Goal: Contribute content: Contribute content

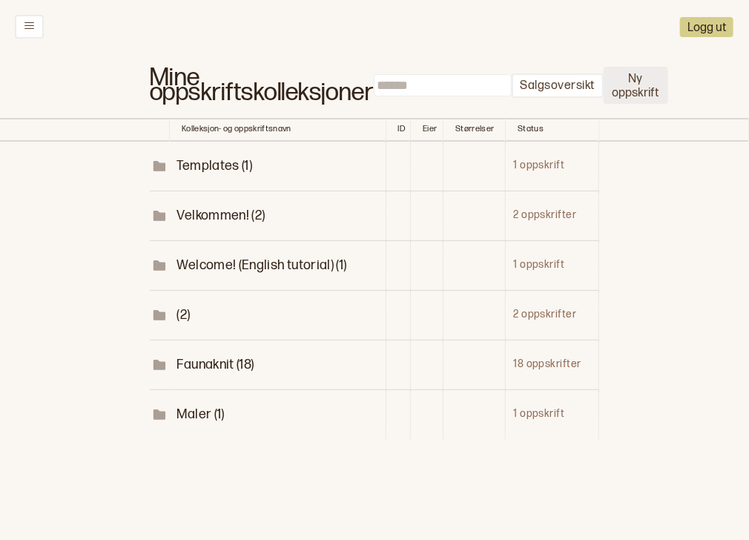
click at [647, 90] on button "Ny oppskrift" at bounding box center [636, 85] width 65 height 37
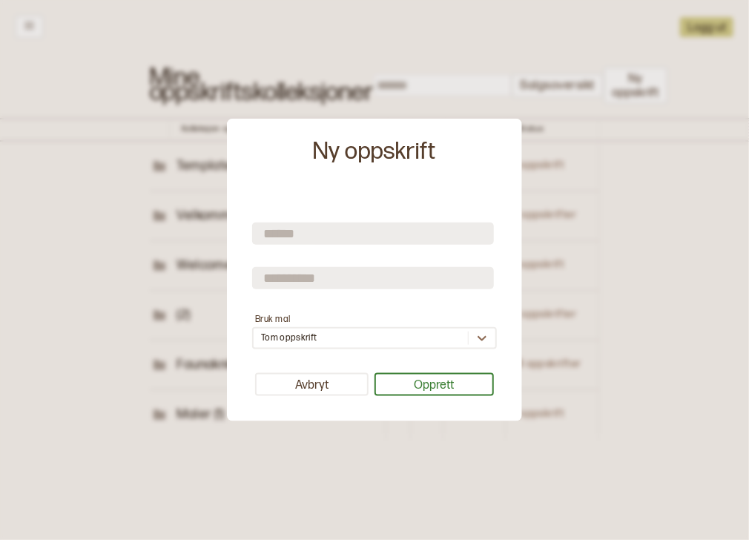
click at [365, 230] on input "text" at bounding box center [373, 233] width 242 height 22
type input "********"
click at [346, 286] on input "text" at bounding box center [373, 277] width 242 height 22
type input "*********"
click at [415, 391] on button "Opprett" at bounding box center [434, 384] width 120 height 23
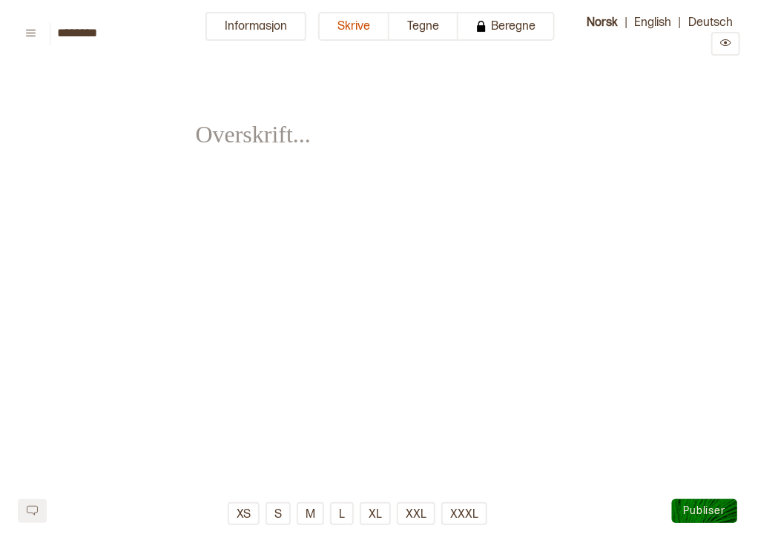
click at [272, 144] on span "﻿" at bounding box center [248, 124] width 105 height 52
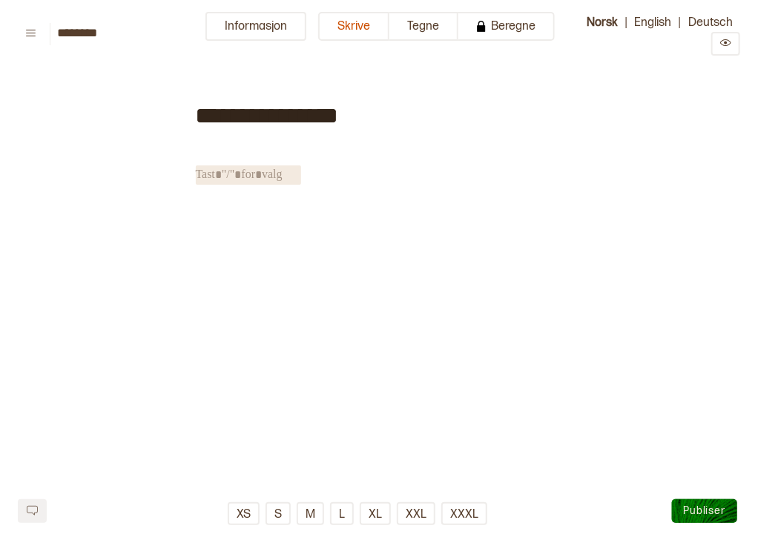
click at [541, 234] on div "**********" at bounding box center [379, 264] width 367 height 380
click at [232, 22] on button "Informasjon" at bounding box center [255, 26] width 101 height 29
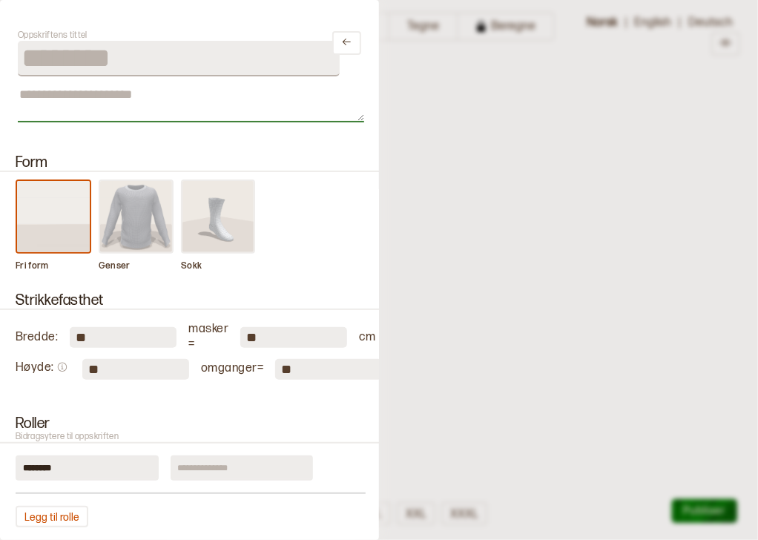
click at [139, 107] on textarea at bounding box center [191, 103] width 346 height 37
paste textarea "**********"
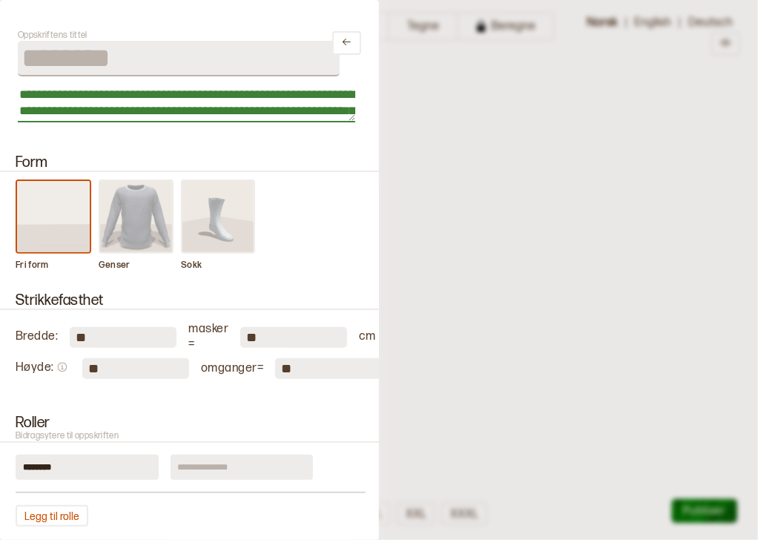
click at [294, 99] on textarea "**********" at bounding box center [186, 103] width 337 height 37
type textarea "**********"
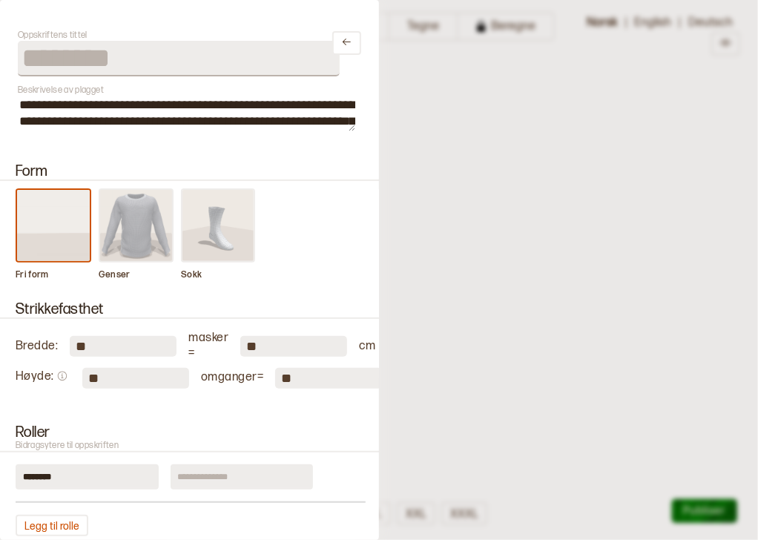
click at [142, 203] on img at bounding box center [136, 225] width 73 height 71
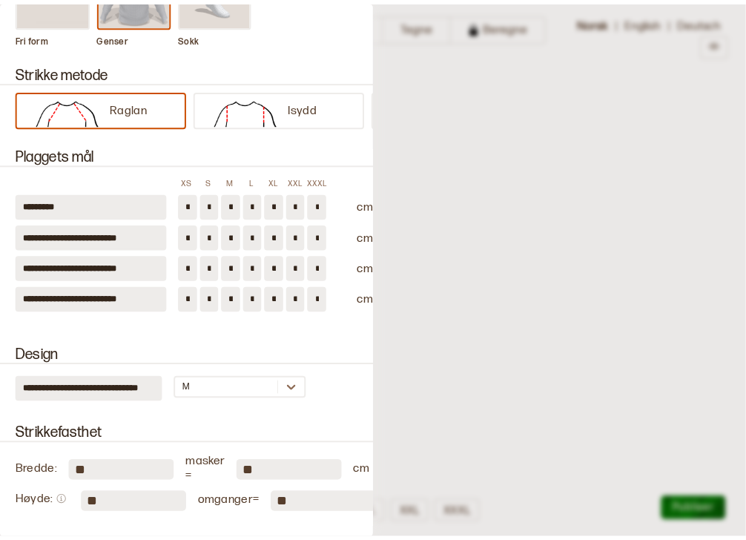
scroll to position [240, 0]
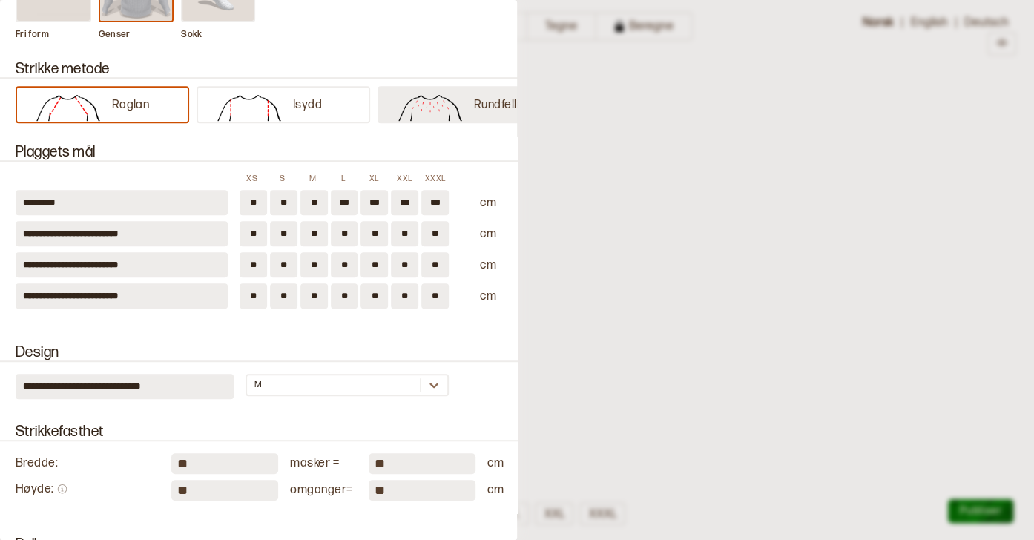
click at [406, 105] on img at bounding box center [429, 106] width 87 height 30
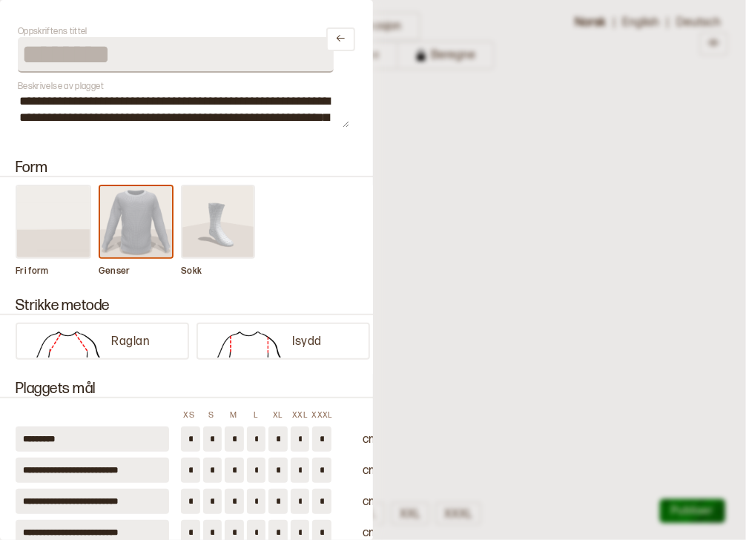
scroll to position [0, 0]
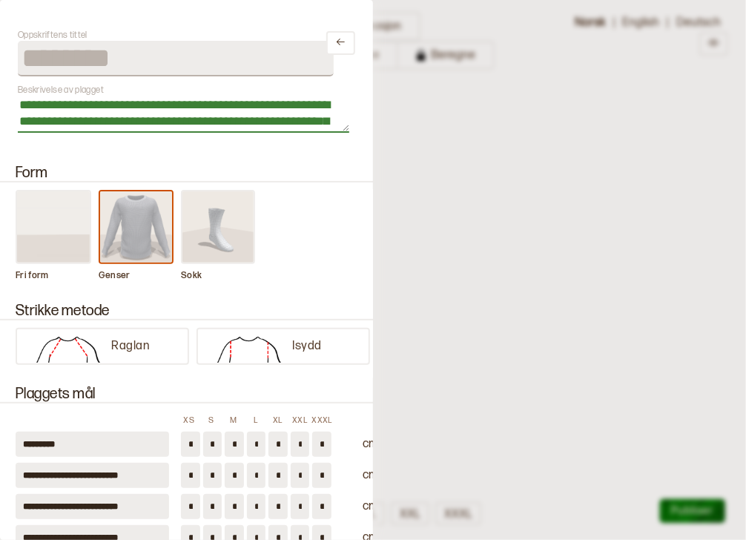
click at [291, 105] on textarea "**********" at bounding box center [183, 114] width 331 height 37
click at [250, 104] on textarea "**********" at bounding box center [183, 114] width 331 height 37
click at [58, 125] on textarea "**********" at bounding box center [183, 114] width 331 height 37
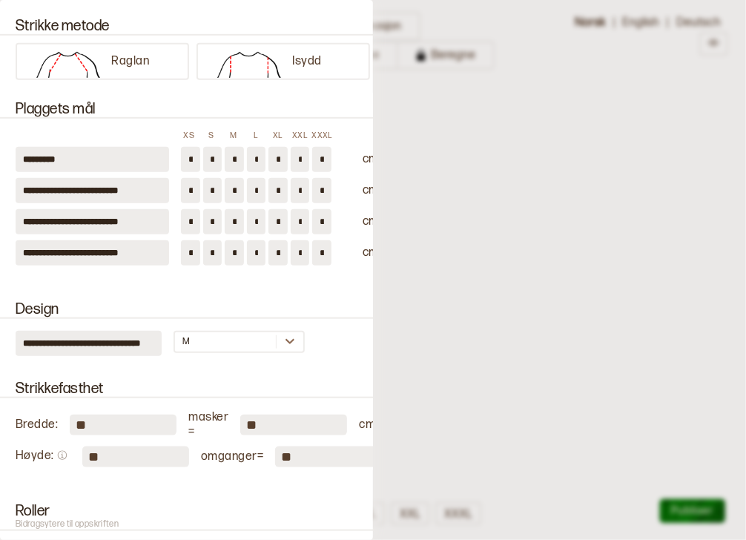
scroll to position [291, 0]
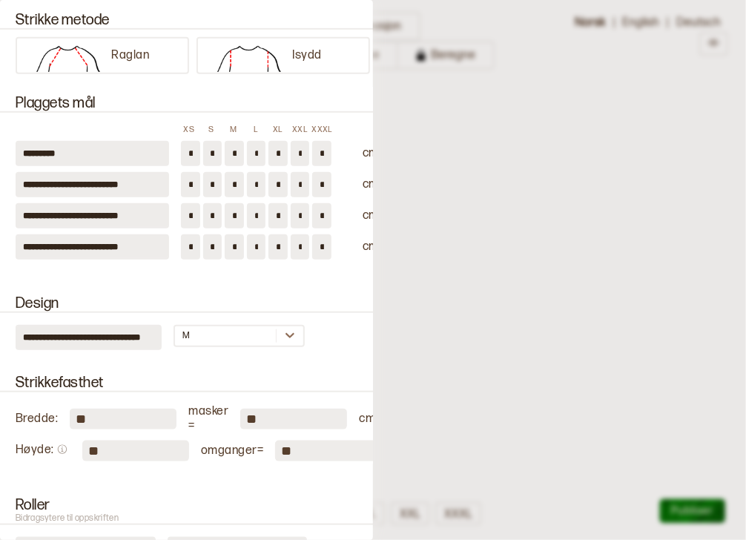
type textarea "**********"
drag, startPoint x: 93, startPoint y: 424, endPoint x: 72, endPoint y: 418, distance: 22.3
click at [72, 418] on input "**" at bounding box center [123, 419] width 107 height 21
type input "**"
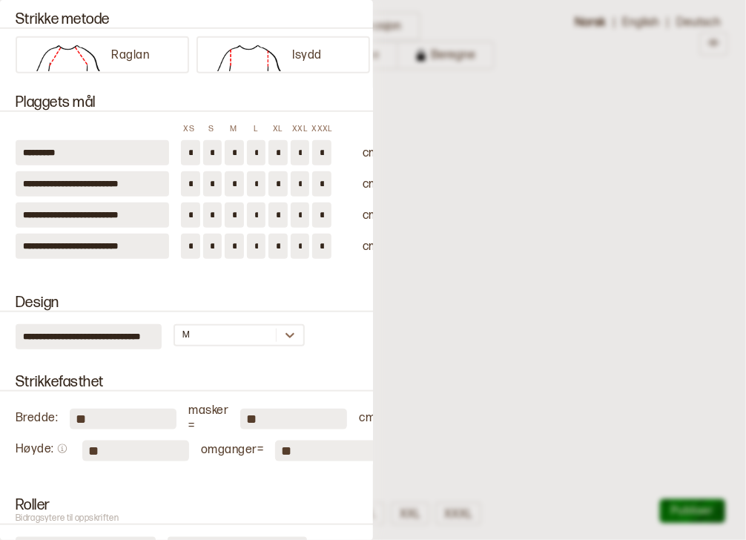
click at [99, 446] on input "**" at bounding box center [135, 450] width 107 height 21
type input "**"
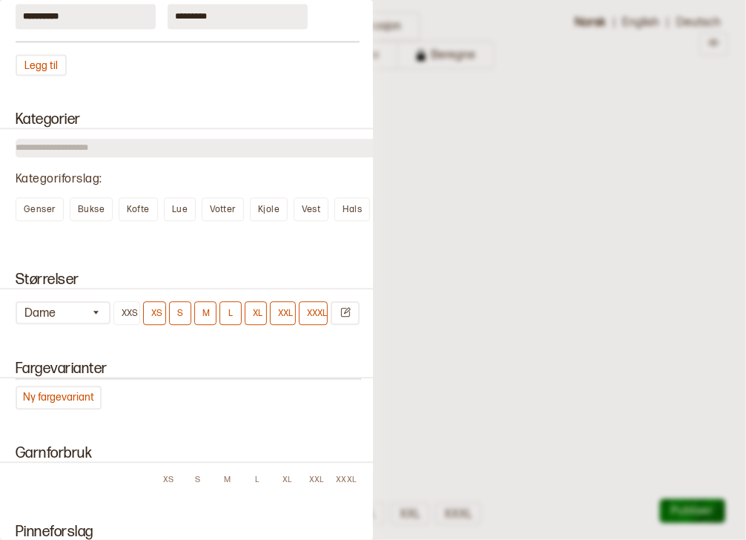
scroll to position [1073, 0]
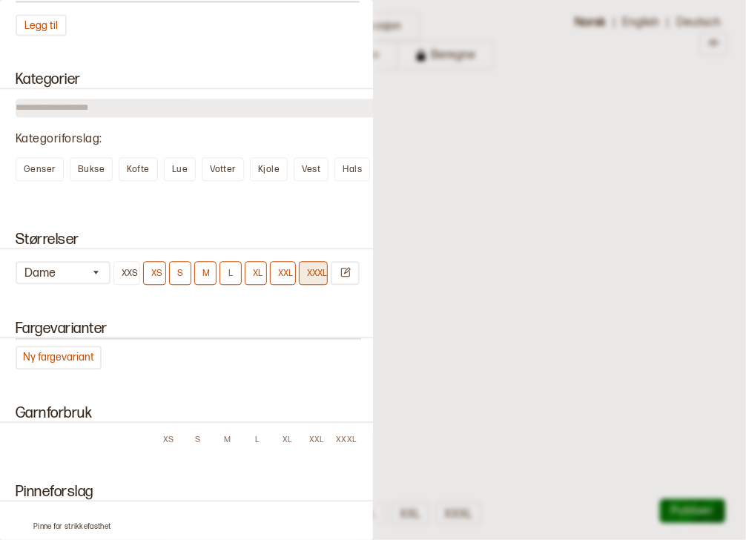
click at [305, 265] on button "XXXL" at bounding box center [313, 273] width 29 height 24
click at [282, 267] on button "XXL" at bounding box center [283, 273] width 26 height 24
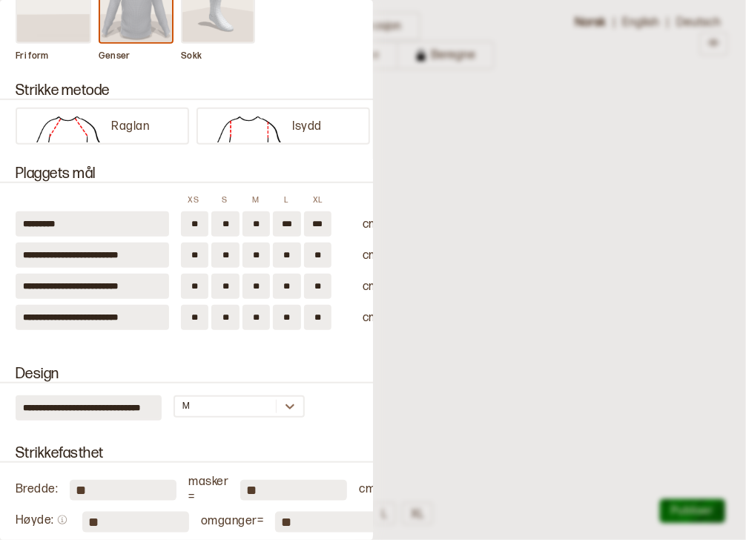
scroll to position [199, 0]
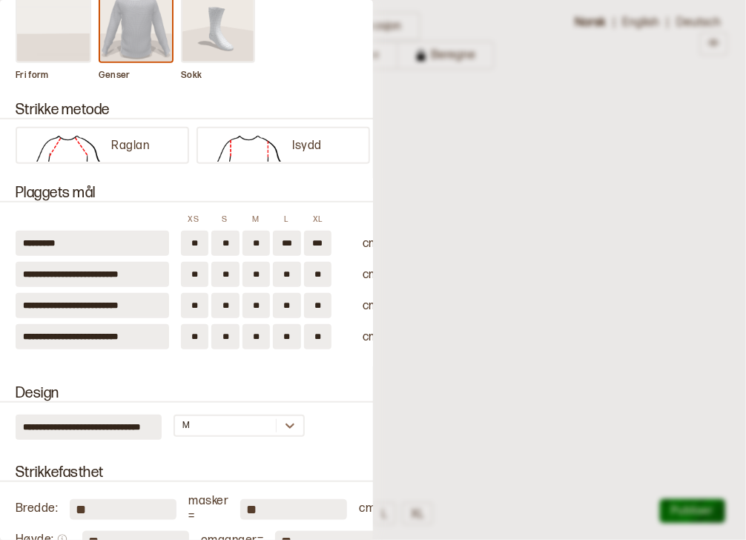
drag, startPoint x: 205, startPoint y: 234, endPoint x: 187, endPoint y: 237, distance: 18.0
click at [187, 237] on input "**" at bounding box center [194, 243] width 27 height 25
type input "**"
click at [231, 240] on input "**" at bounding box center [224, 243] width 27 height 25
type input "**"
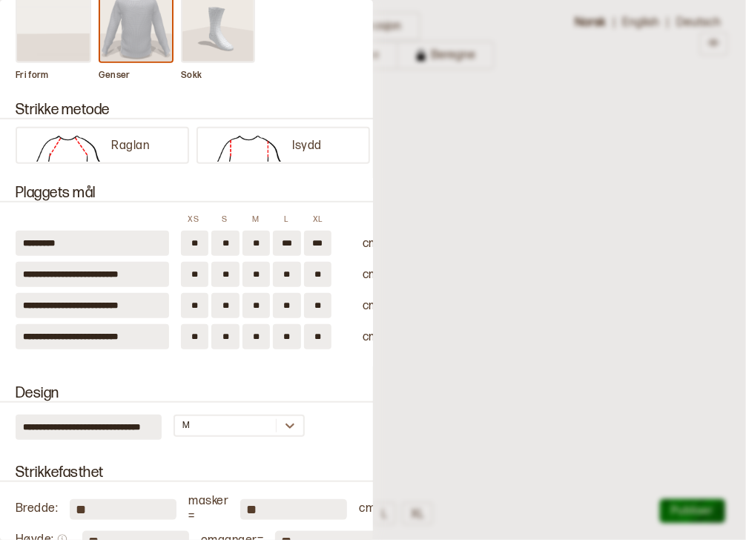
click at [253, 239] on input "**" at bounding box center [255, 243] width 27 height 25
type input "***"
click at [295, 243] on input "***" at bounding box center [286, 243] width 27 height 25
type input "***"
click at [324, 237] on input "***" at bounding box center [317, 243] width 27 height 25
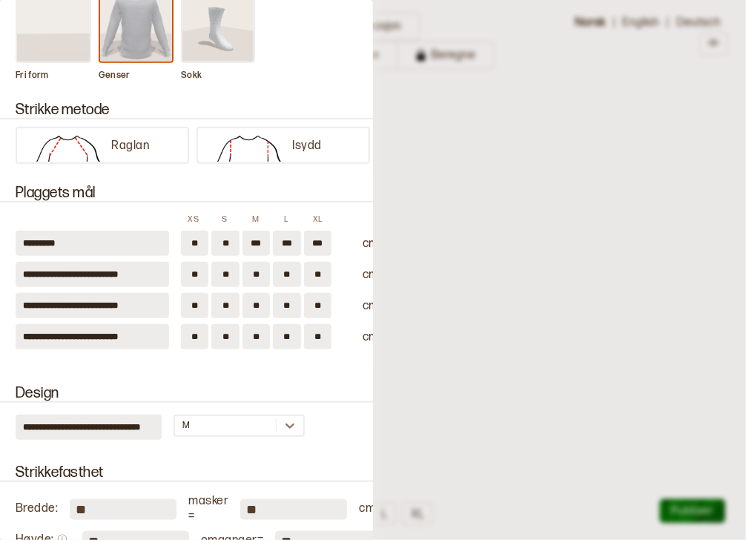
type input "***"
click at [199, 300] on input "**" at bounding box center [194, 305] width 27 height 25
type input "*"
type input "**"
click at [231, 298] on input "**" at bounding box center [224, 305] width 27 height 25
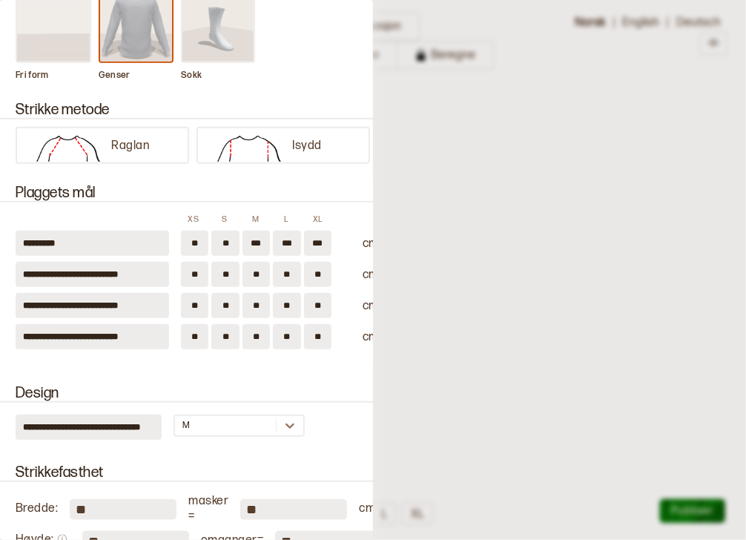
type input "*"
type input "**"
click at [261, 298] on input "**" at bounding box center [255, 305] width 27 height 25
type input "*"
type input "**"
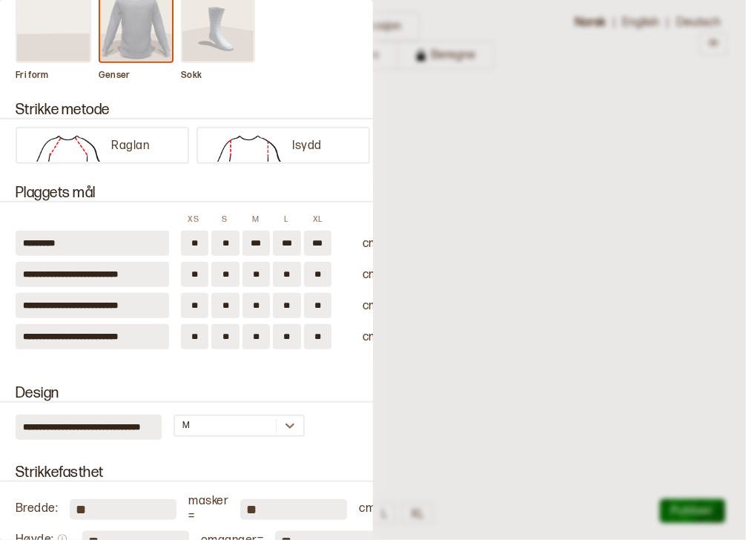
click at [291, 299] on input "**" at bounding box center [286, 305] width 27 height 25
type input "**"
click at [202, 329] on input "**" at bounding box center [194, 336] width 27 height 25
type input "*"
type input "**"
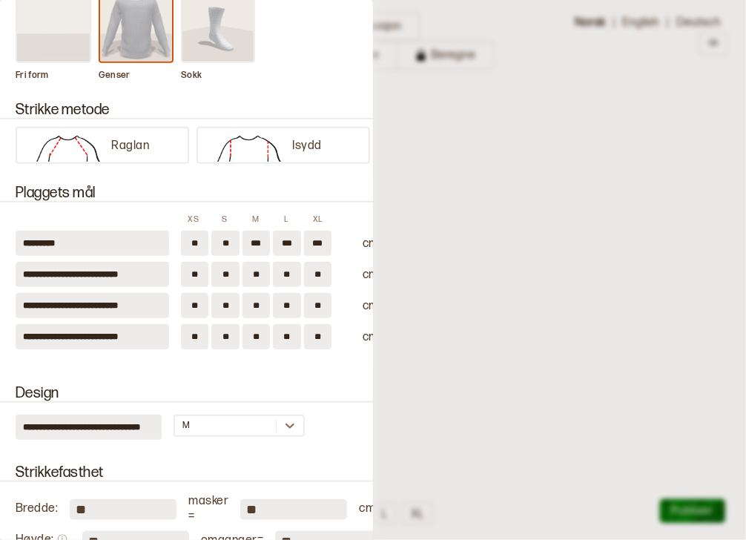
click at [228, 328] on input "**" at bounding box center [224, 336] width 27 height 25
type input "*"
type input "**"
click at [258, 327] on input "**" at bounding box center [255, 336] width 27 height 25
type input "**"
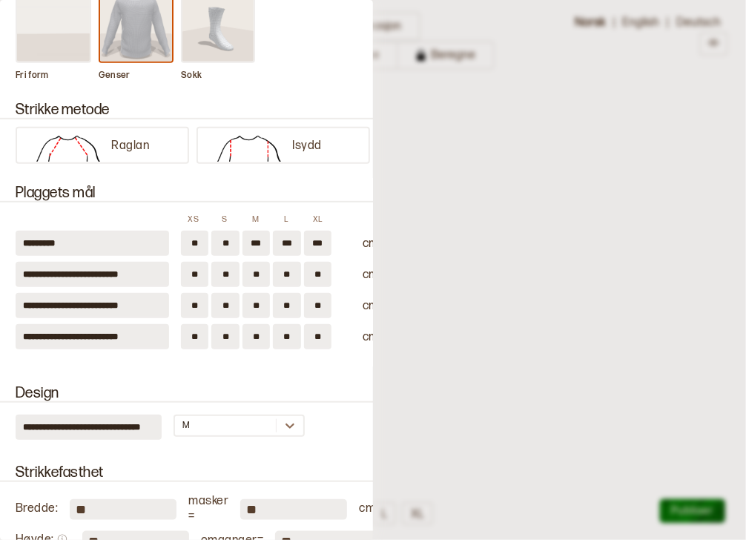
click at [291, 329] on input "**" at bounding box center [286, 336] width 27 height 25
type input "*"
type input "**"
click at [324, 330] on input "**" at bounding box center [317, 336] width 27 height 25
type input "*"
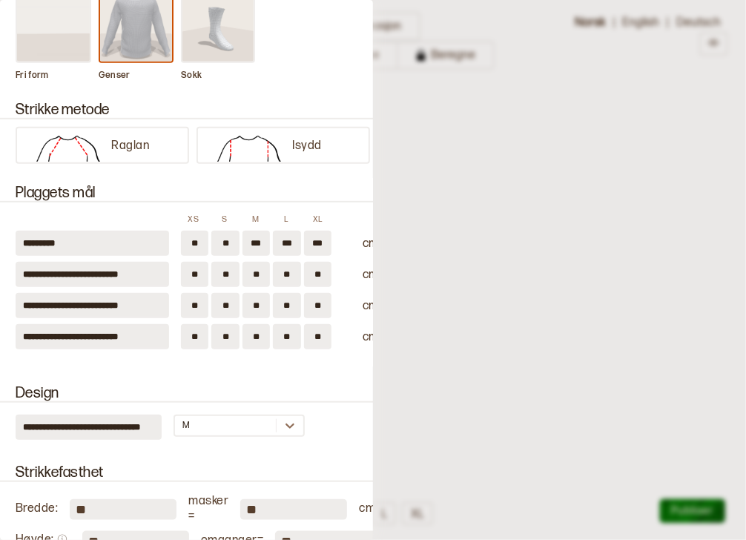
type input "**"
click at [198, 271] on input "**" at bounding box center [194, 274] width 27 height 25
type input "*"
type input "**"
click at [231, 277] on input "**" at bounding box center [224, 274] width 27 height 25
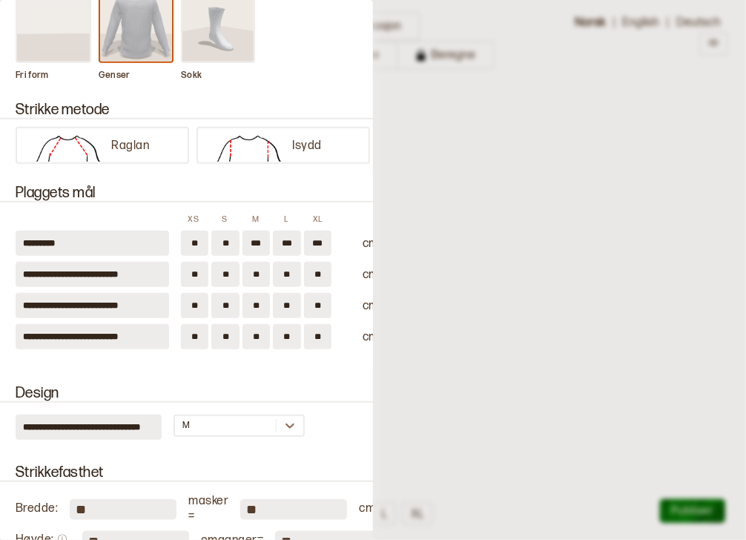
type input "*"
type input "**"
click at [261, 271] on input "**" at bounding box center [255, 274] width 27 height 25
type input "*"
type input "**"
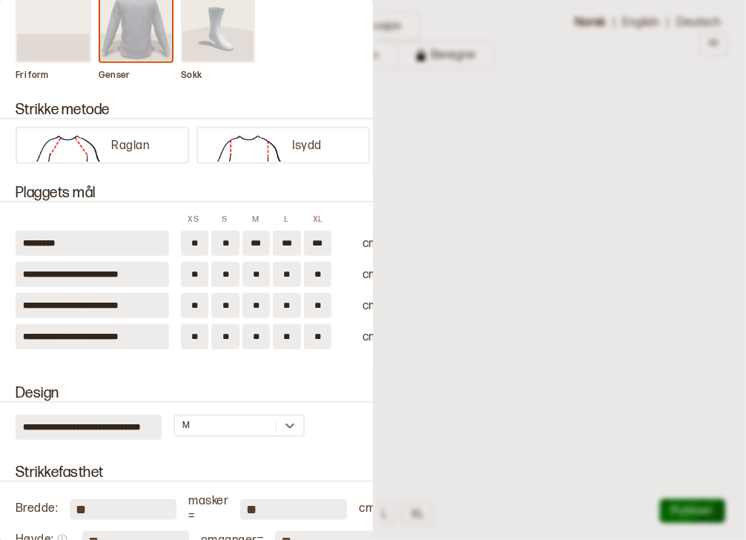
click at [291, 271] on input "**" at bounding box center [286, 274] width 27 height 25
type input "*"
type input "**"
click at [321, 273] on input "**" at bounding box center [317, 274] width 27 height 25
type input "*"
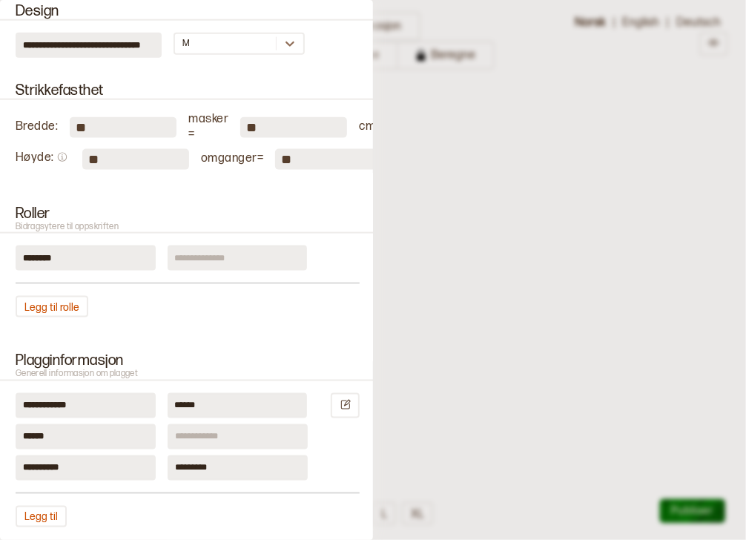
scroll to position [608, 0]
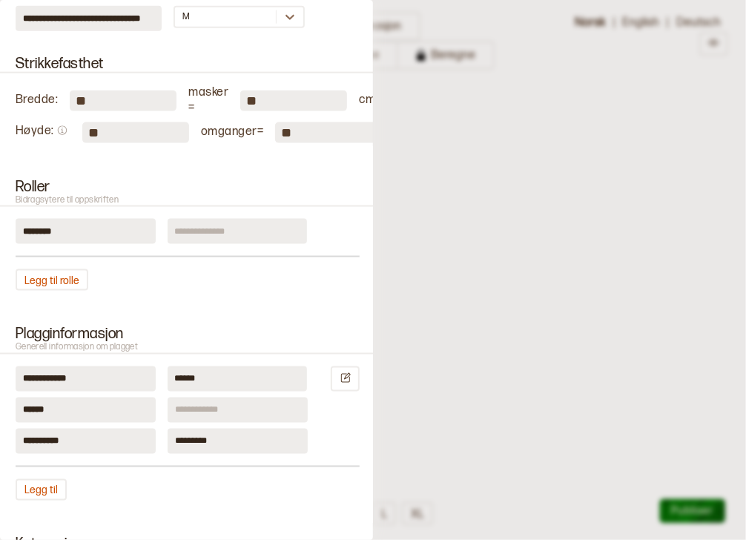
type input "**"
click at [274, 237] on input at bounding box center [238, 231] width 140 height 25
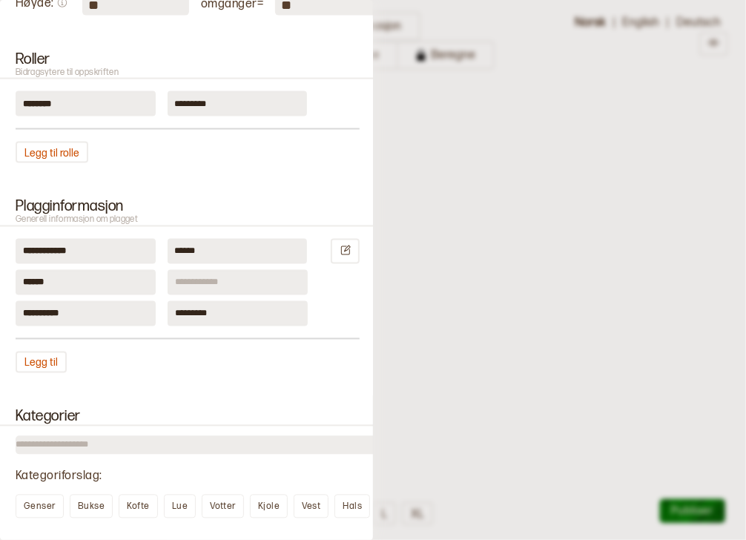
scroll to position [769, 0]
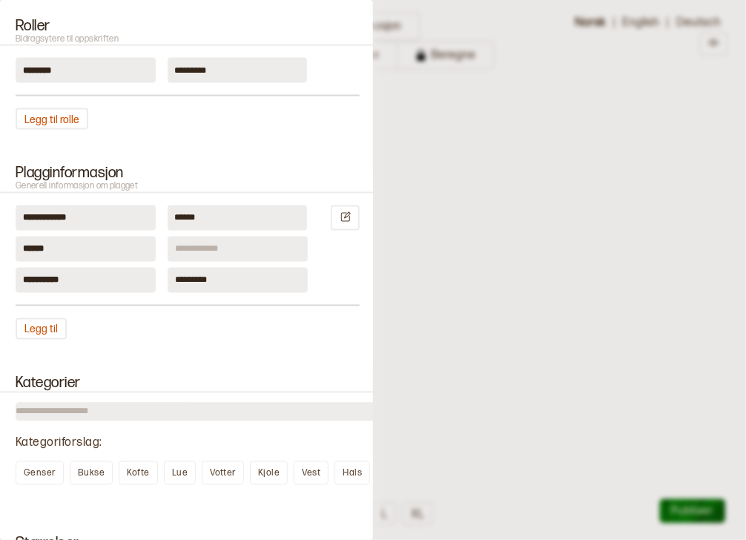
type input "*********"
click at [229, 252] on input at bounding box center [238, 249] width 140 height 25
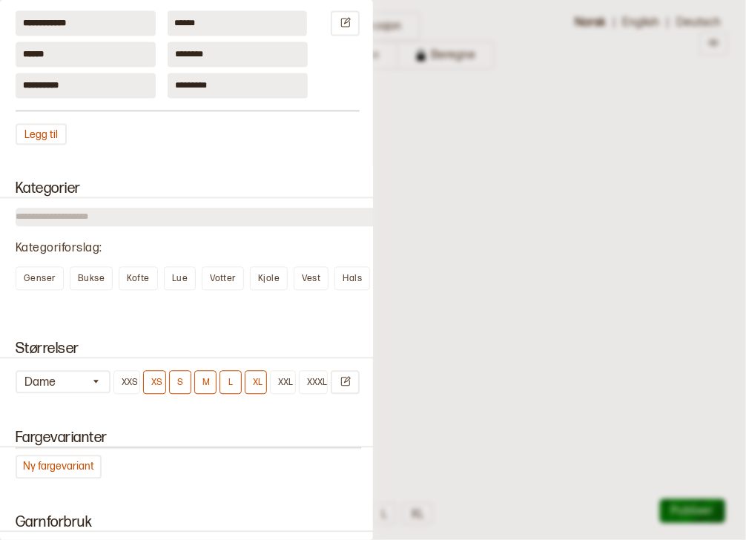
scroll to position [995, 0]
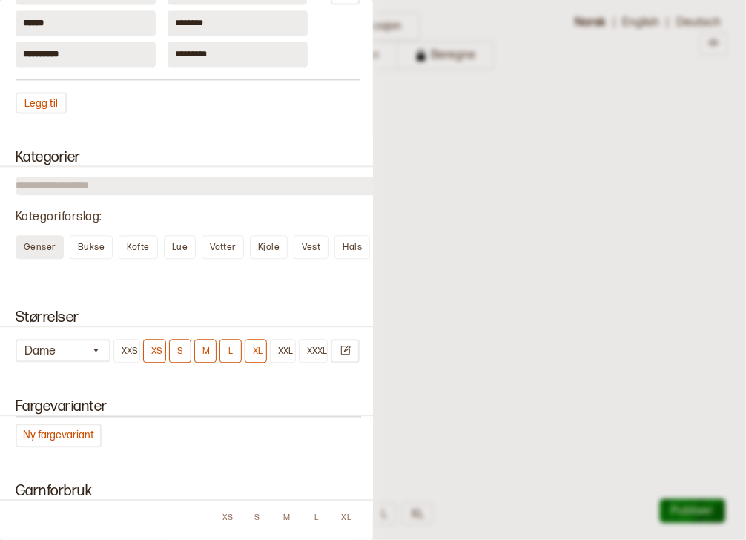
type input "********"
click at [44, 252] on span "Genser" at bounding box center [40, 247] width 32 height 11
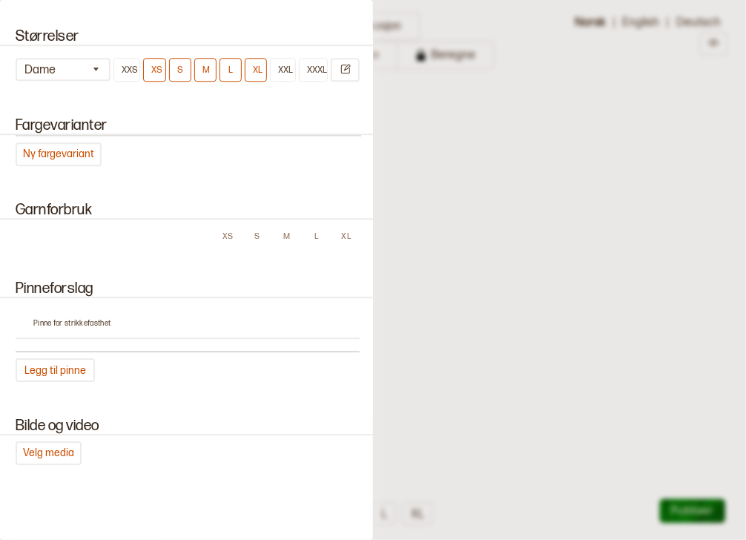
scroll to position [1294, 0]
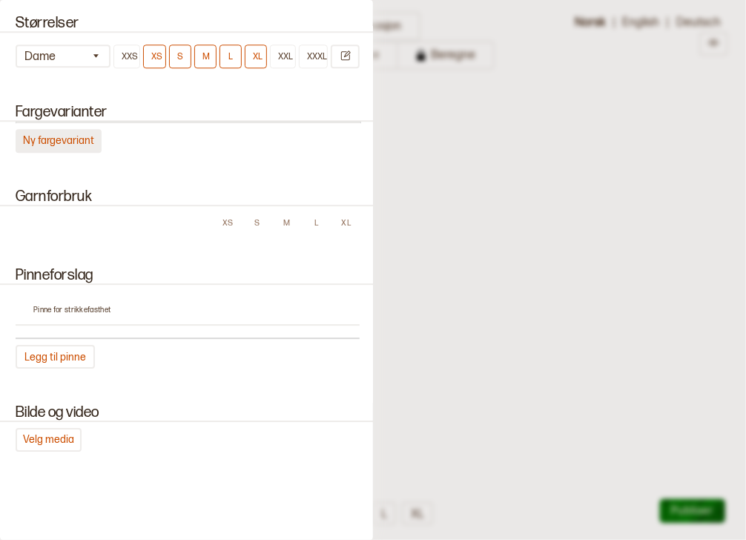
click at [56, 145] on button "Ny fargevariant" at bounding box center [59, 141] width 86 height 24
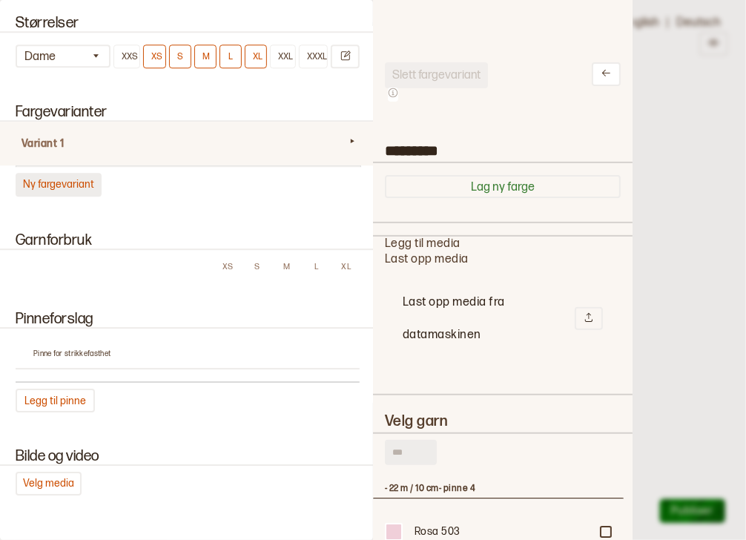
scroll to position [436, 241]
drag, startPoint x: 437, startPoint y: 151, endPoint x: 378, endPoint y: 151, distance: 58.6
click at [378, 151] on input "*********" at bounding box center [503, 148] width 260 height 25
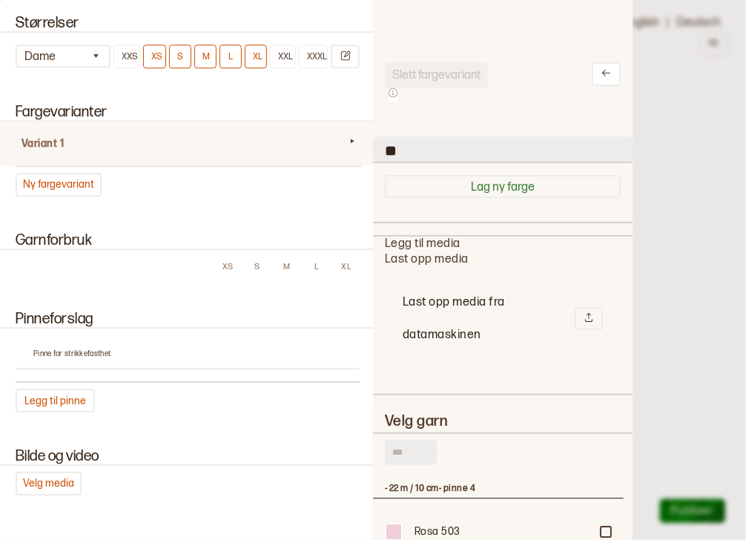
type input "*"
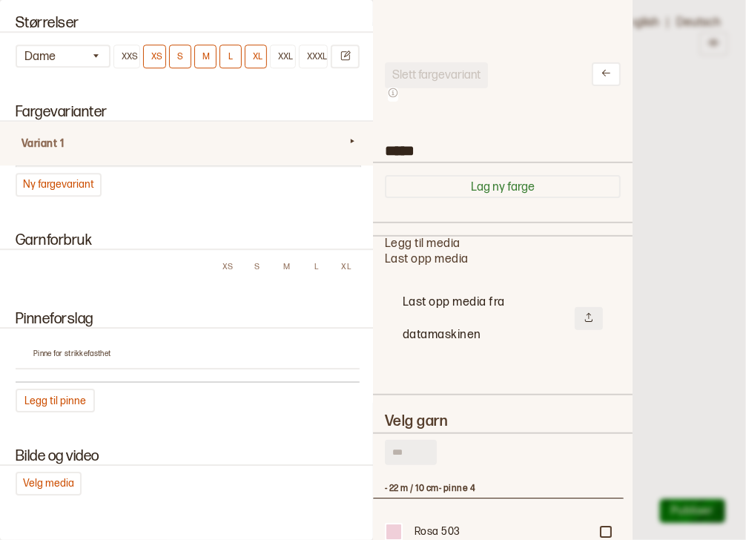
type input "*****"
click at [584, 314] on icon at bounding box center [589, 317] width 10 height 10
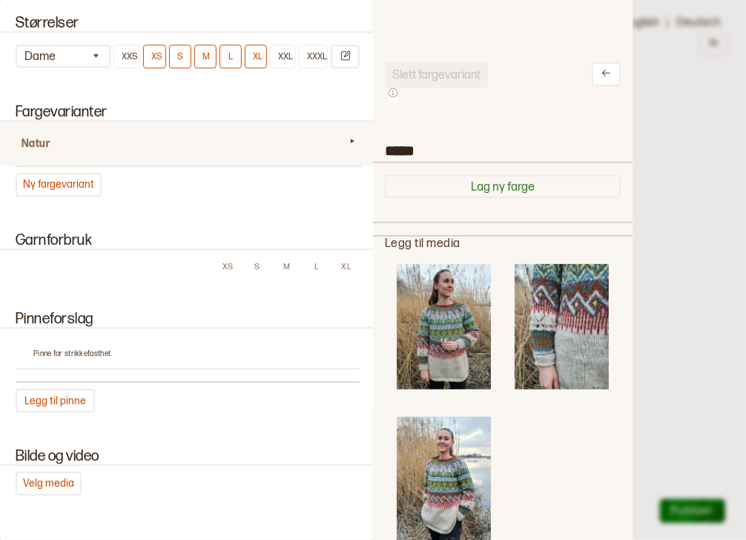
click at [466, 342] on img at bounding box center [444, 327] width 94 height 126
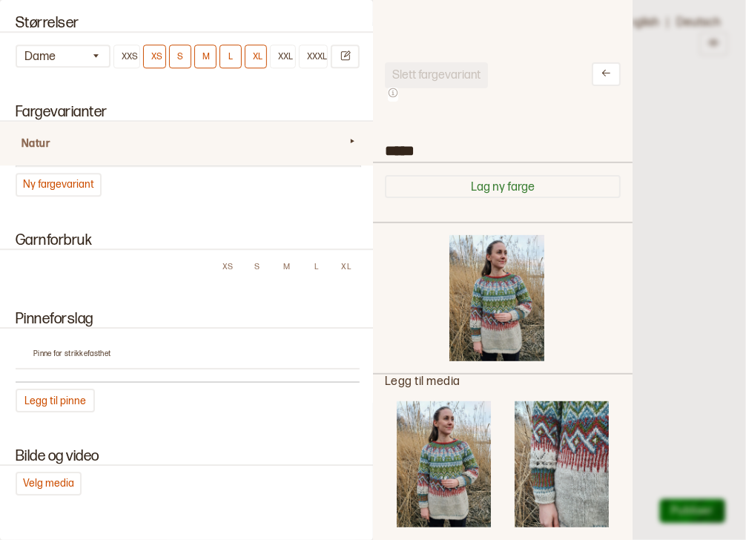
click at [546, 445] on img at bounding box center [562, 464] width 94 height 126
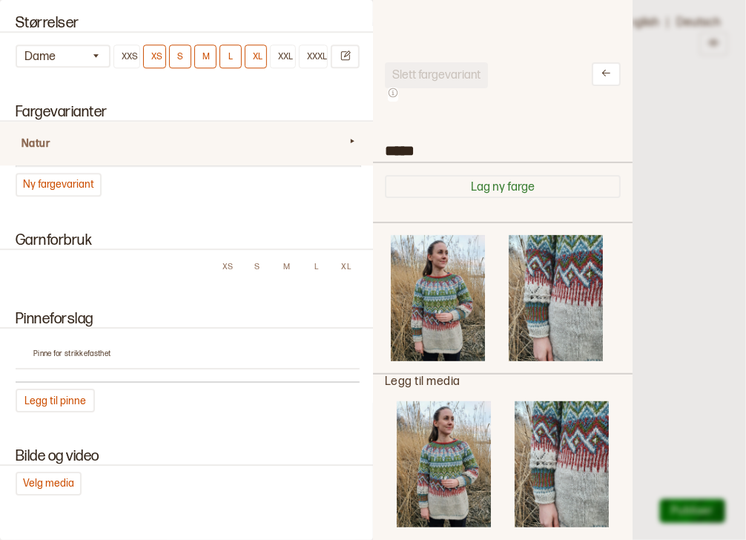
click at [445, 449] on img at bounding box center [444, 464] width 94 height 126
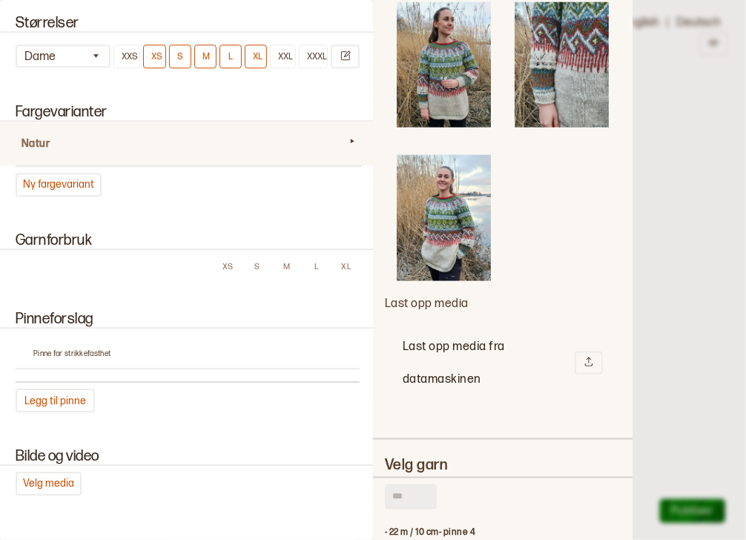
scroll to position [617, 0]
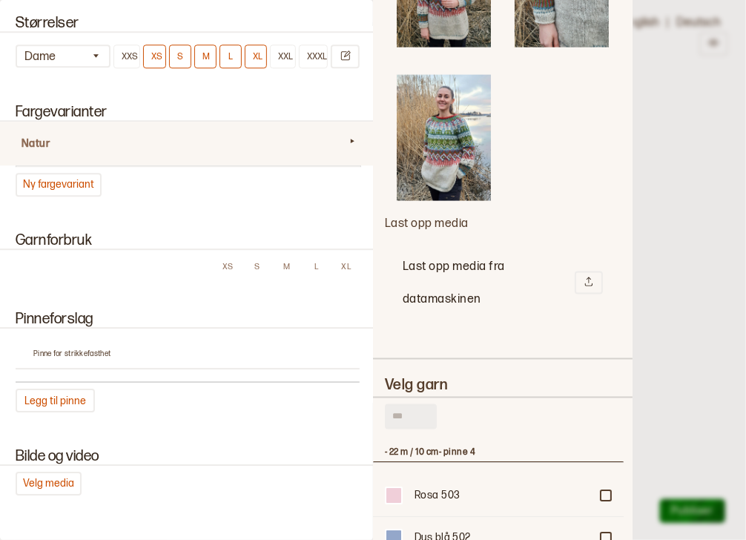
click at [405, 404] on input "text" at bounding box center [411, 416] width 52 height 25
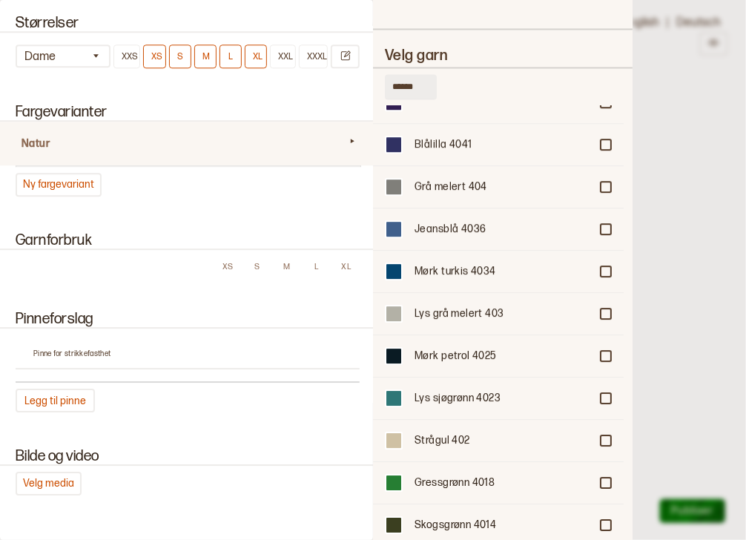
scroll to position [5292, 0]
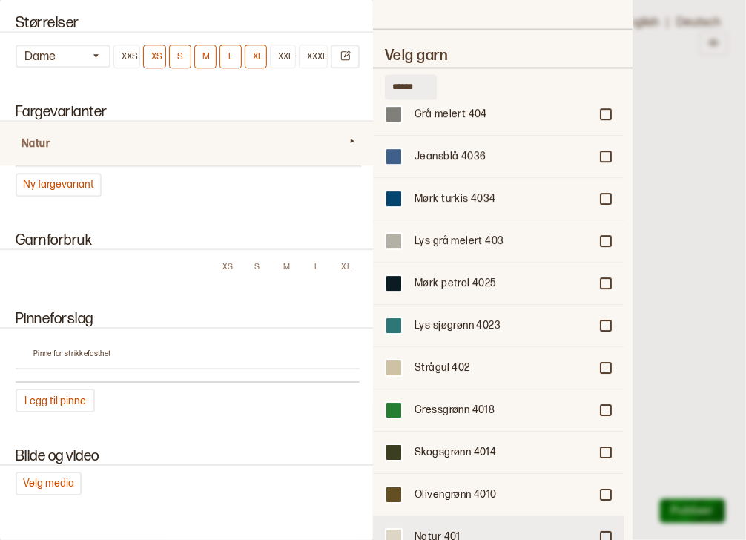
type input "******"
click at [601, 515] on div "Natur 401" at bounding box center [498, 536] width 251 height 42
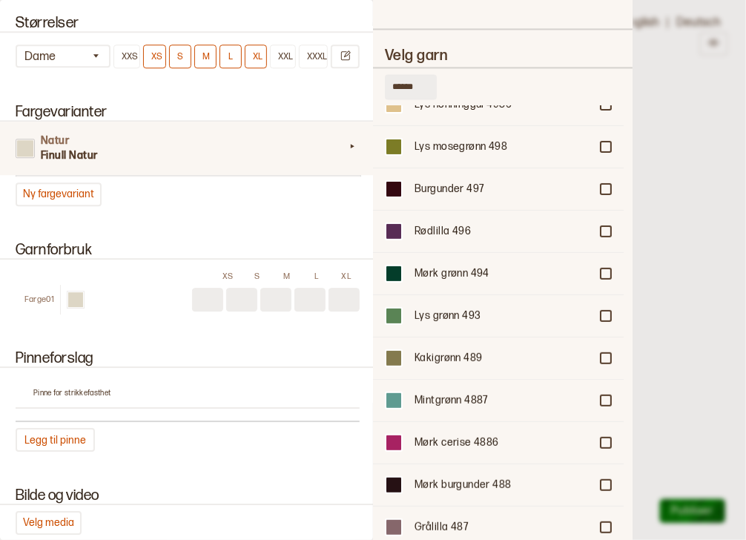
scroll to position [0, 0]
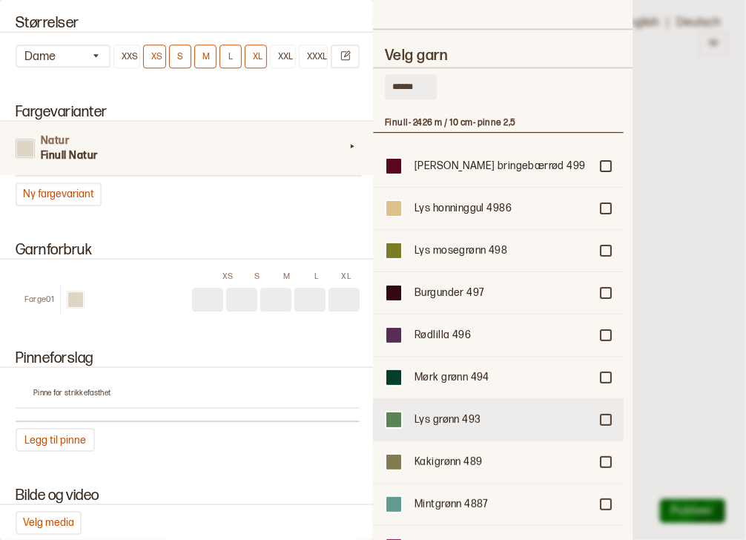
click at [592, 398] on div "Lys grønn 493" at bounding box center [498, 419] width 251 height 42
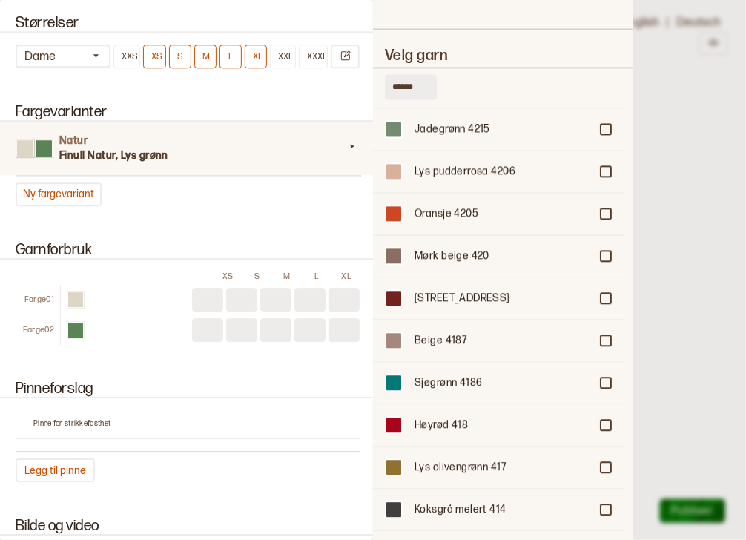
scroll to position [2972, 0]
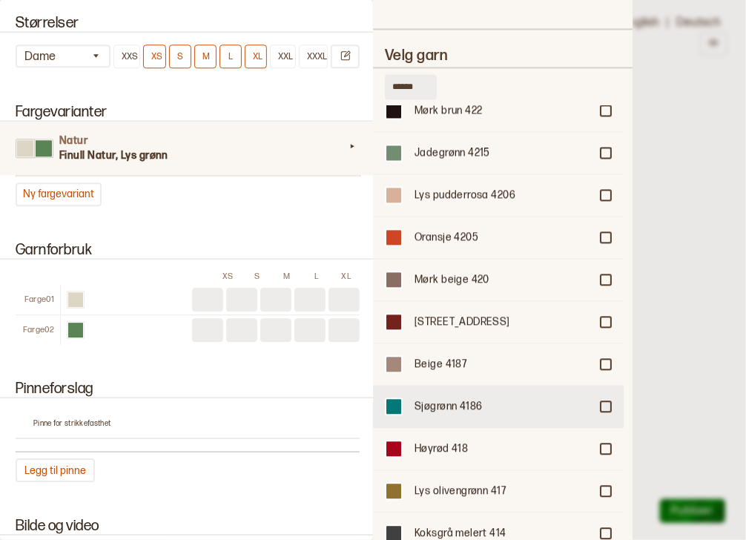
click at [601, 402] on div at bounding box center [605, 406] width 9 height 9
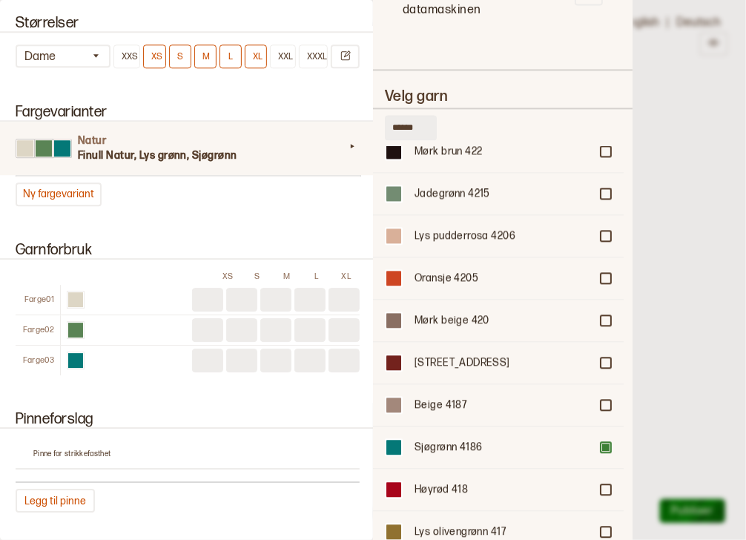
scroll to position [1068, 0]
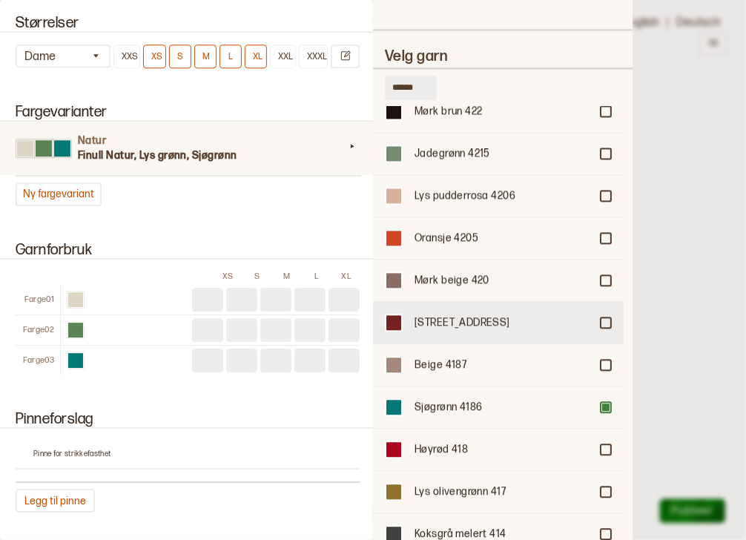
click at [600, 301] on div "[STREET_ADDRESS]" at bounding box center [498, 322] width 251 height 42
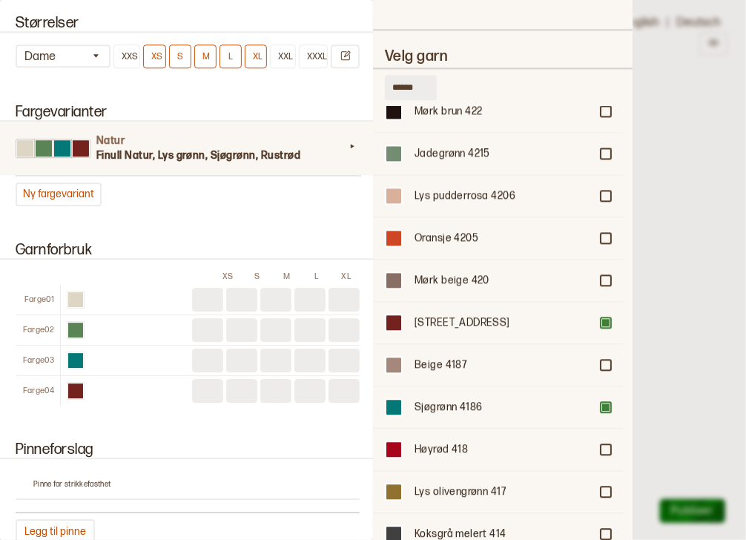
click at [600, 301] on div "[STREET_ADDRESS]" at bounding box center [498, 322] width 251 height 42
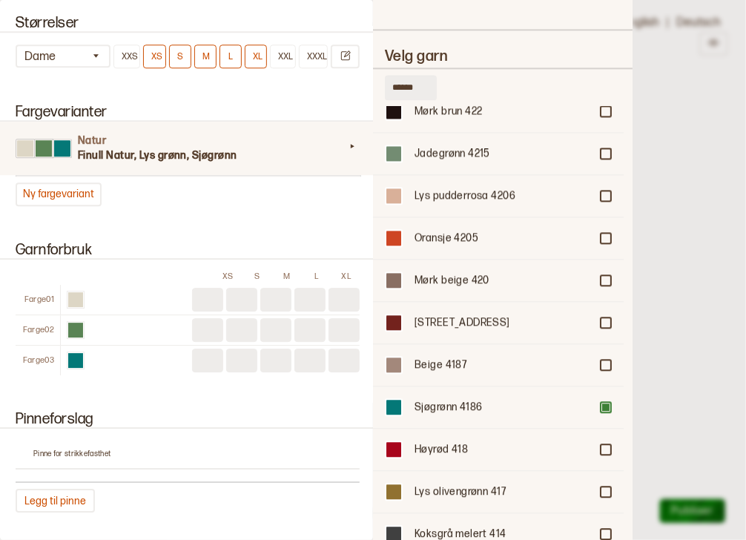
click at [600, 301] on div "[STREET_ADDRESS]" at bounding box center [498, 322] width 251 height 42
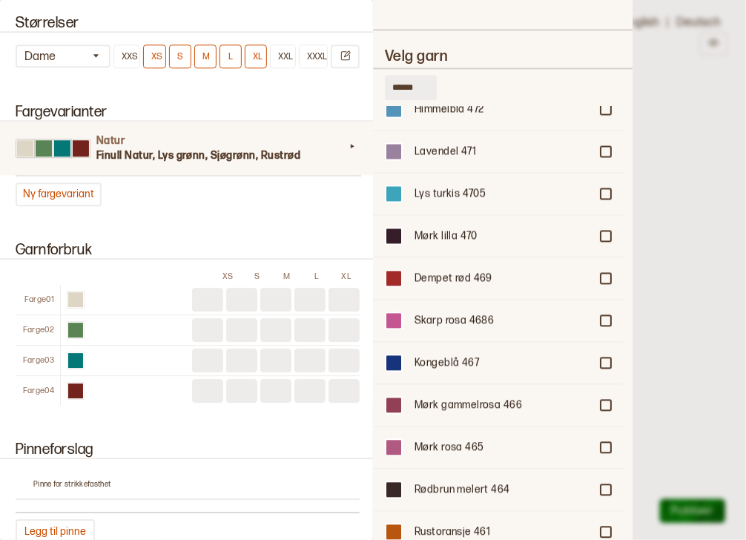
scroll to position [979, 0]
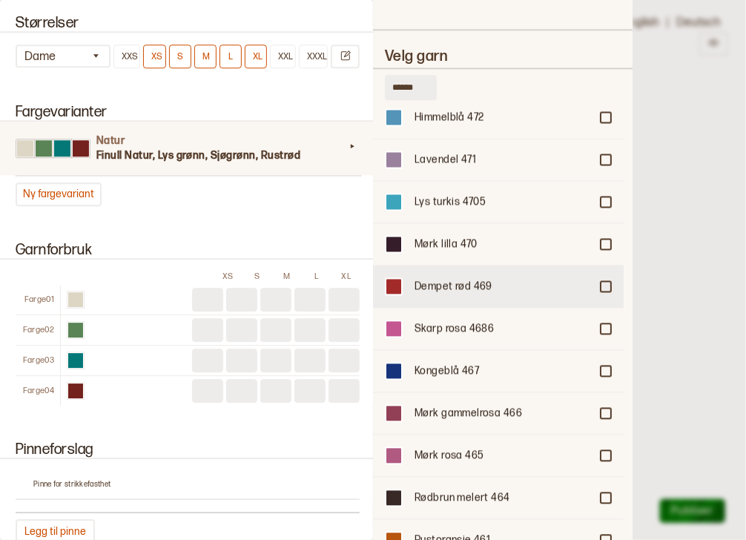
click at [589, 265] on div "Dempet rød 469" at bounding box center [498, 286] width 251 height 42
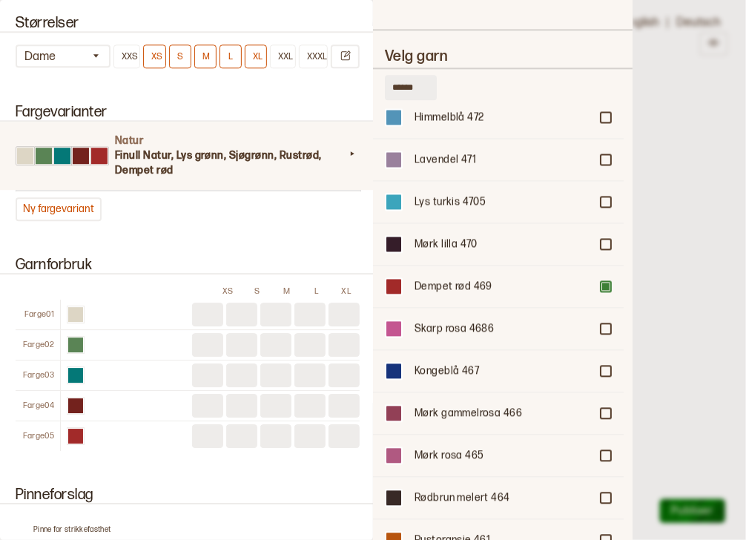
click at [340, 313] on input at bounding box center [343, 315] width 31 height 24
type input "*"
click at [294, 314] on input at bounding box center [309, 315] width 31 height 24
type input "*"
click at [269, 316] on input "*" at bounding box center [275, 315] width 31 height 24
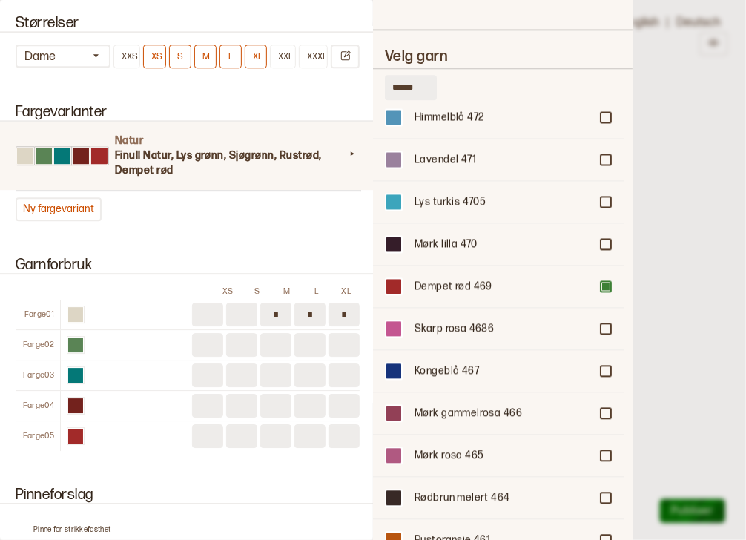
type input "*"
click at [238, 308] on input at bounding box center [241, 315] width 31 height 24
type input "*"
click at [208, 314] on input at bounding box center [207, 315] width 31 height 24
type input "*"
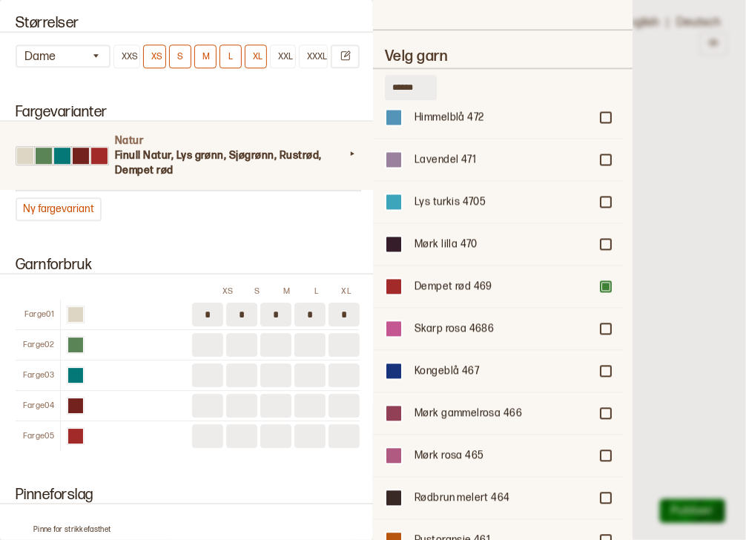
click at [244, 310] on input "*" at bounding box center [241, 315] width 31 height 24
type input "*"
click at [336, 340] on input at bounding box center [343, 345] width 31 height 24
type input "*"
click at [306, 342] on input at bounding box center [309, 345] width 31 height 24
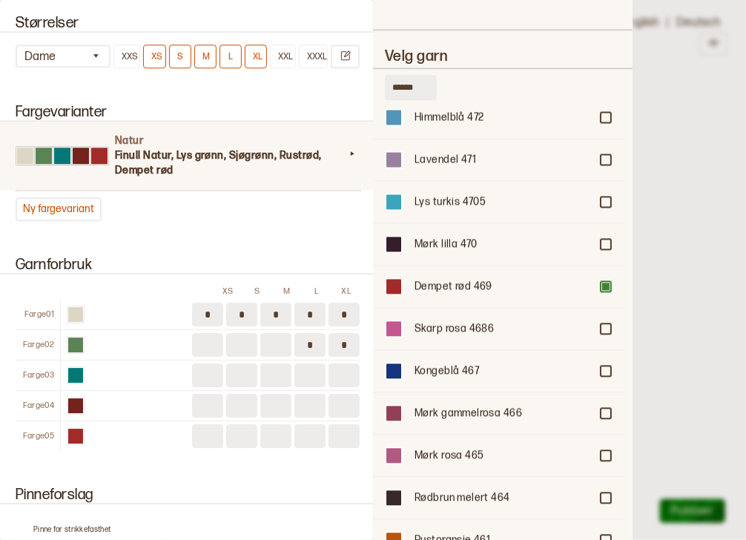
type input "*"
click at [276, 344] on input at bounding box center [275, 345] width 31 height 24
type input "*"
click at [233, 339] on input at bounding box center [241, 345] width 31 height 24
type input "*"
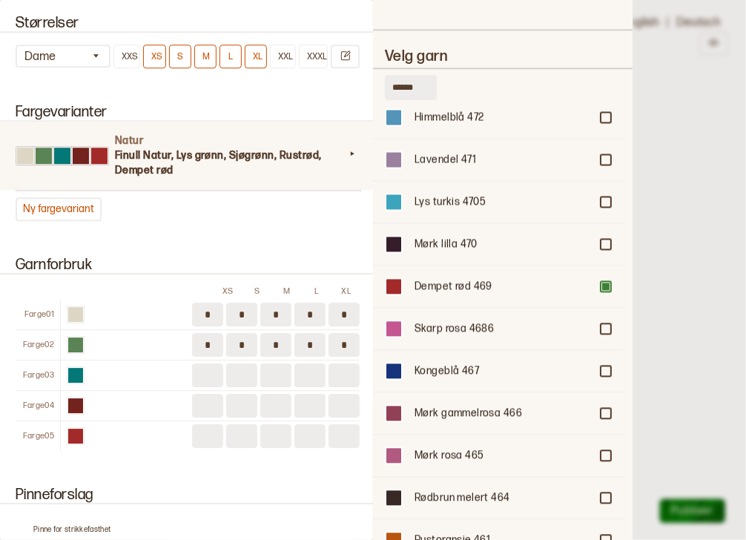
click at [196, 341] on input "*" at bounding box center [207, 345] width 31 height 24
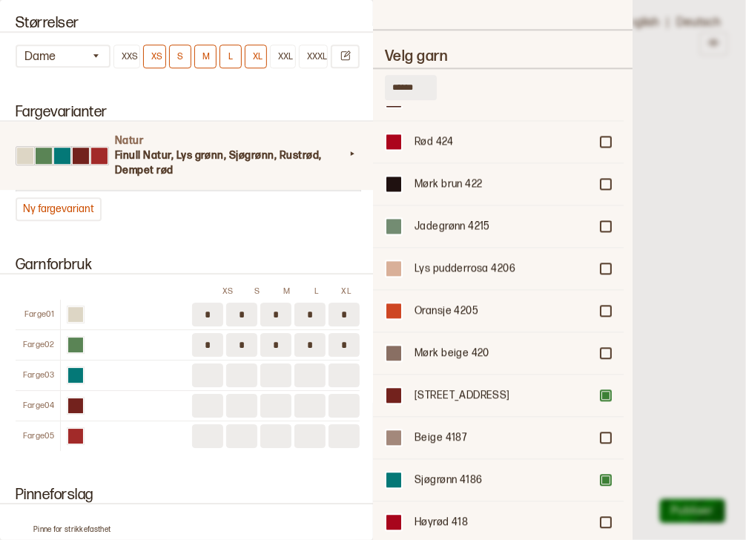
scroll to position [2883, 0]
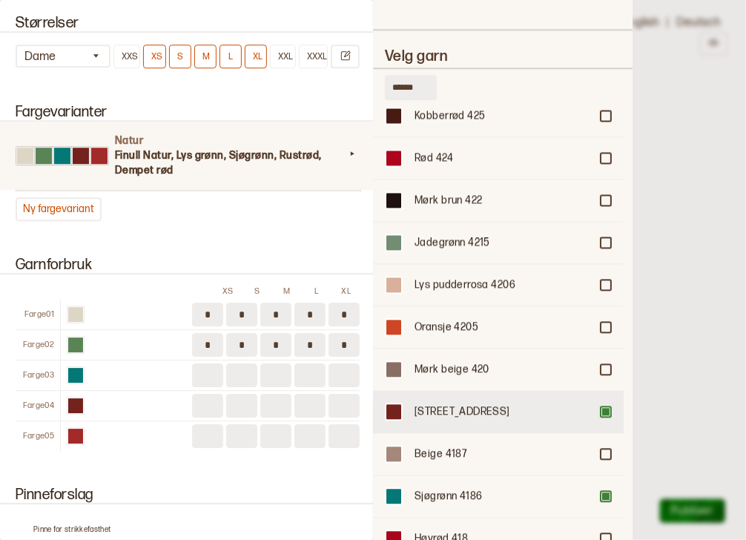
type input "*"
click at [601, 407] on div at bounding box center [605, 411] width 9 height 9
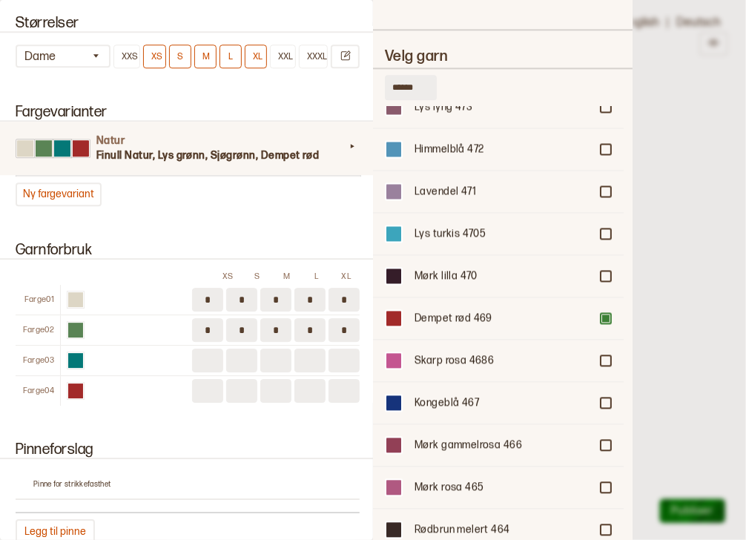
scroll to position [916, 0]
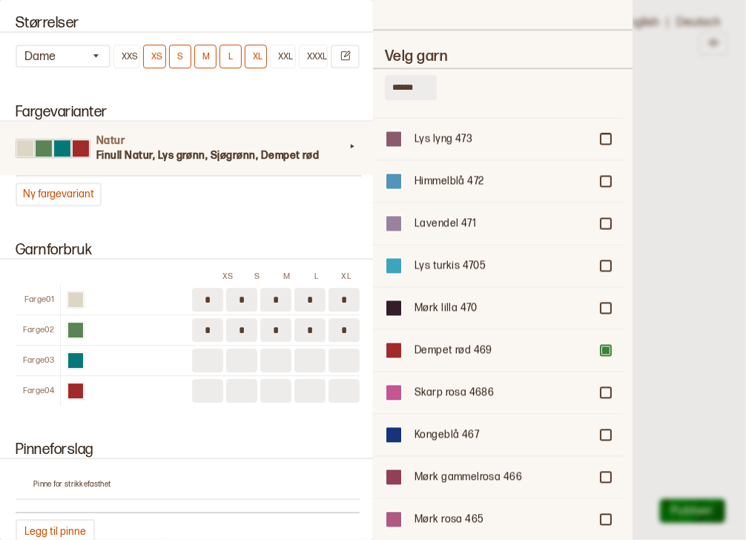
click at [204, 354] on input at bounding box center [207, 360] width 31 height 24
type input "*"
click at [234, 357] on input at bounding box center [241, 360] width 31 height 24
type input "*"
click at [267, 357] on input at bounding box center [275, 360] width 31 height 24
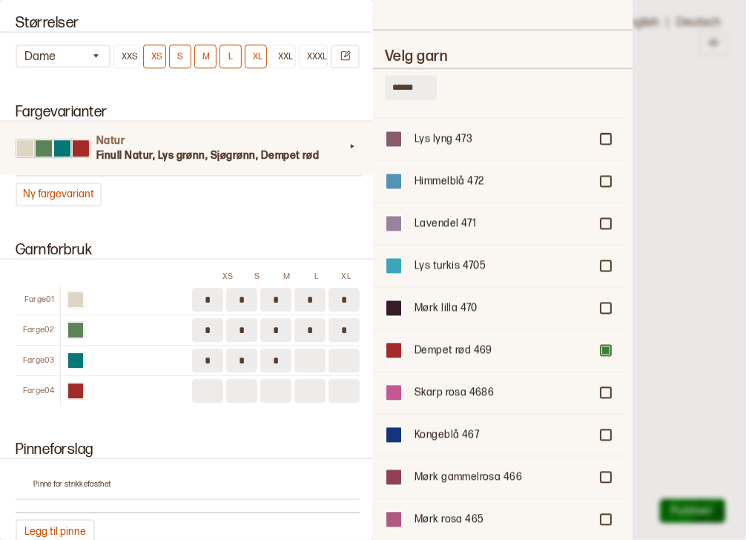
type input "*"
click at [294, 357] on input at bounding box center [309, 360] width 31 height 24
type input "*"
click at [335, 356] on input at bounding box center [343, 360] width 31 height 24
type input "*"
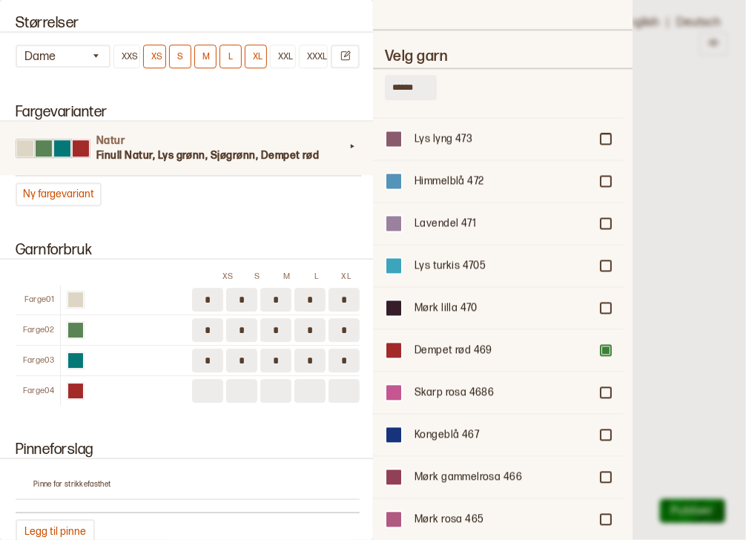
click at [194, 387] on input at bounding box center [207, 391] width 31 height 24
type input "*"
click at [236, 389] on input at bounding box center [241, 391] width 31 height 24
type input "*"
click at [262, 386] on input at bounding box center [275, 391] width 31 height 24
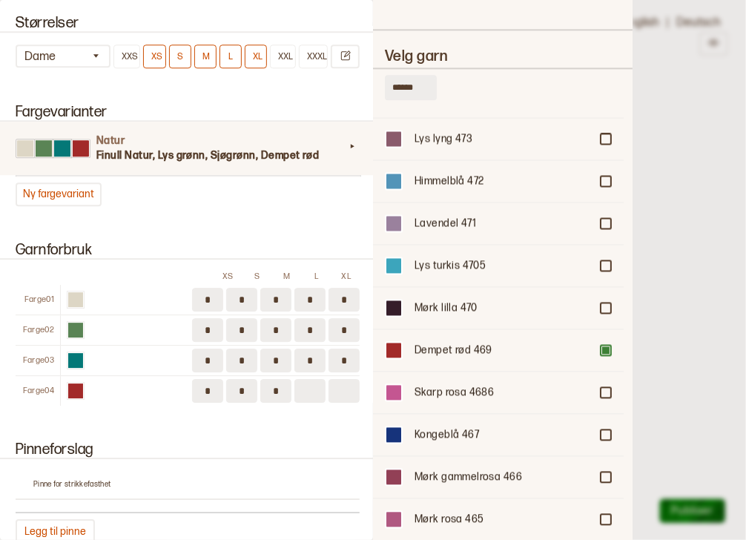
type input "*"
click at [297, 386] on input at bounding box center [309, 391] width 31 height 24
type input "*"
click at [336, 386] on input at bounding box center [343, 391] width 31 height 24
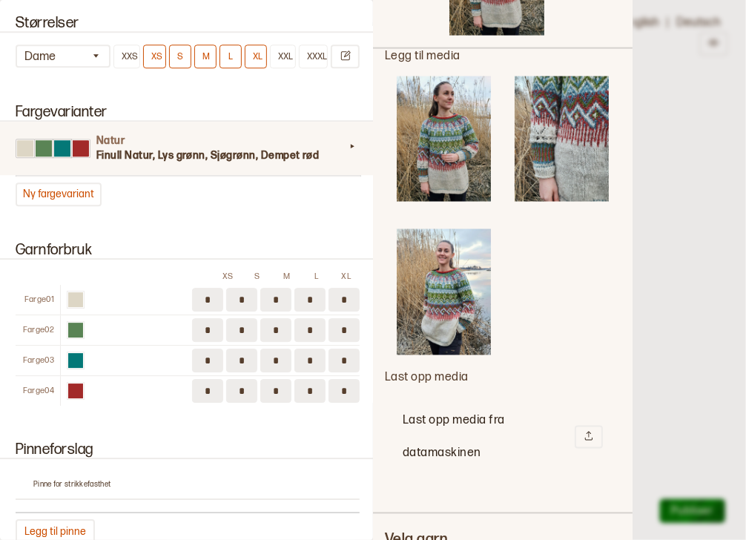
scroll to position [555, 0]
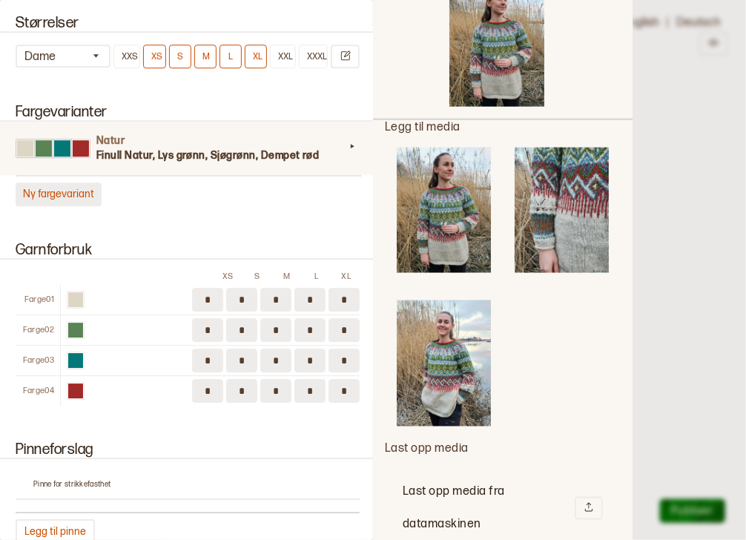
type input "*"
click at [65, 191] on button "Ny fargevariant" at bounding box center [59, 194] width 86 height 24
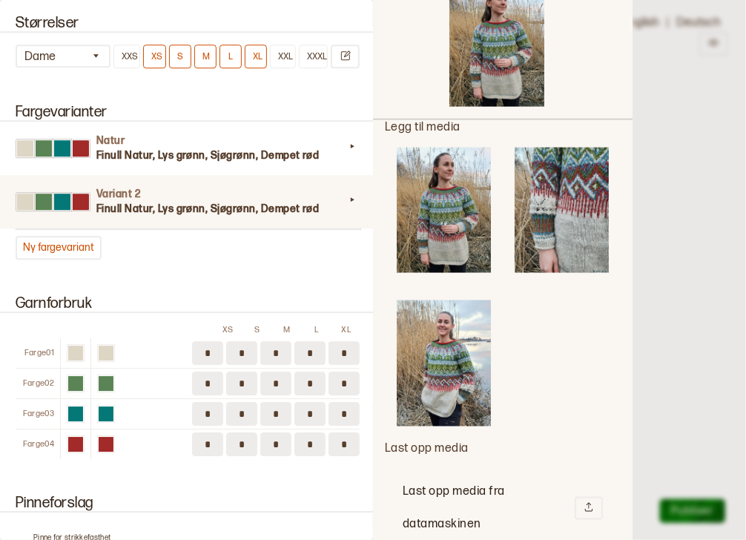
click at [345, 208] on div at bounding box center [352, 202] width 15 height 20
click at [351, 199] on icon at bounding box center [353, 199] width 4 height 4
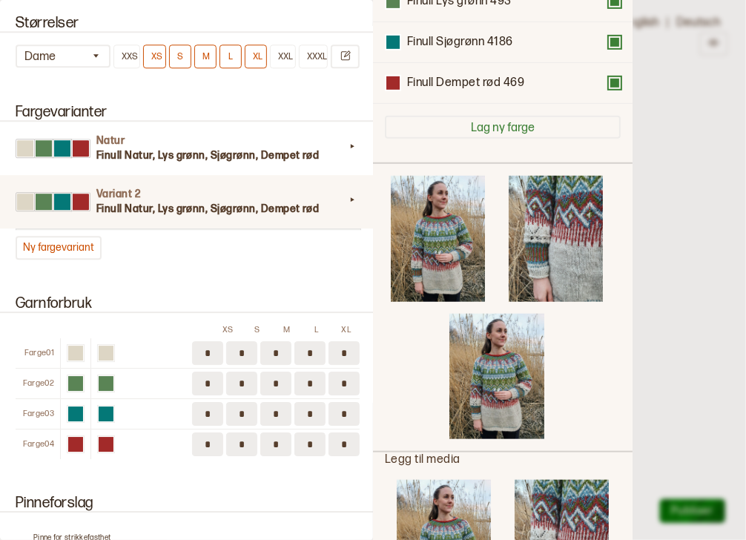
scroll to position [122, 0]
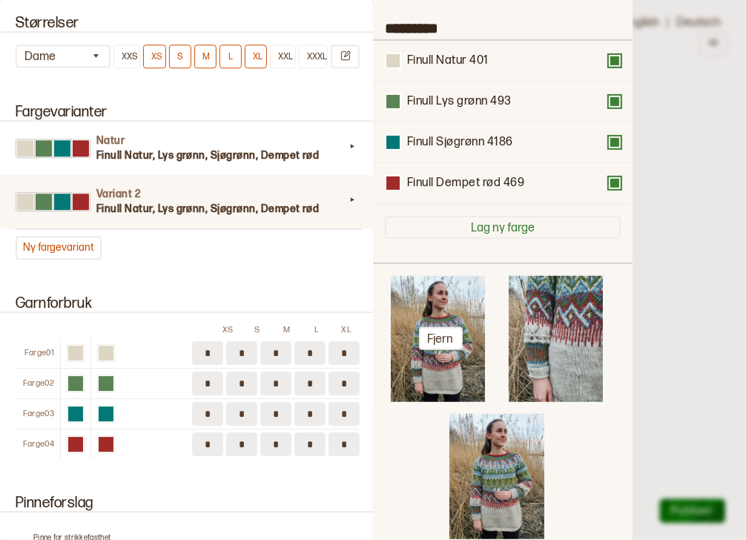
click at [446, 320] on img at bounding box center [438, 339] width 94 height 126
click at [437, 340] on button "Fjern" at bounding box center [441, 338] width 44 height 23
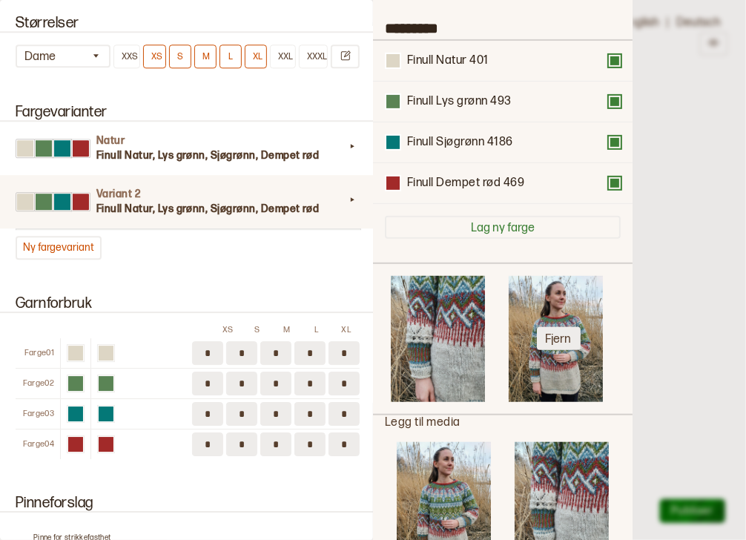
click at [554, 332] on button "Fjern" at bounding box center [559, 338] width 44 height 23
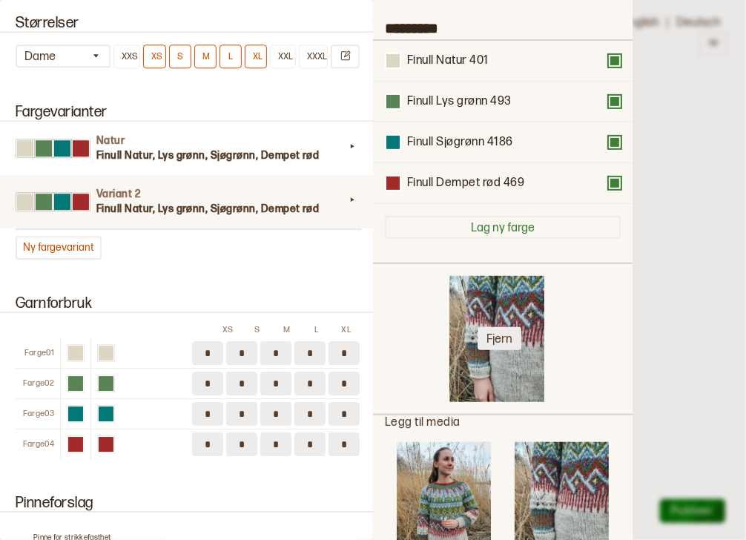
click at [494, 334] on button "Fjern" at bounding box center [499, 338] width 44 height 23
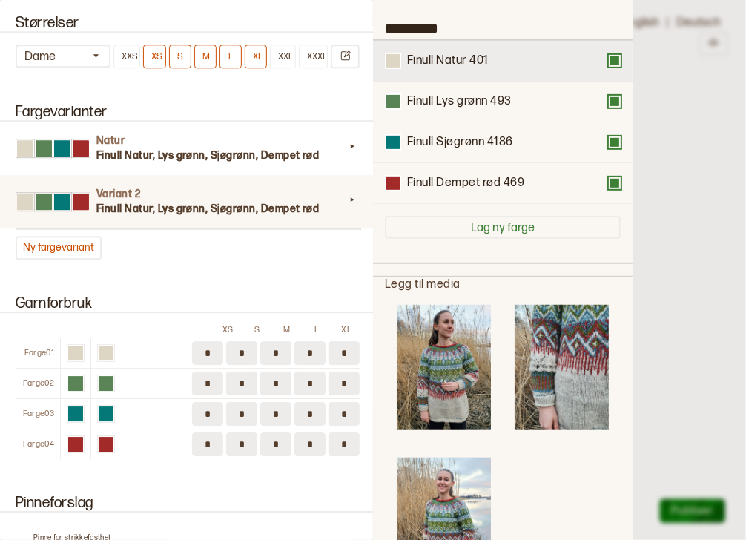
click at [609, 63] on button at bounding box center [615, 61] width 12 height 12
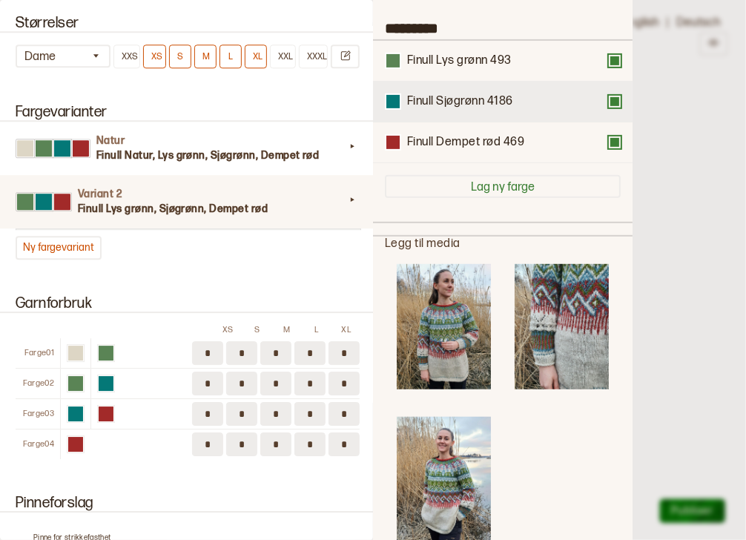
click at [606, 91] on div "Finull Sjøgrønn 4186" at bounding box center [503, 102] width 260 height 41
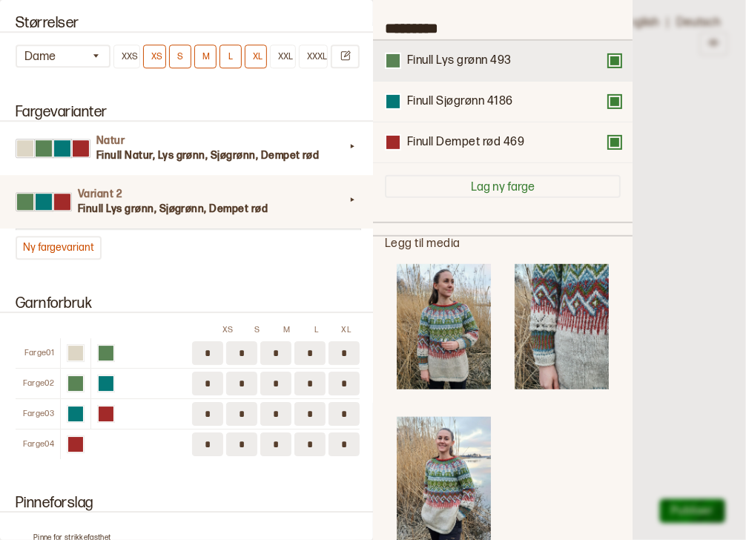
click at [602, 66] on div "Finull Lys grønn 493" at bounding box center [503, 61] width 236 height 16
click at [608, 66] on div "Finull Lys grønn 493" at bounding box center [503, 61] width 236 height 16
click at [611, 62] on button at bounding box center [615, 61] width 12 height 12
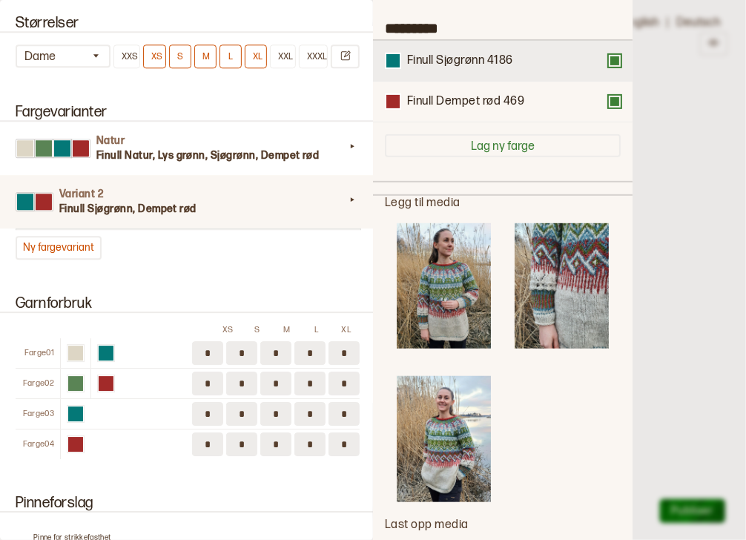
click at [609, 66] on div "Finull Sjøgrønn 4186" at bounding box center [503, 61] width 236 height 16
click at [609, 62] on button at bounding box center [615, 61] width 12 height 12
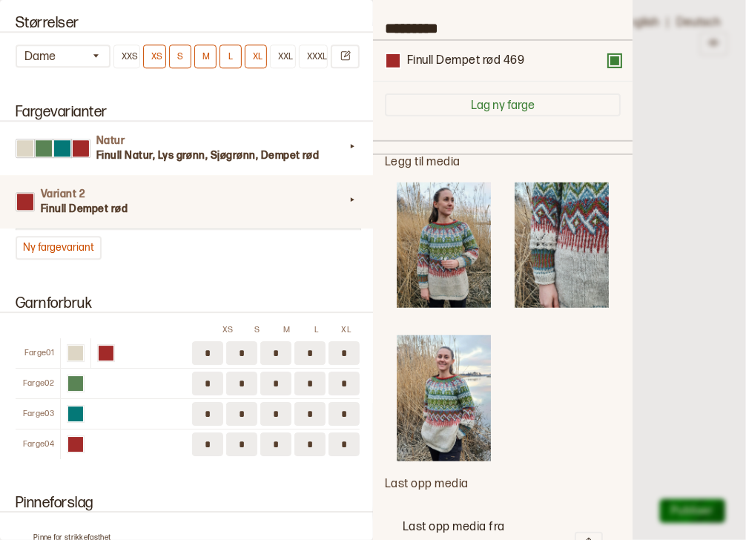
click at [609, 62] on button at bounding box center [615, 61] width 12 height 12
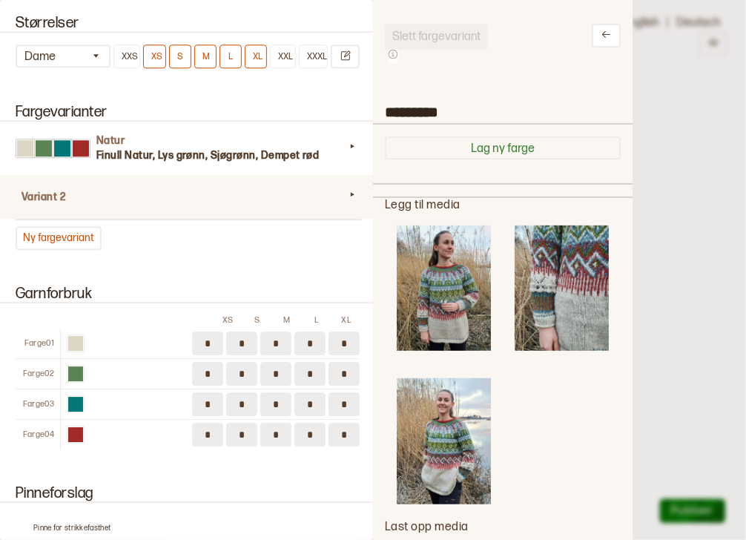
scroll to position [26, 0]
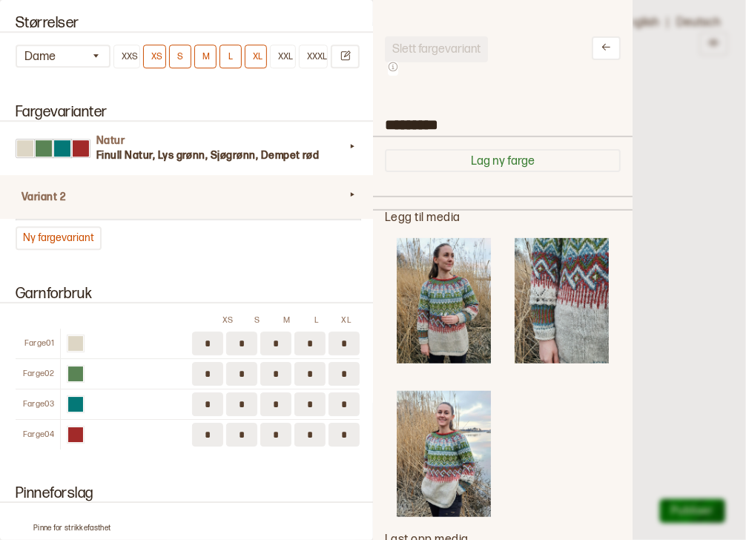
drag, startPoint x: 452, startPoint y: 120, endPoint x: 311, endPoint y: 103, distance: 141.9
click at [311, 103] on div "**********" at bounding box center [373, 270] width 746 height 540
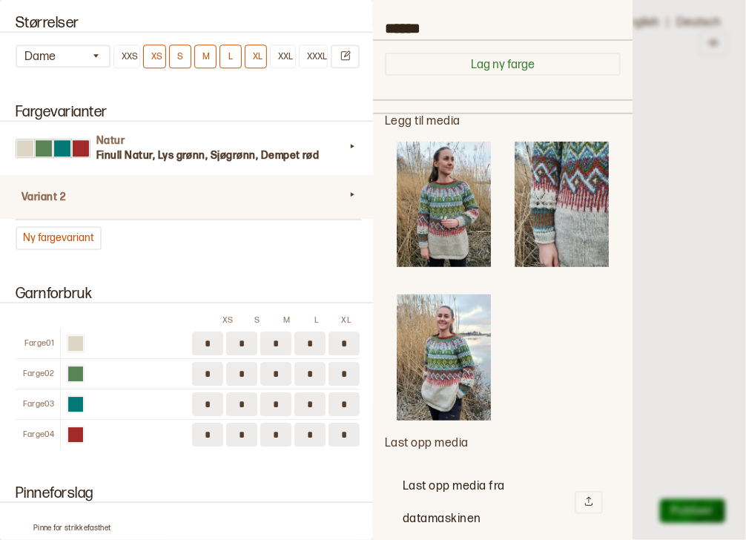
scroll to position [139, 0]
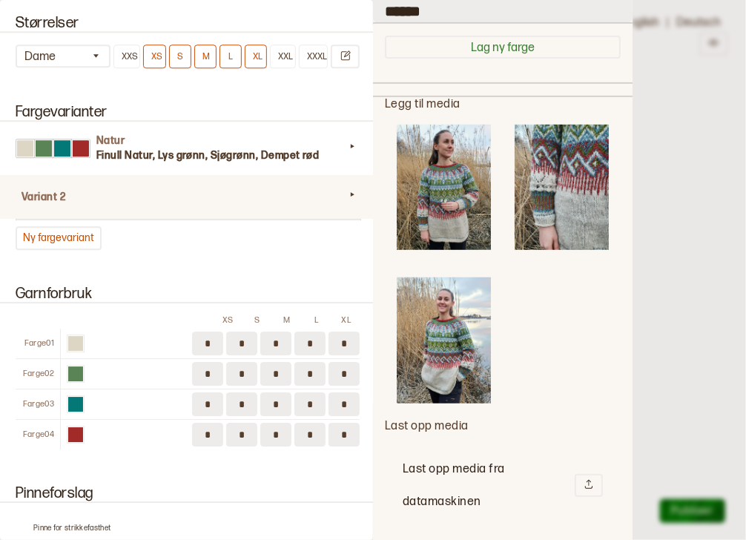
type input "******"
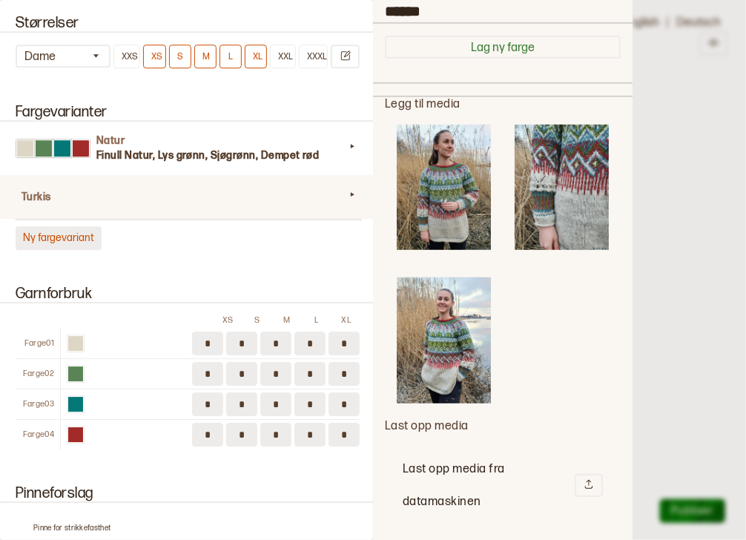
click at [65, 237] on button "Ny fargevariant" at bounding box center [59, 238] width 86 height 24
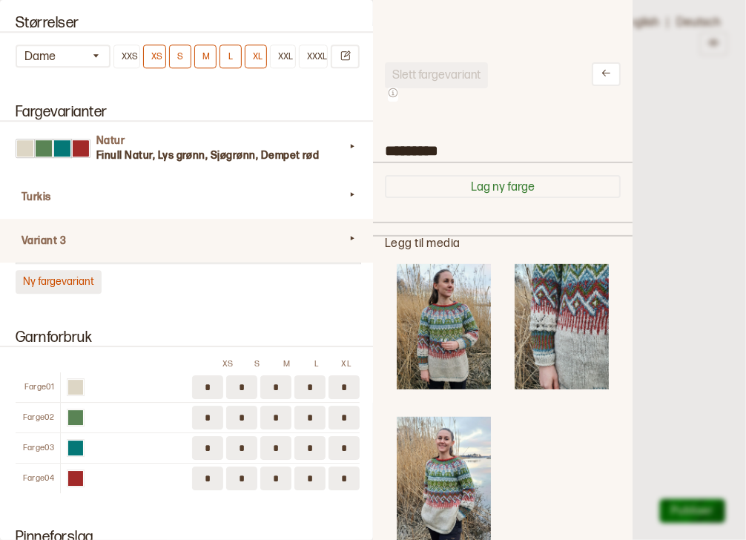
scroll to position [436, 241]
click at [452, 150] on input "*********" at bounding box center [503, 148] width 260 height 25
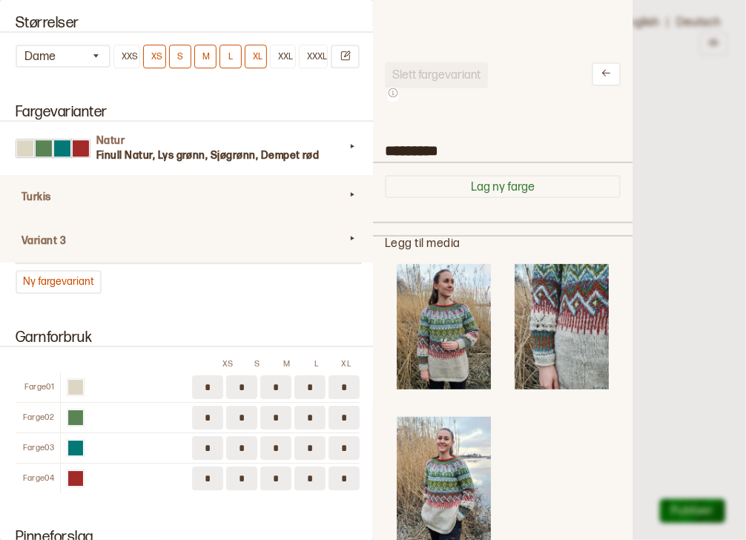
click at [276, 197] on h4 "Turkis" at bounding box center [183, 197] width 323 height 15
type input "******"
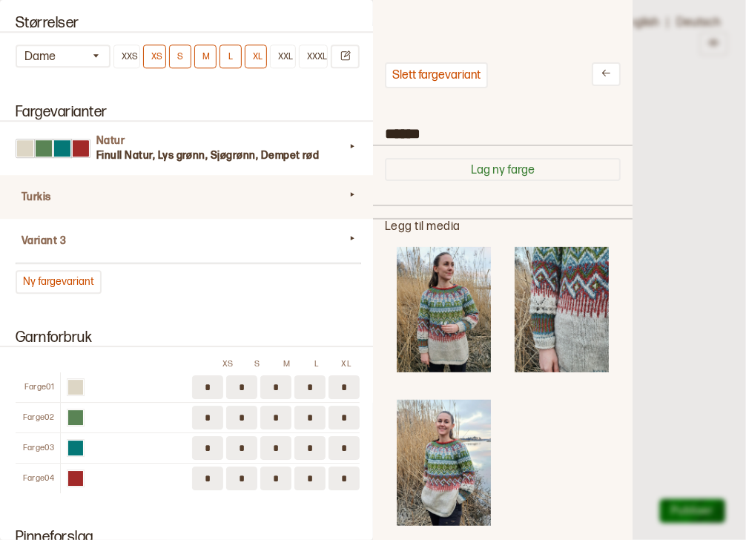
click at [442, 291] on img at bounding box center [444, 310] width 94 height 126
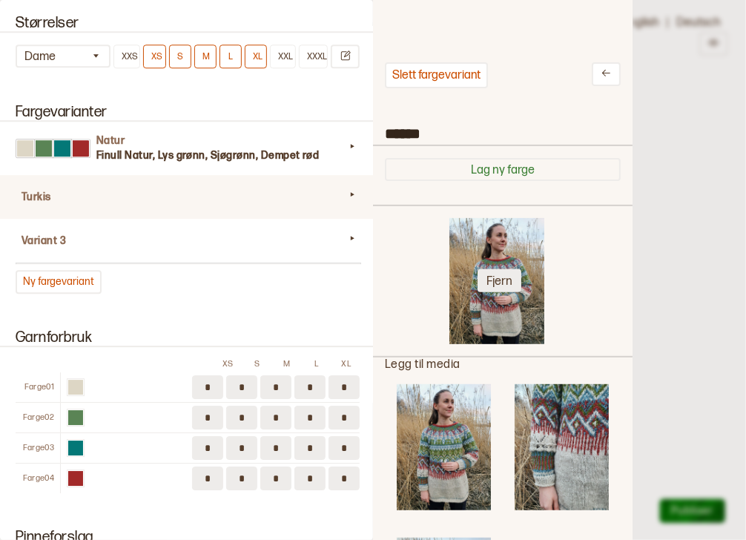
click at [500, 269] on button "Fjern" at bounding box center [499, 280] width 44 height 23
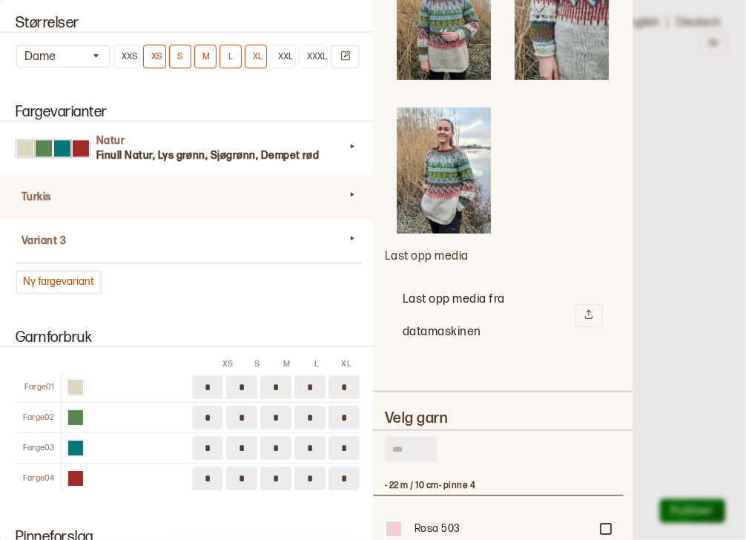
scroll to position [315, 0]
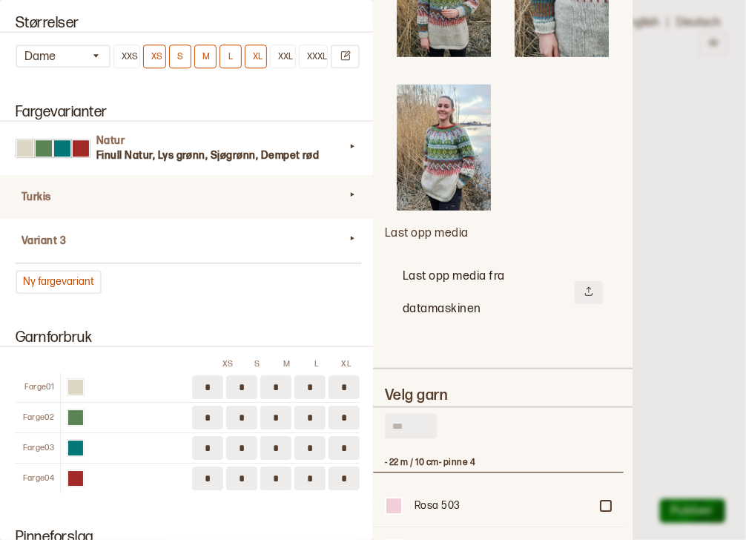
click at [584, 286] on icon at bounding box center [589, 291] width 10 height 10
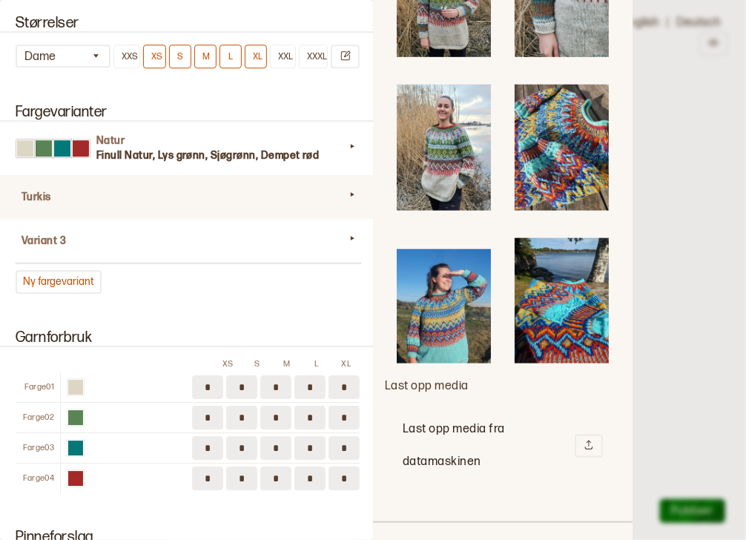
click at [443, 291] on img at bounding box center [444, 306] width 94 height 114
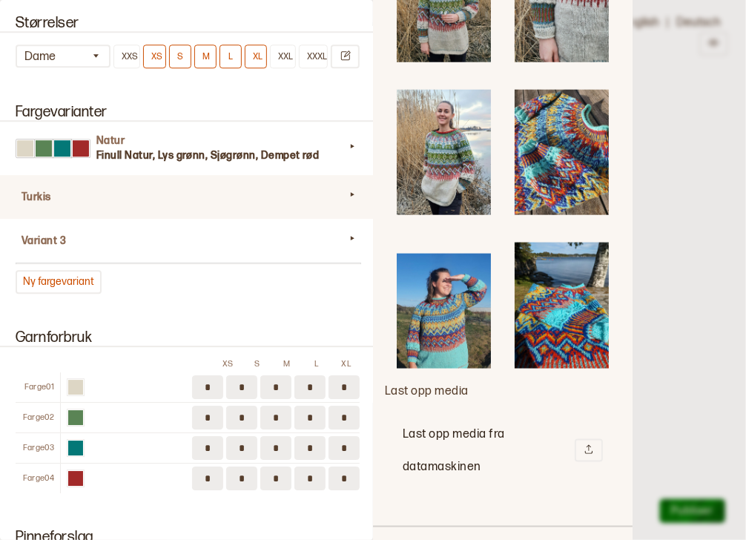
click at [558, 279] on img at bounding box center [562, 304] width 94 height 125
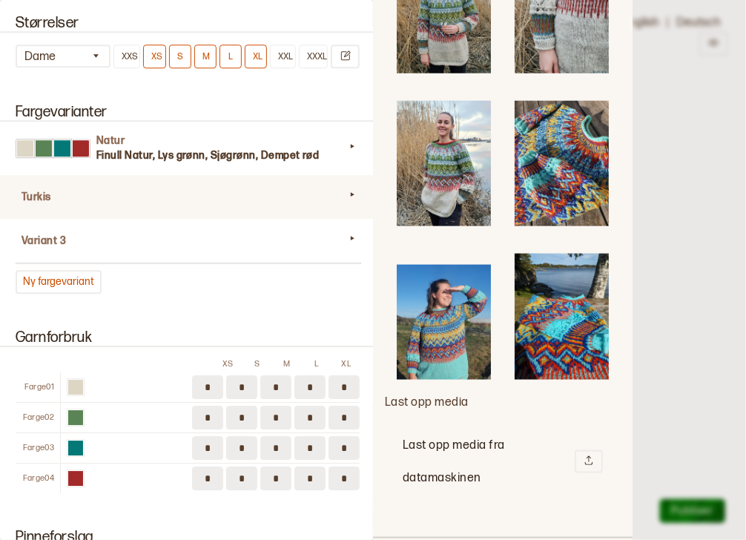
scroll to position [448, 0]
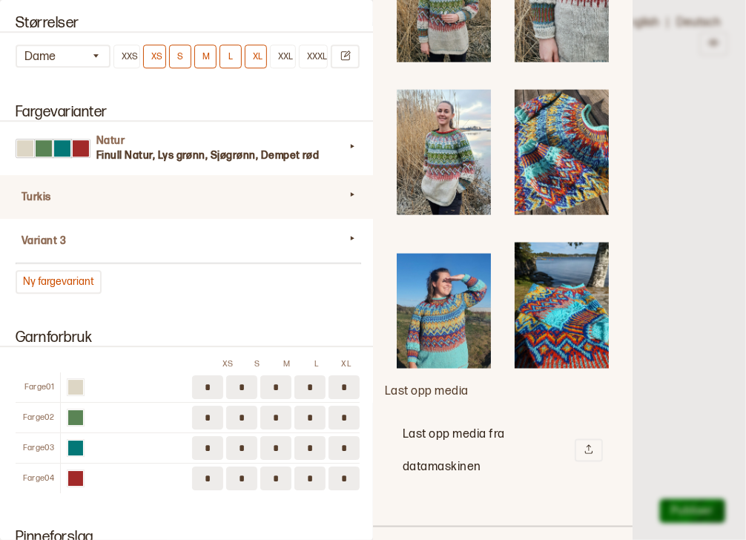
click at [548, 134] on img at bounding box center [562, 153] width 94 height 126
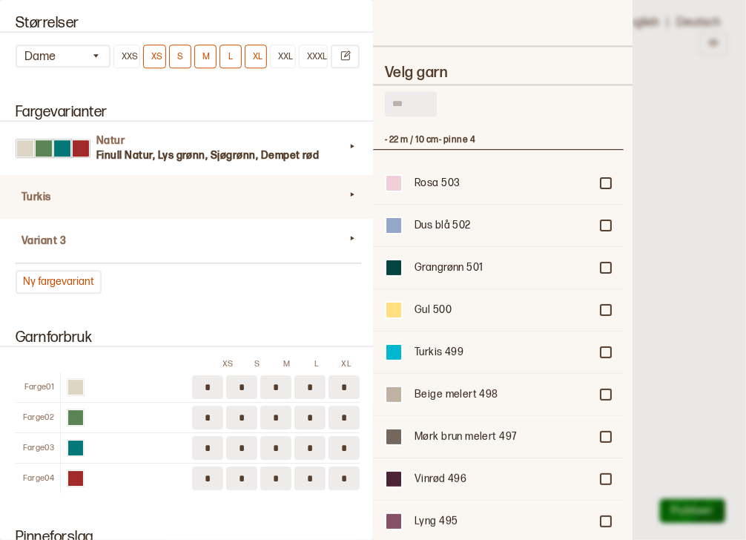
scroll to position [1077, 0]
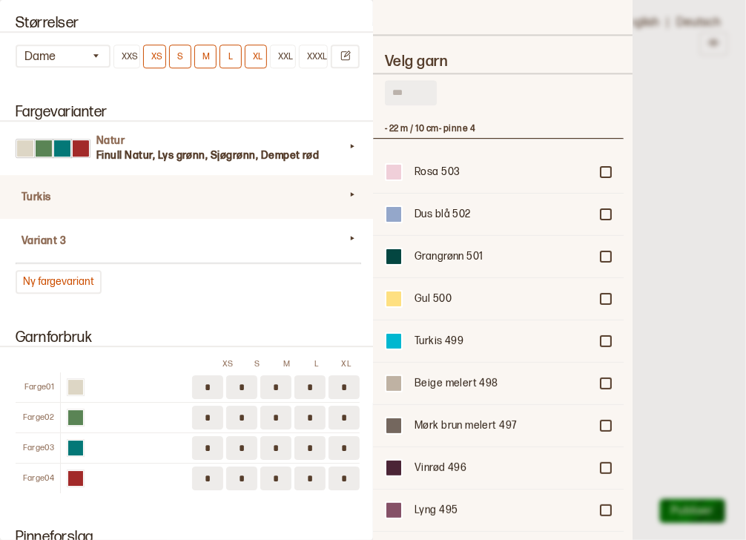
click at [403, 80] on input "text" at bounding box center [411, 92] width 52 height 25
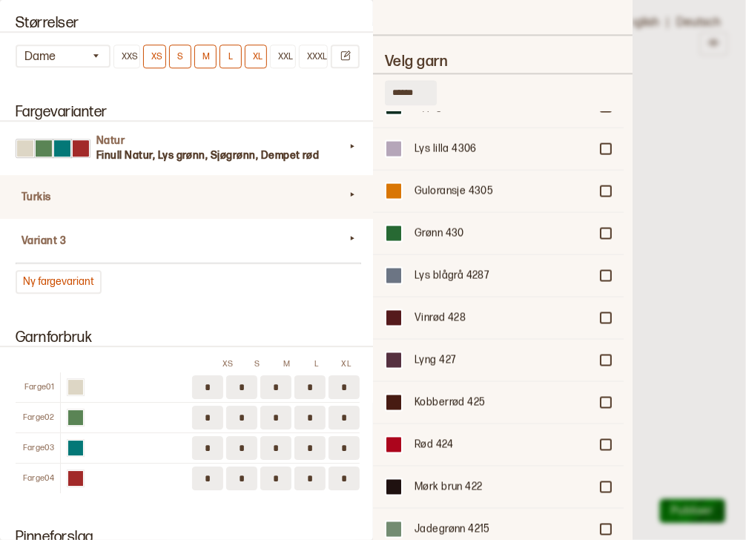
scroll to position [2626, 0]
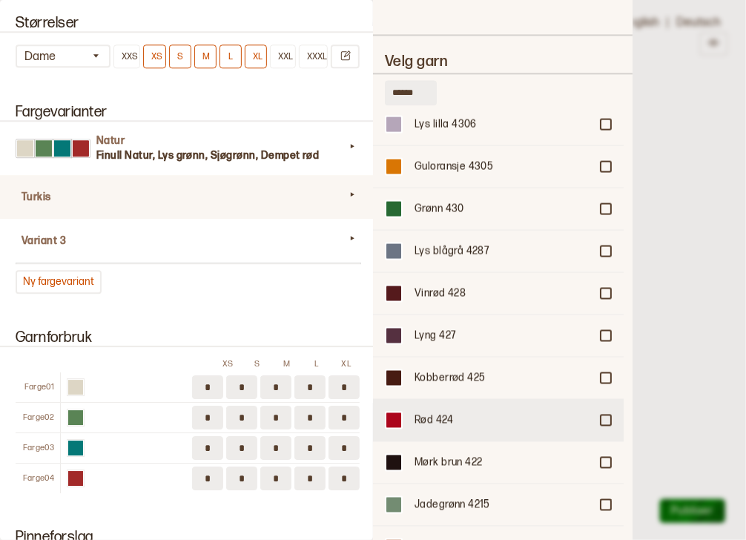
type input "******"
click at [590, 398] on div "Rød 424" at bounding box center [498, 419] width 251 height 42
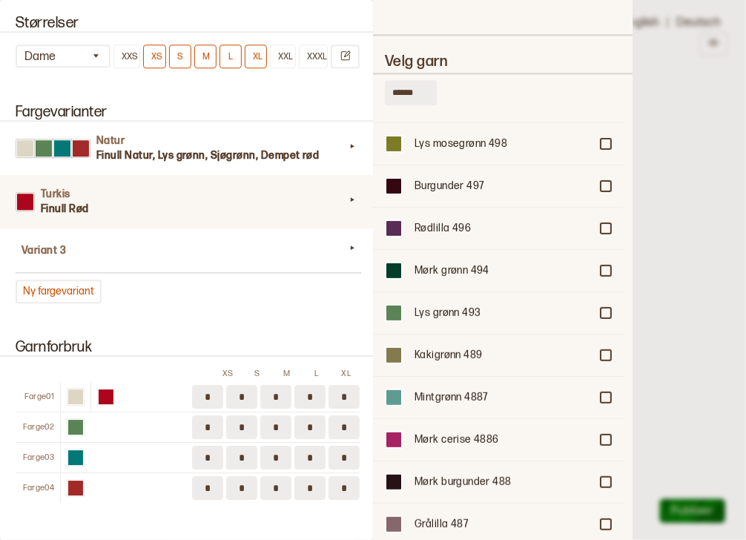
scroll to position [120, 0]
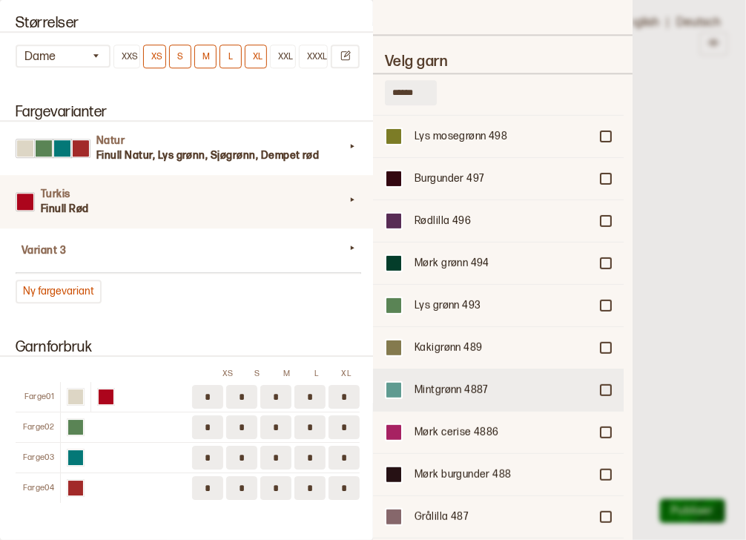
click at [601, 386] on div at bounding box center [605, 390] width 9 height 9
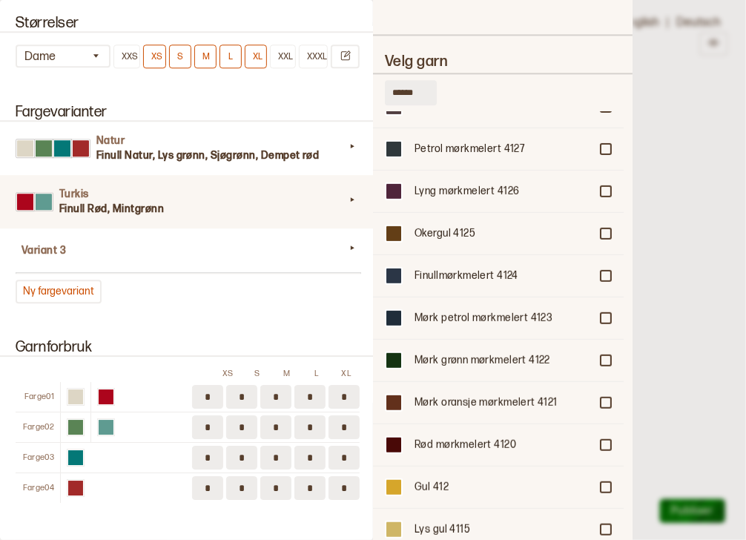
scroll to position [3943, 0]
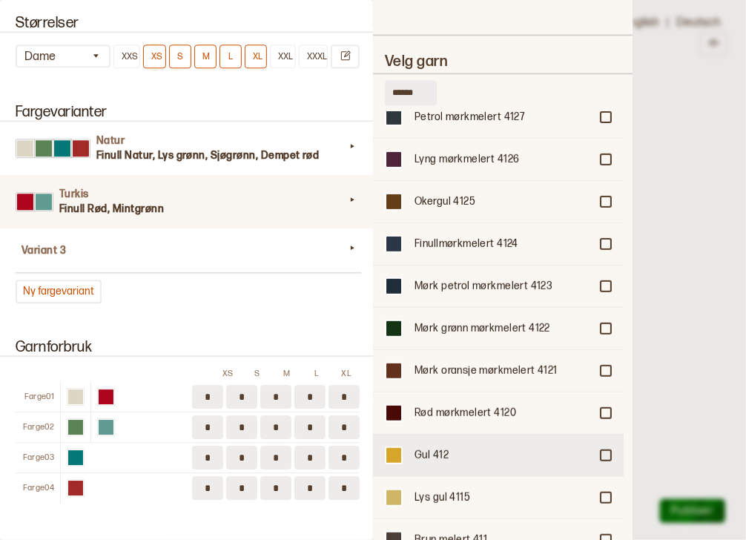
click at [598, 434] on div "Gul 412" at bounding box center [498, 455] width 251 height 42
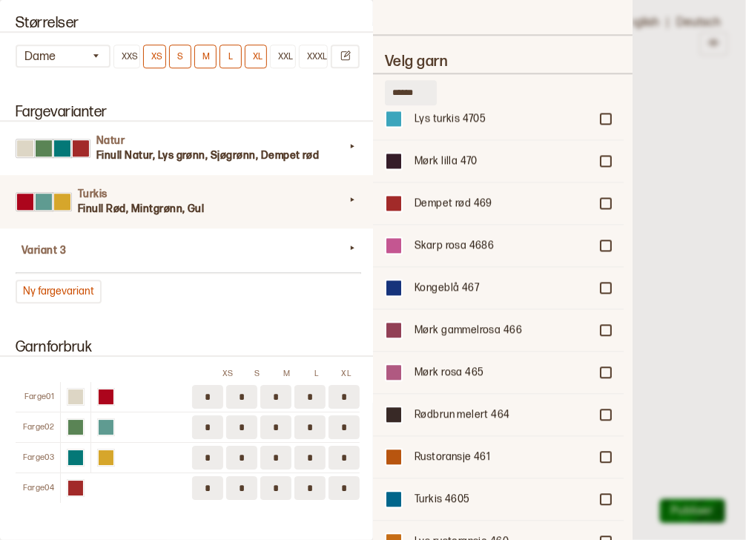
scroll to position [1108, 0]
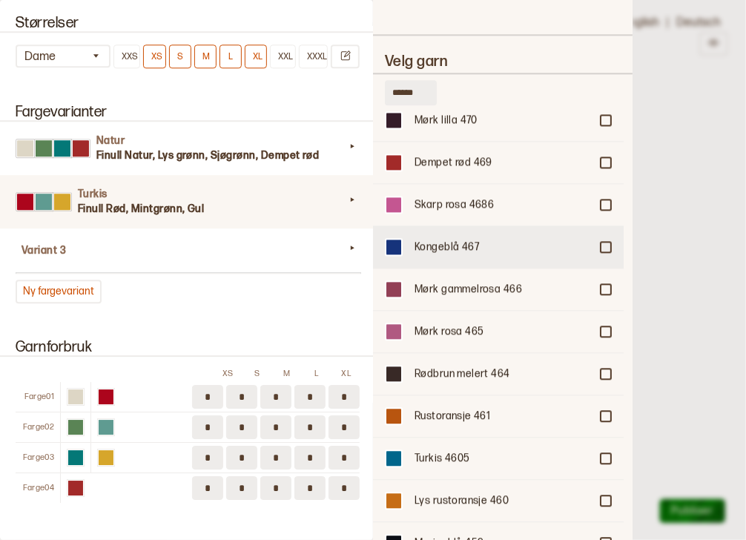
click at [601, 242] on div at bounding box center [605, 246] width 9 height 9
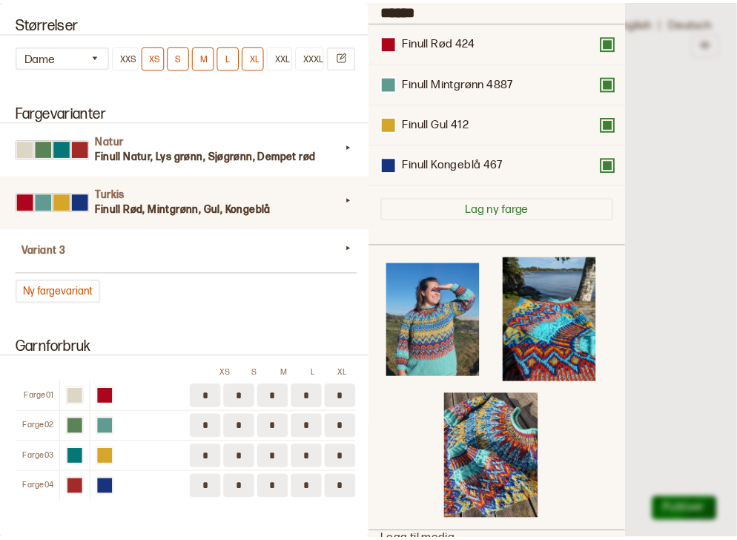
scroll to position [0, 0]
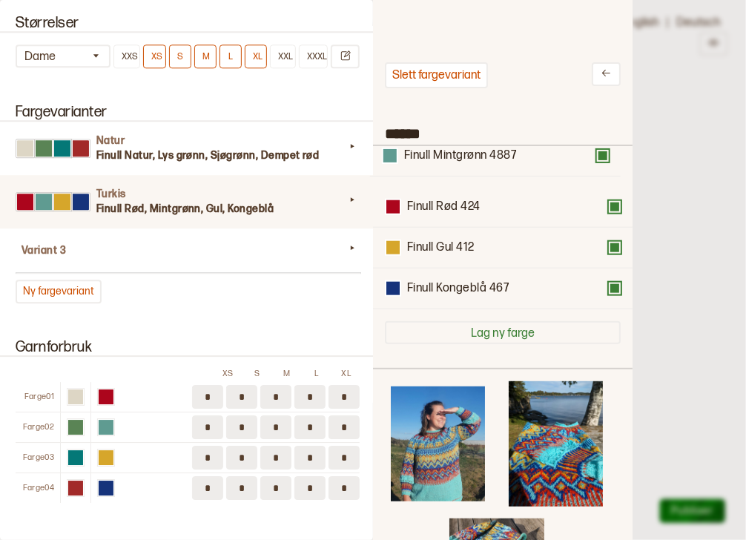
drag, startPoint x: 471, startPoint y: 219, endPoint x: 468, endPoint y: 165, distance: 54.9
click at [468, 165] on div "Finull Rød 424 Finull Mintgrønn 4887 Finull Gul 412 Finull Kongeblå 467" at bounding box center [503, 227] width 236 height 163
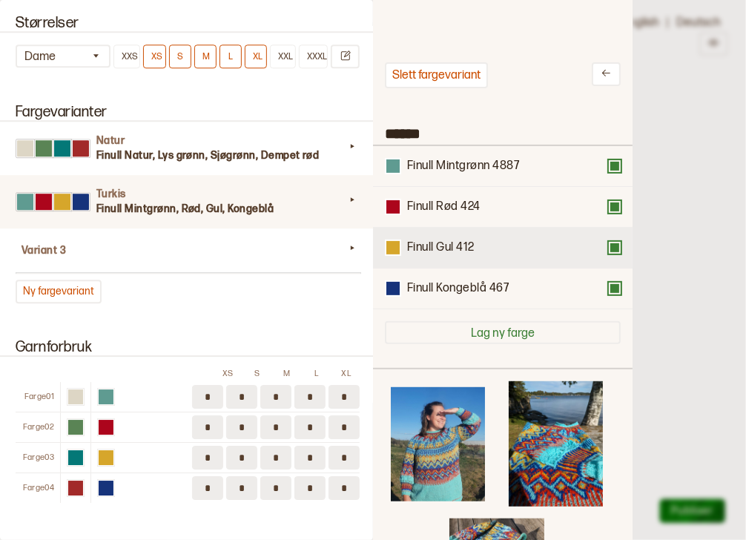
click at [472, 242] on div "Finull Gul 412" at bounding box center [440, 248] width 67 height 16
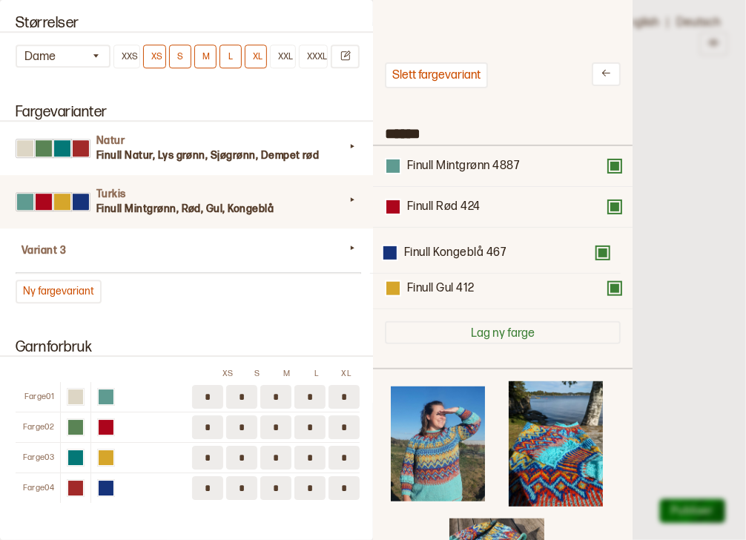
drag, startPoint x: 467, startPoint y: 290, endPoint x: 464, endPoint y: 251, distance: 39.4
click at [464, 251] on div "Finull Mintgrønn 4887 Finull Rød 424 Finull Gul 412 Finull Kongeblå 467" at bounding box center [503, 227] width 236 height 163
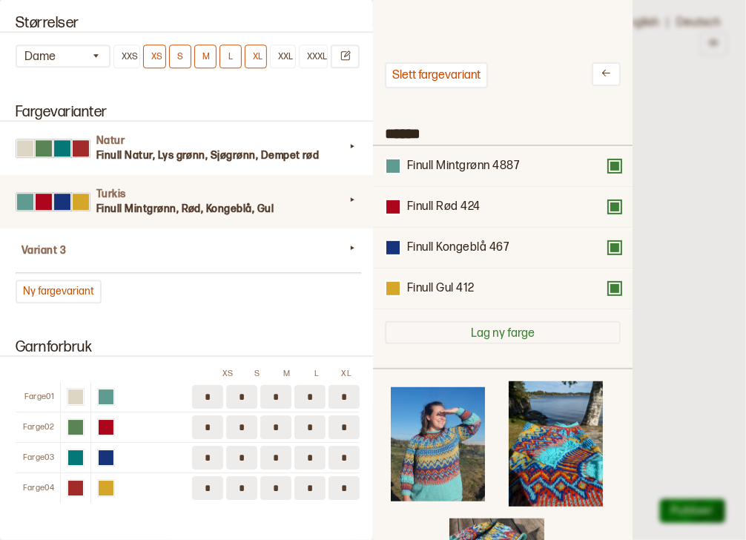
click at [667, 238] on div at bounding box center [373, 270] width 746 height 540
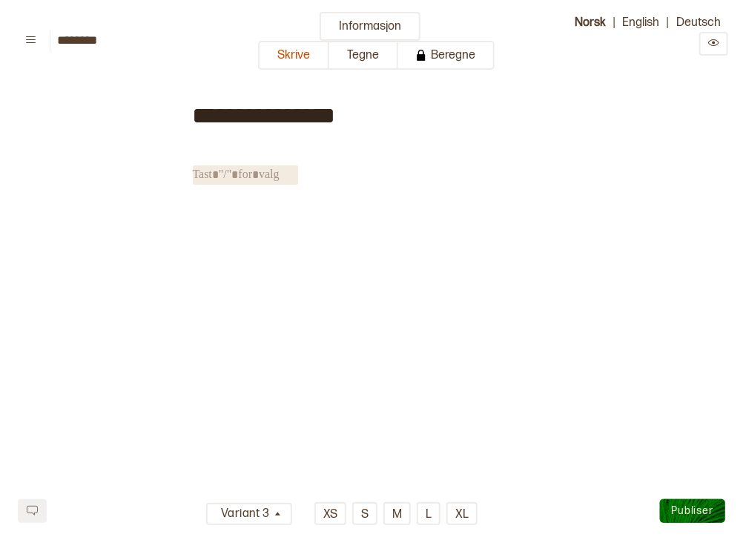
click at [314, 238] on div "**********" at bounding box center [373, 264] width 361 height 380
click at [225, 169] on span "﻿" at bounding box center [245, 174] width 105 height 19
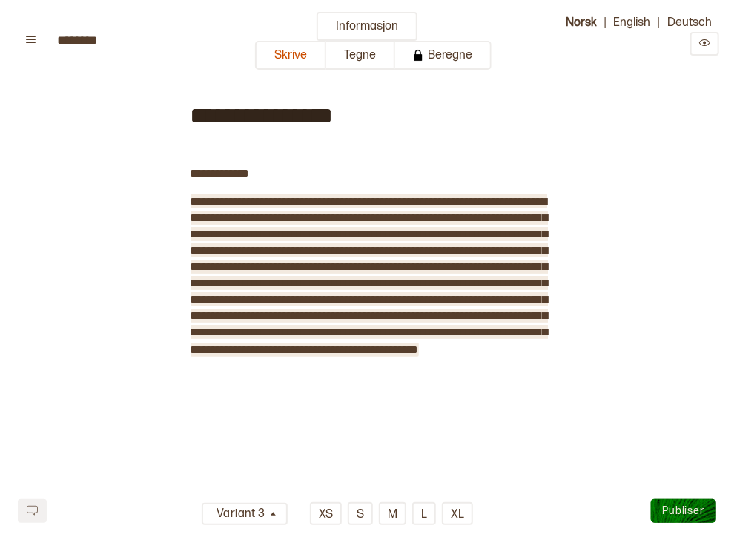
click at [282, 432] on div "**********" at bounding box center [369, 351] width 357 height 555
click at [368, 426] on div "**********" at bounding box center [369, 351] width 357 height 555
click at [365, 355] on span "**********" at bounding box center [369, 275] width 357 height 159
click at [419, 360] on span "﻿" at bounding box center [471, 349] width 105 height 19
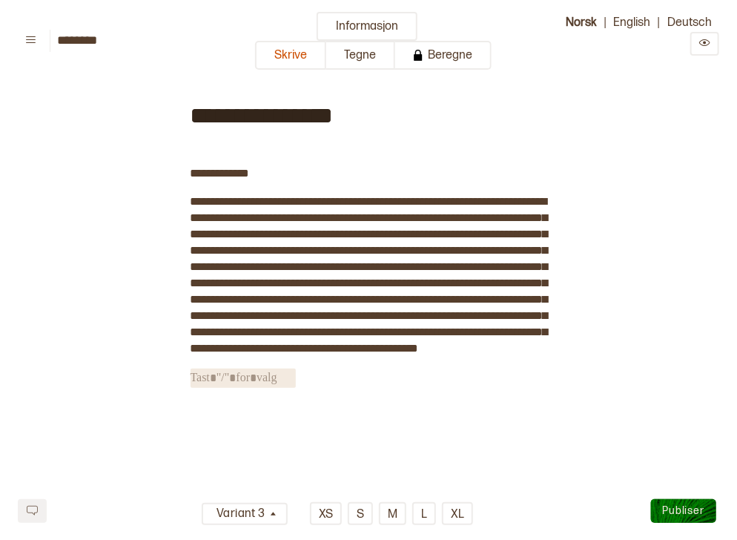
scroll to position [502, 0]
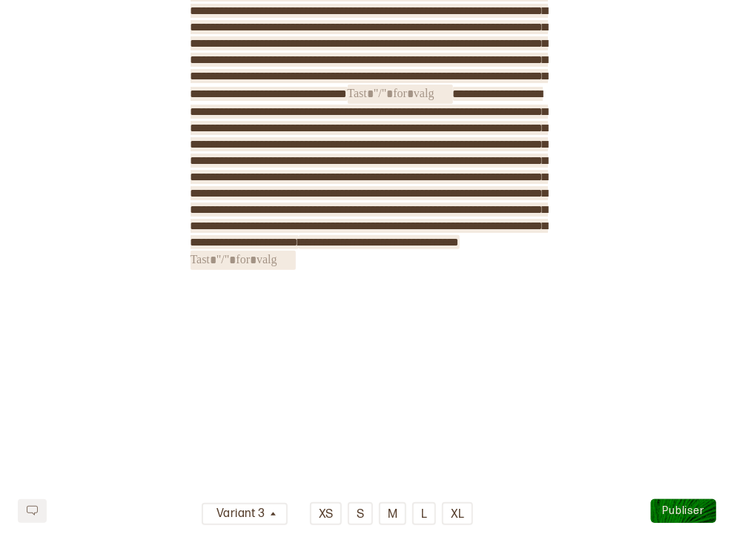
click at [265, 331] on div "**********" at bounding box center [369, 91] width 357 height 896
click at [336, 288] on div "**********" at bounding box center [369, 91] width 357 height 896
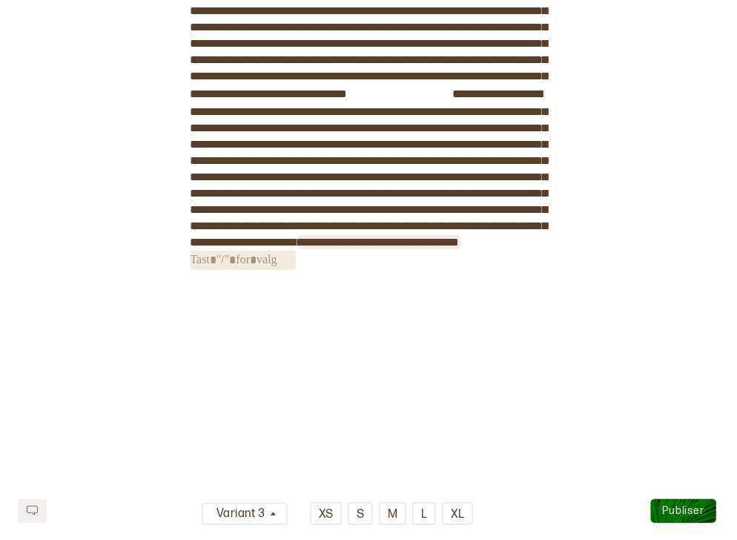
click at [296, 270] on span "﻿" at bounding box center [243, 260] width 105 height 19
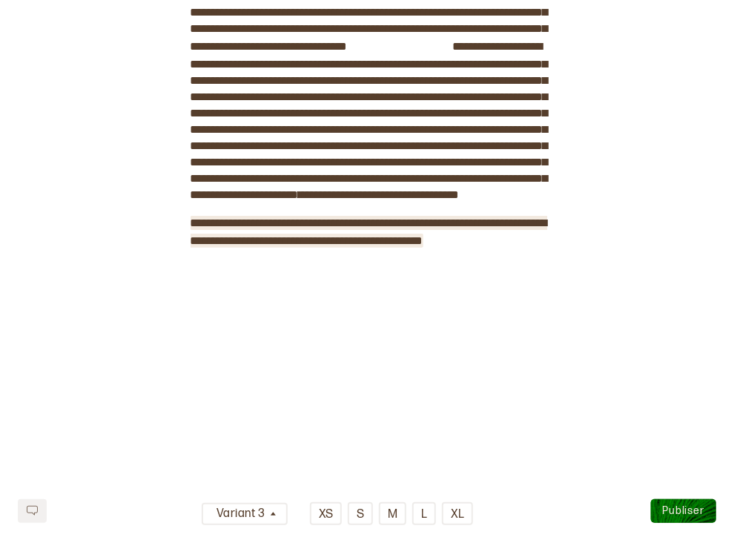
click at [362, 360] on div "**********" at bounding box center [369, 68] width 357 height 944
click at [261, 344] on div "**********" at bounding box center [369, 68] width 357 height 944
click at [208, 359] on div "**********" at bounding box center [369, 68] width 357 height 944
click at [495, 341] on div "**********" at bounding box center [369, 68] width 357 height 944
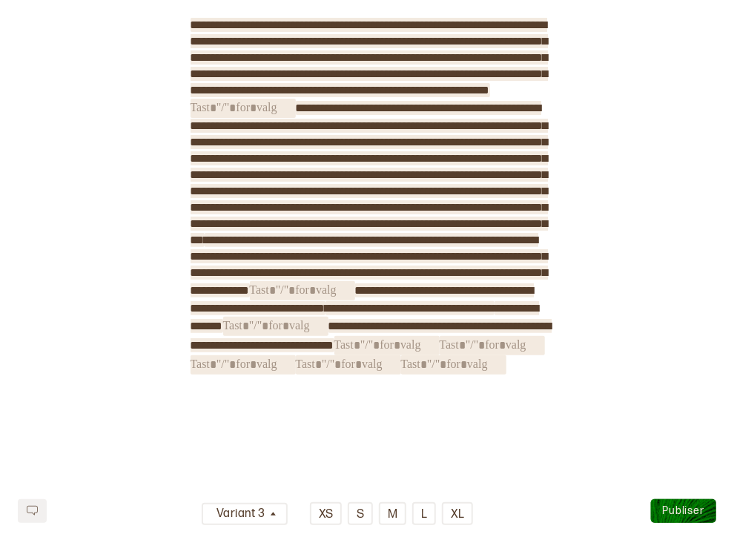
scroll to position [718, 0]
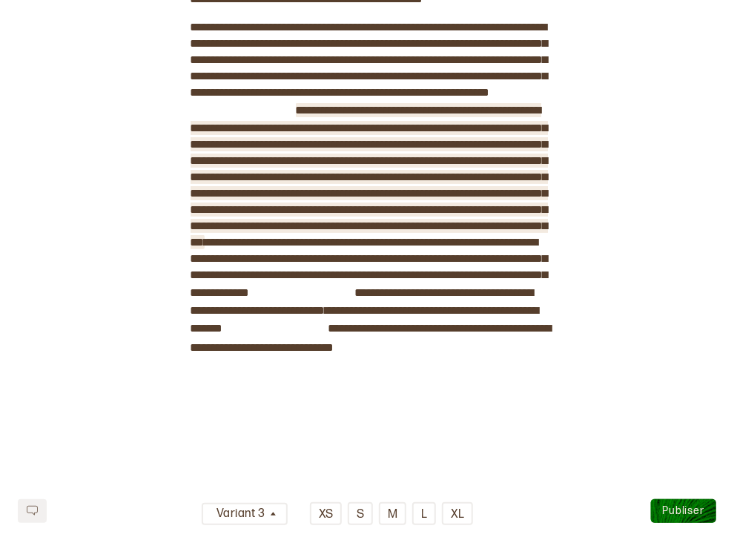
click at [389, 205] on span "**********" at bounding box center [369, 176] width 357 height 143
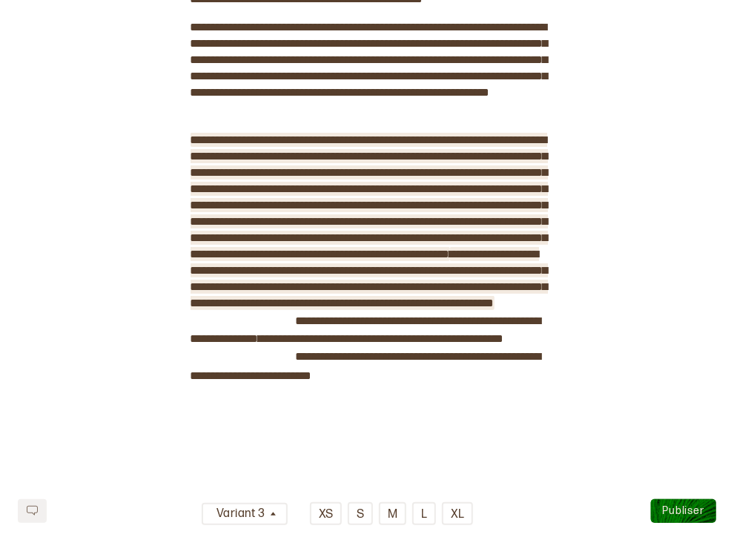
click at [313, 308] on span "**********" at bounding box center [369, 278] width 357 height 60
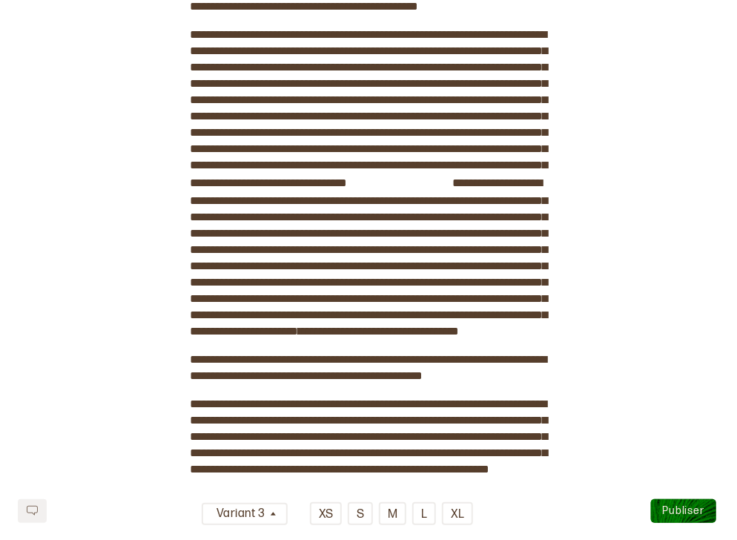
scroll to position [226, 0]
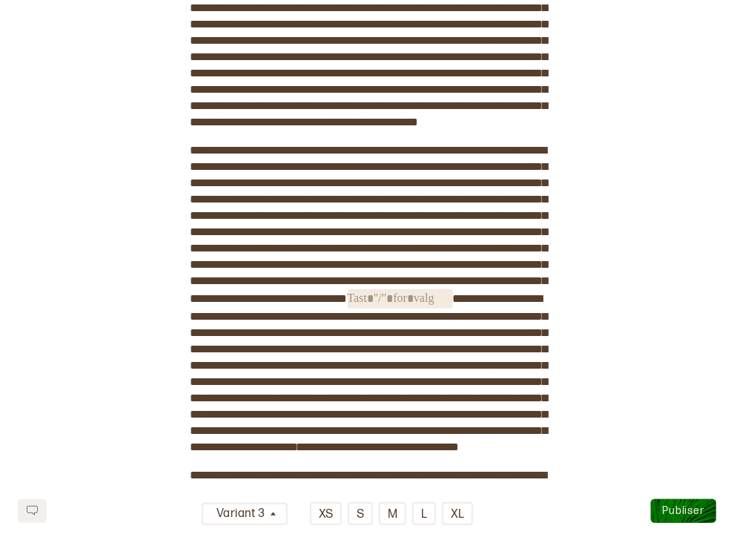
click at [398, 372] on div "**********" at bounding box center [369, 388] width 357 height 1080
click at [399, 308] on span "﻿" at bounding box center [400, 298] width 105 height 19
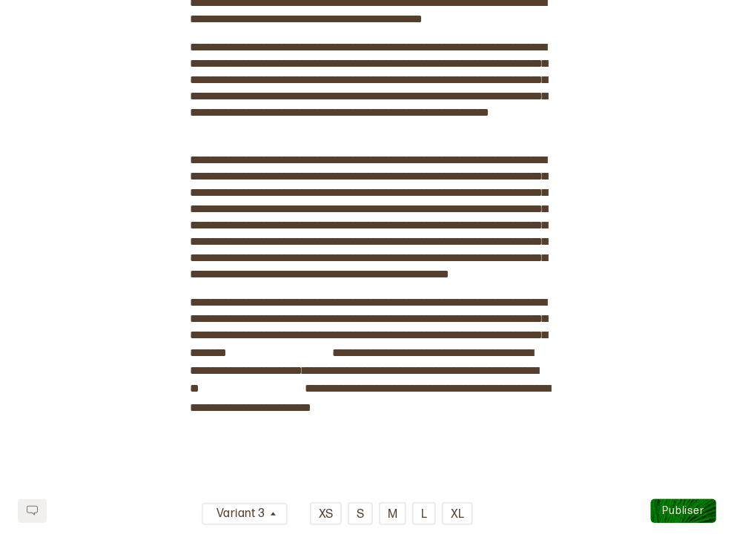
scroll to position [673, 0]
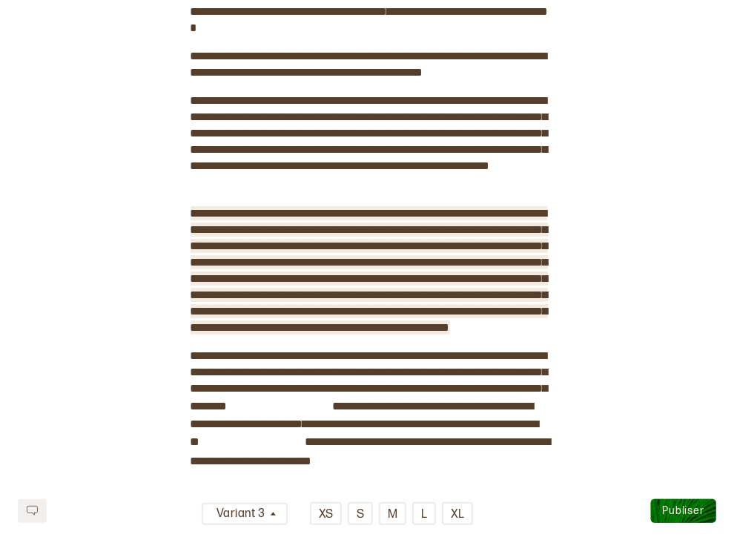
click at [263, 294] on span "**********" at bounding box center [369, 270] width 357 height 125
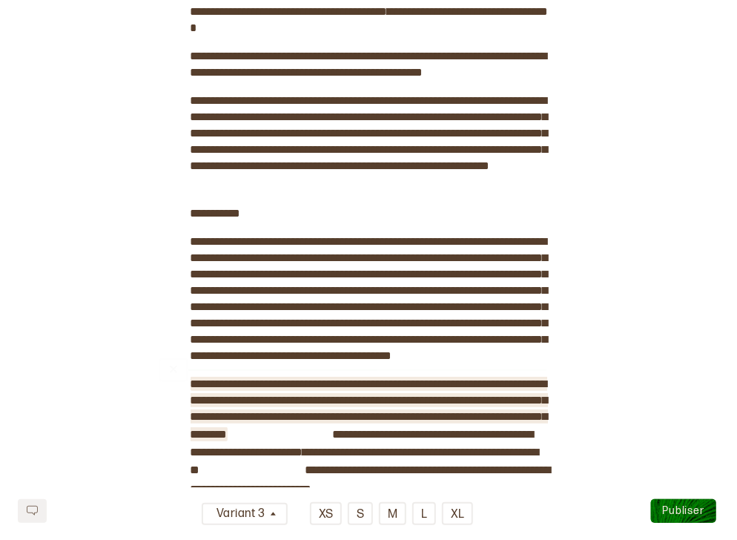
click at [214, 440] on span "**********" at bounding box center [369, 409] width 357 height 62
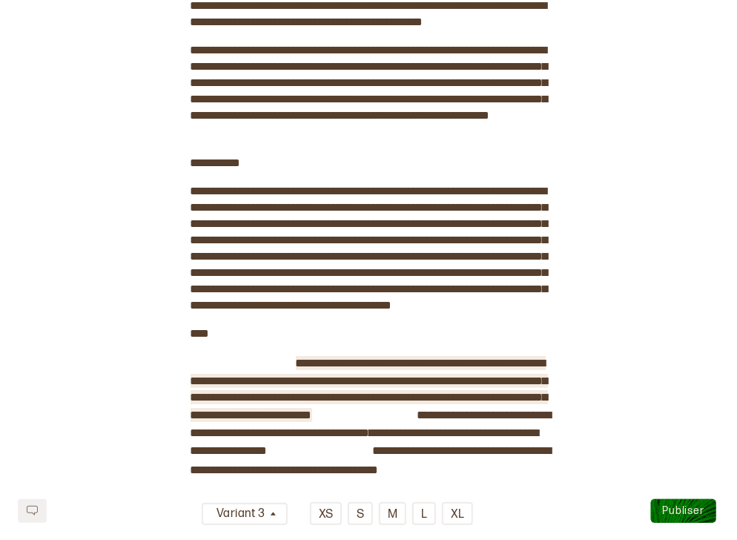
scroll to position [736, 0]
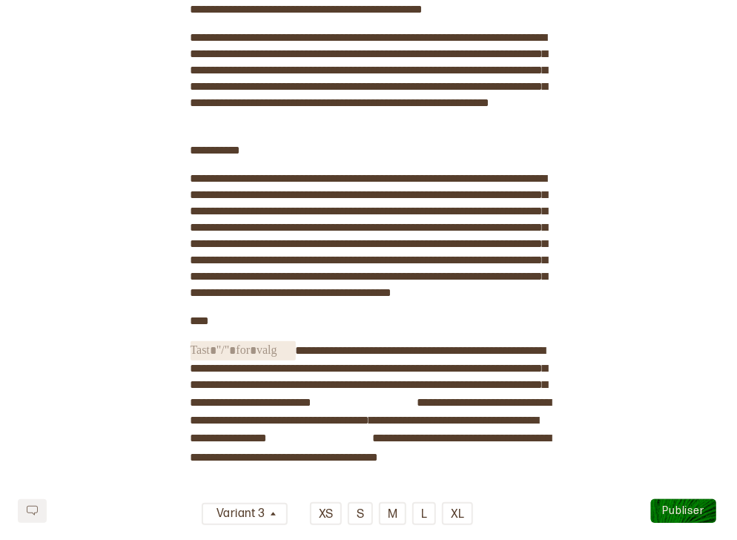
click at [291, 360] on span "﻿" at bounding box center [243, 350] width 105 height 19
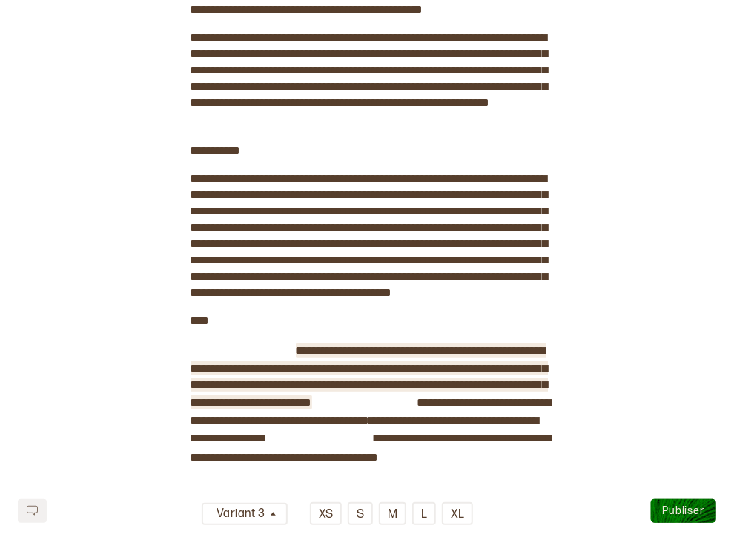
click at [297, 408] on span "**********" at bounding box center [369, 376] width 357 height 63
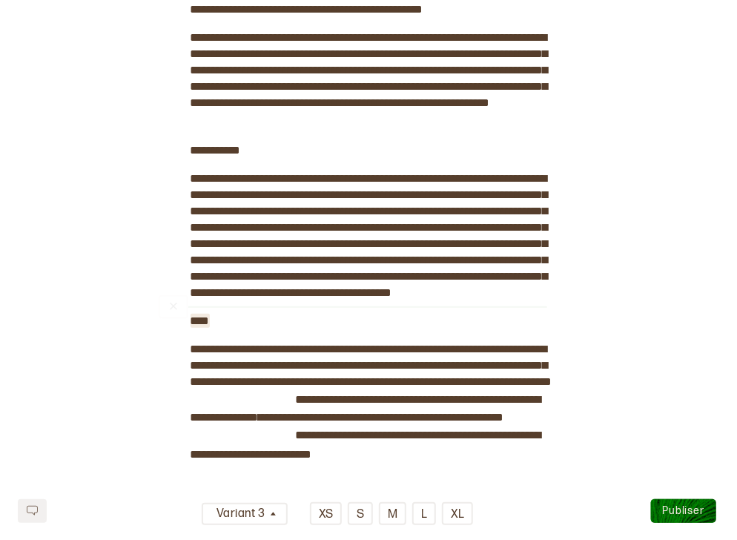
click at [202, 326] on span "****" at bounding box center [200, 320] width 19 height 11
click at [206, 391] on button "H1" at bounding box center [202, 395] width 24 height 24
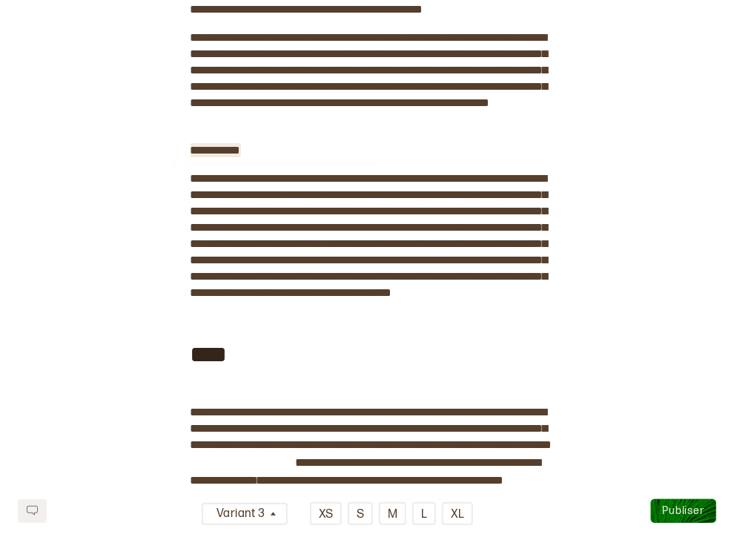
click at [231, 156] on span "**********" at bounding box center [216, 150] width 50 height 11
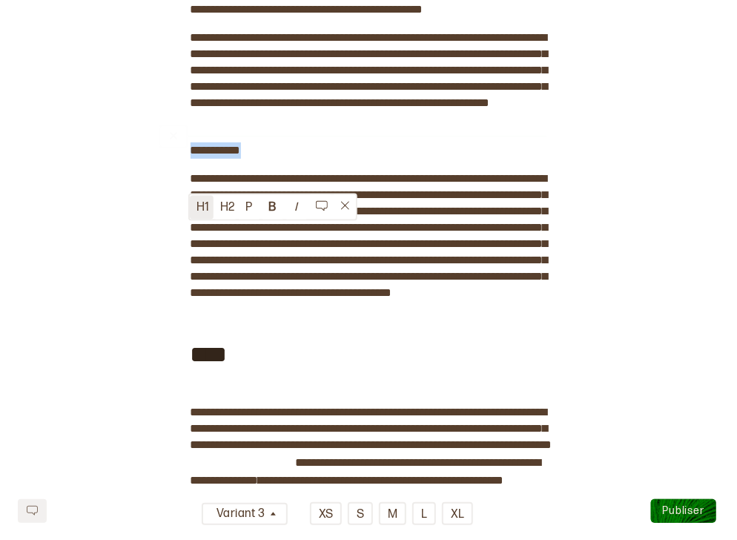
click at [205, 204] on button "H1" at bounding box center [202, 208] width 24 height 24
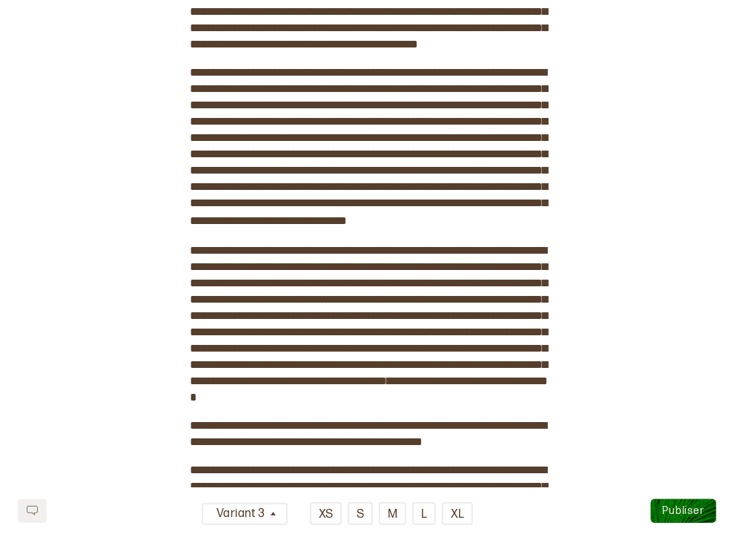
scroll to position [300, 0]
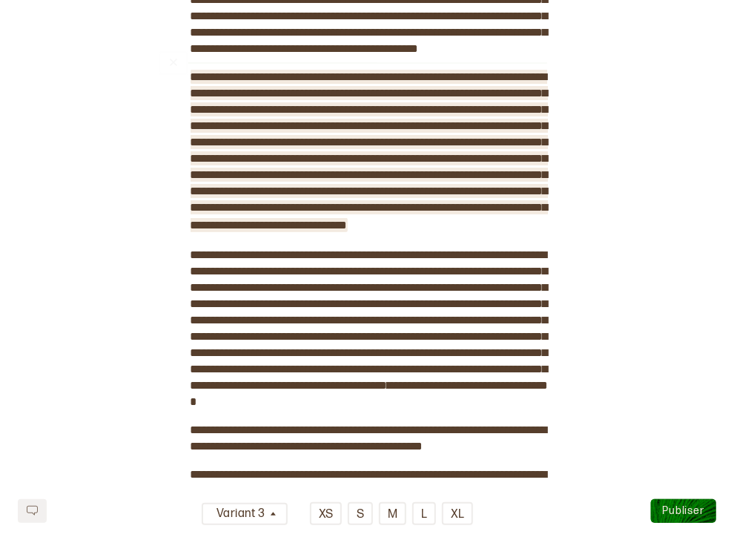
click at [225, 102] on span "**********" at bounding box center [369, 150] width 357 height 159
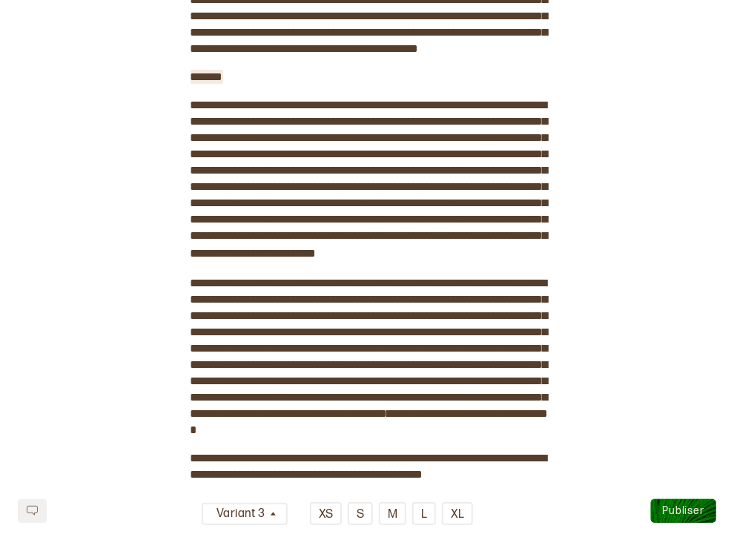
click at [222, 82] on span "******" at bounding box center [207, 76] width 33 height 11
click at [208, 82] on span "*****" at bounding box center [205, 76] width 28 height 11
click at [205, 86] on button "H1" at bounding box center [202, 85] width 24 height 24
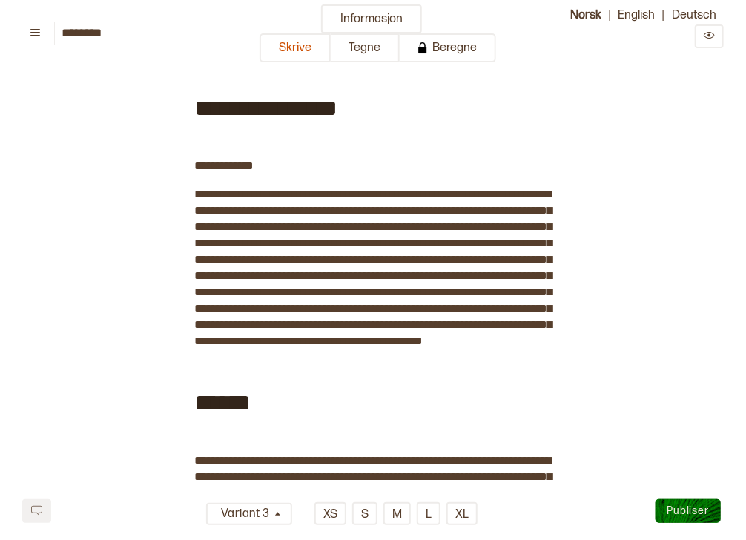
scroll to position [0, 0]
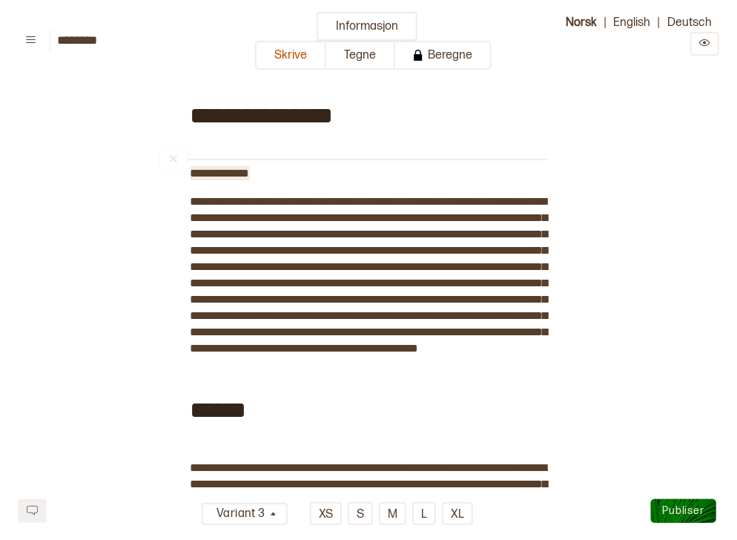
click at [232, 172] on span "**********" at bounding box center [220, 173] width 59 height 11
click at [205, 156] on button "H1" at bounding box center [202, 149] width 24 height 24
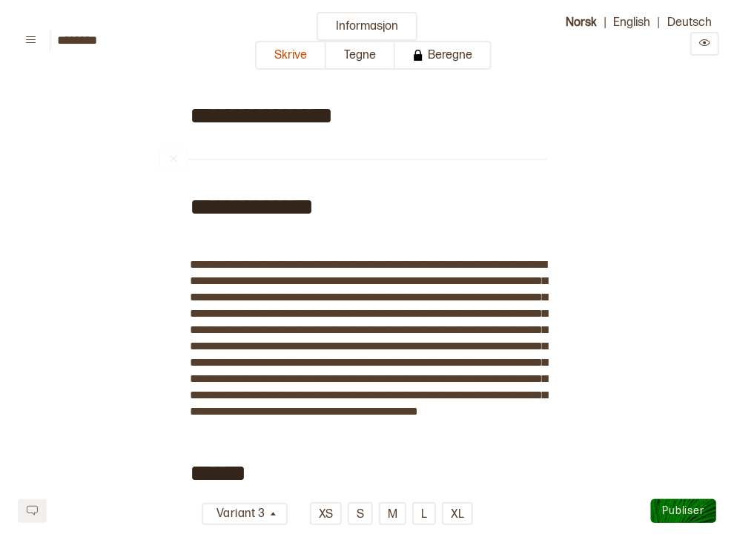
click at [368, 54] on button "Tegne" at bounding box center [360, 55] width 69 height 29
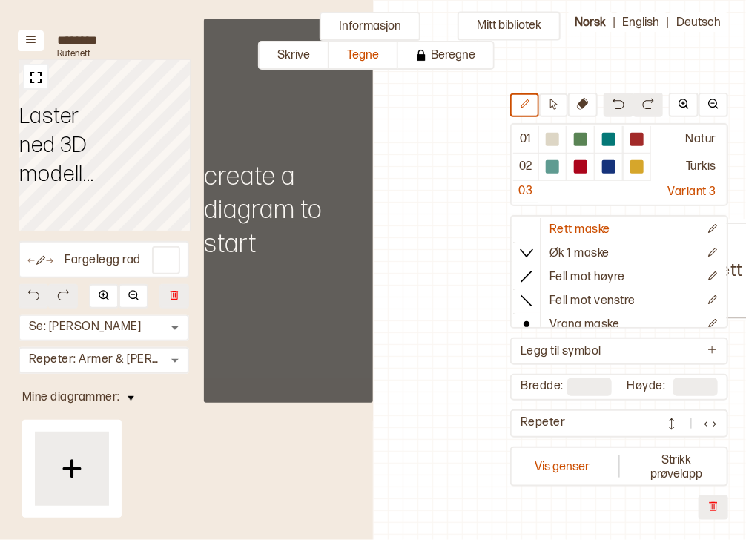
scroll to position [4, 265]
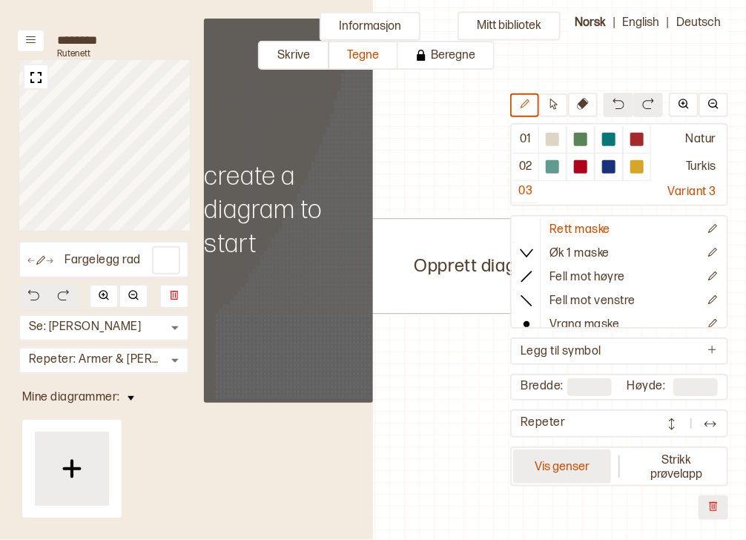
click at [599, 469] on button "Vis genser" at bounding box center [562, 466] width 98 height 34
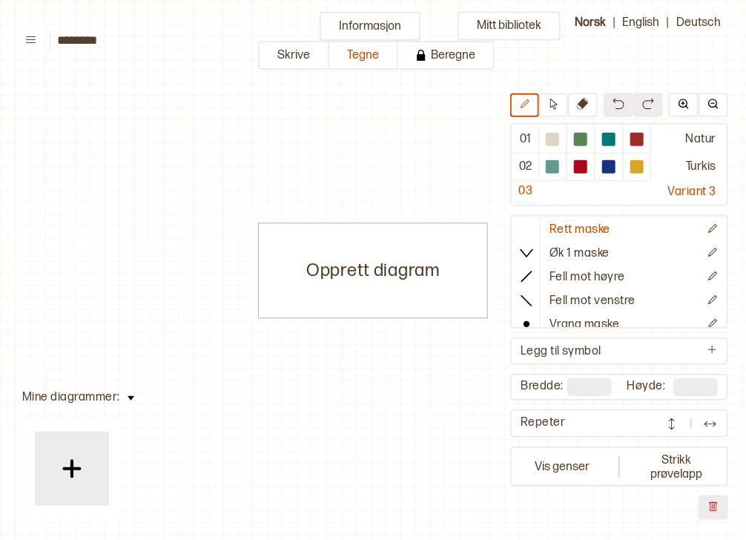
scroll to position [4, 4]
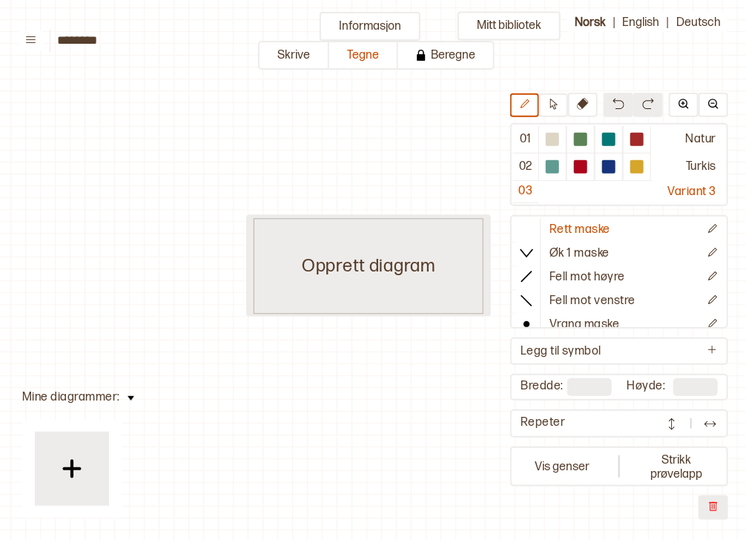
click at [397, 269] on div "Opprett diagram" at bounding box center [369, 266] width 230 height 96
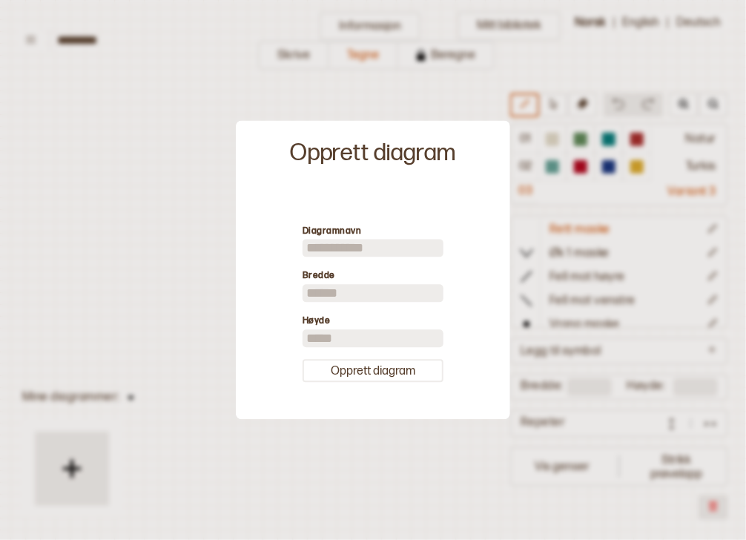
click at [366, 245] on input at bounding box center [373, 248] width 141 height 18
type input "**********"
drag, startPoint x: 320, startPoint y: 294, endPoint x: 290, endPoint y: 291, distance: 29.7
click at [290, 291] on div "**********" at bounding box center [373, 302] width 260 height 217
type input "*"
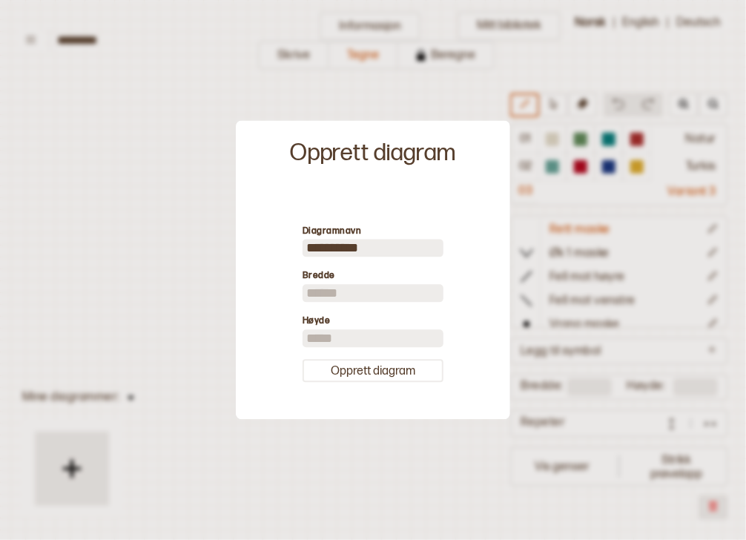
click at [417, 300] on input "number" at bounding box center [373, 294] width 141 height 18
type input "**"
drag, startPoint x: 320, startPoint y: 341, endPoint x: 283, endPoint y: 343, distance: 37.1
click at [283, 343] on div "**********" at bounding box center [373, 302] width 260 height 217
type input "**"
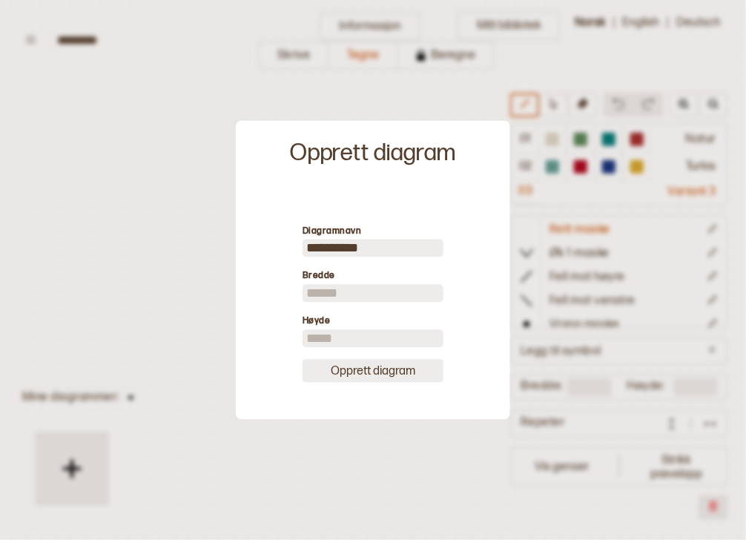
click at [365, 371] on button "Opprett diagram" at bounding box center [373, 370] width 141 height 23
type input "**"
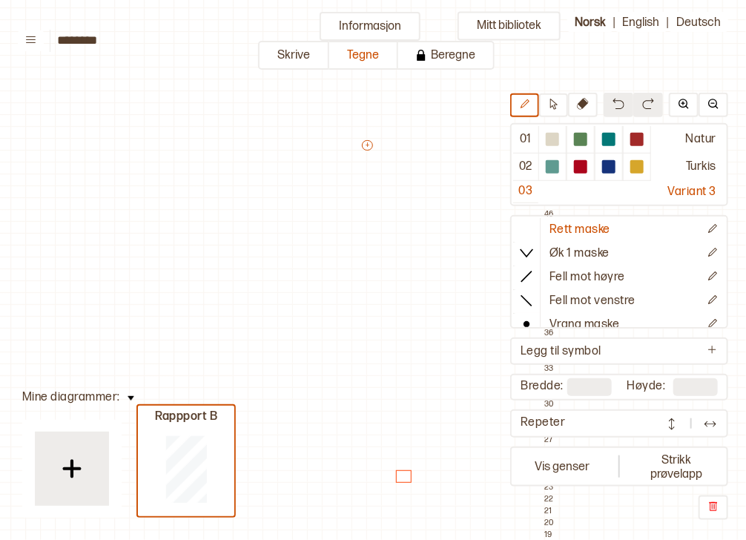
scroll to position [209, 17]
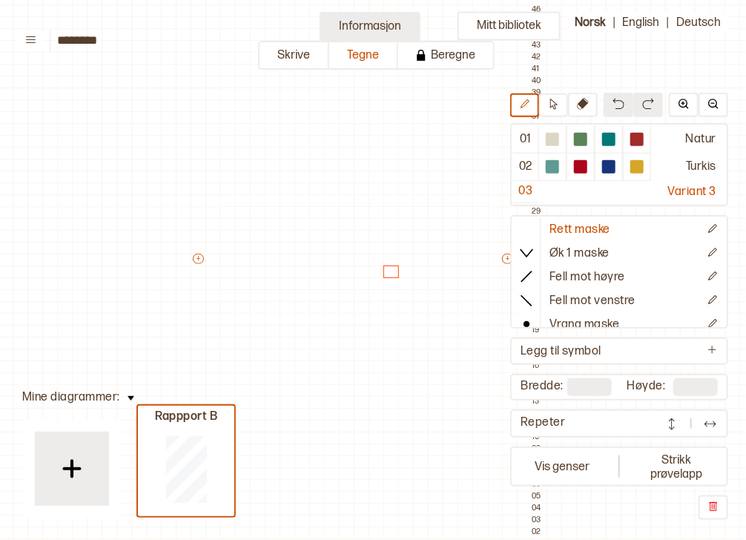
click at [338, 36] on button "Informasjon" at bounding box center [370, 26] width 101 height 29
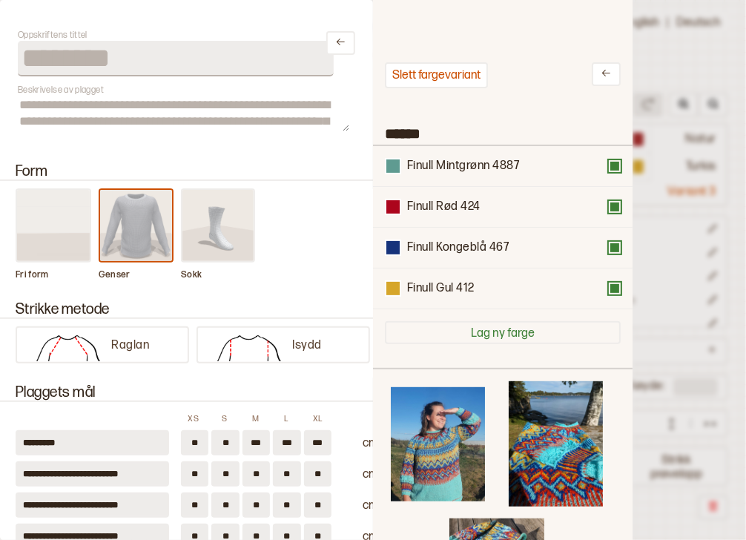
scroll to position [9, 9]
click at [674, 122] on div at bounding box center [373, 270] width 746 height 540
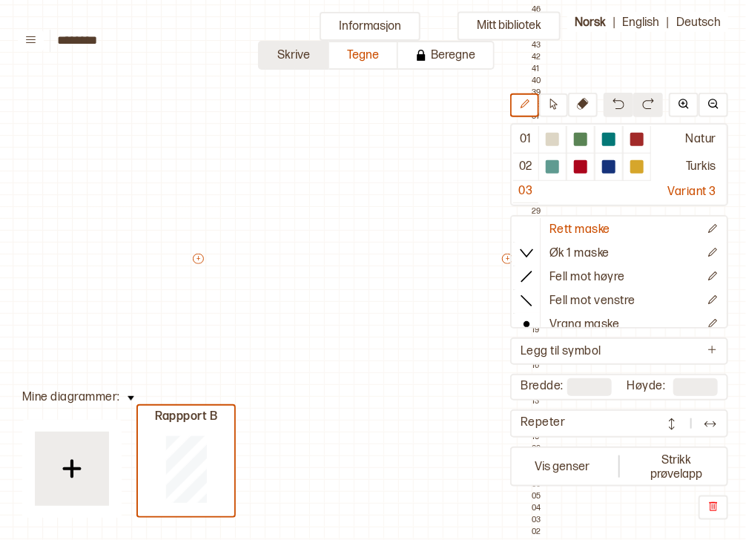
click at [319, 59] on button "Skrive" at bounding box center [293, 55] width 71 height 29
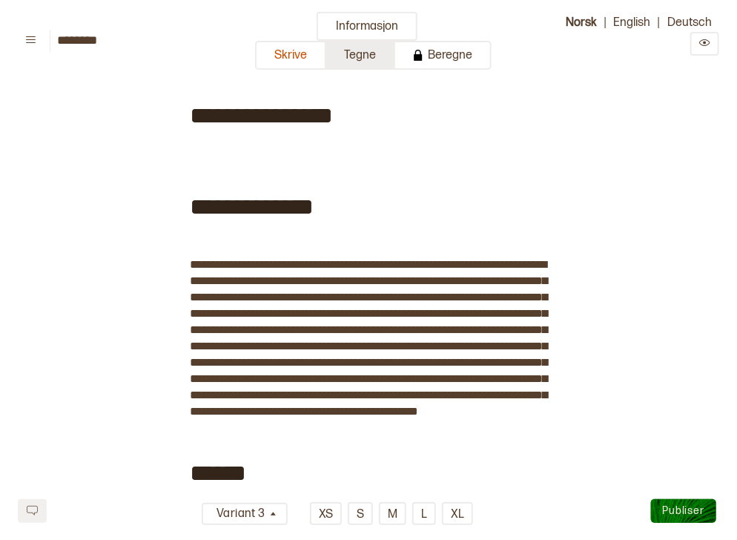
click at [354, 56] on button "Tegne" at bounding box center [360, 55] width 69 height 29
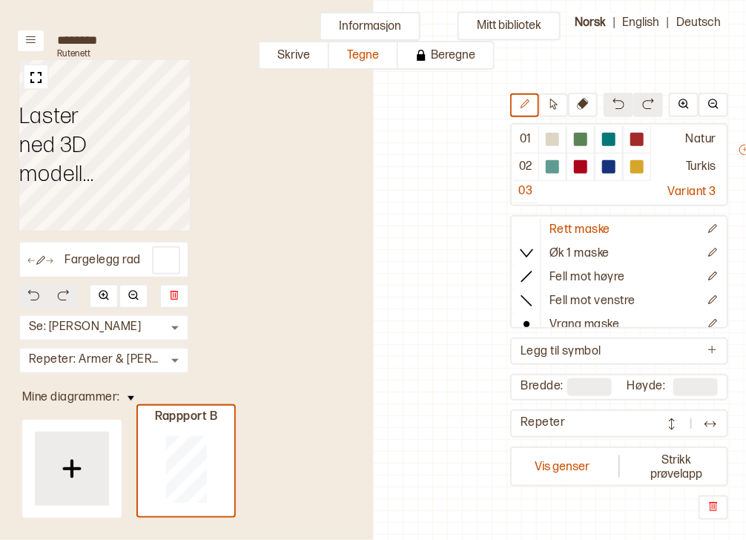
click at [552, 138] on div at bounding box center [552, 139] width 13 height 13
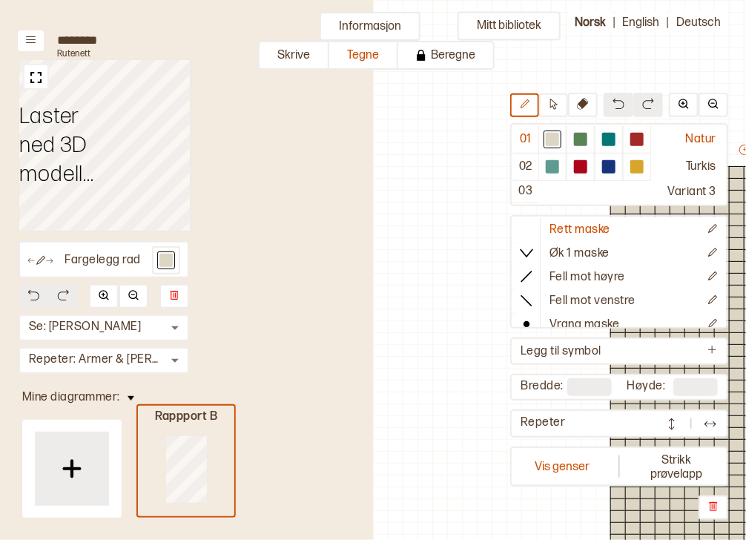
scroll to position [209, 364]
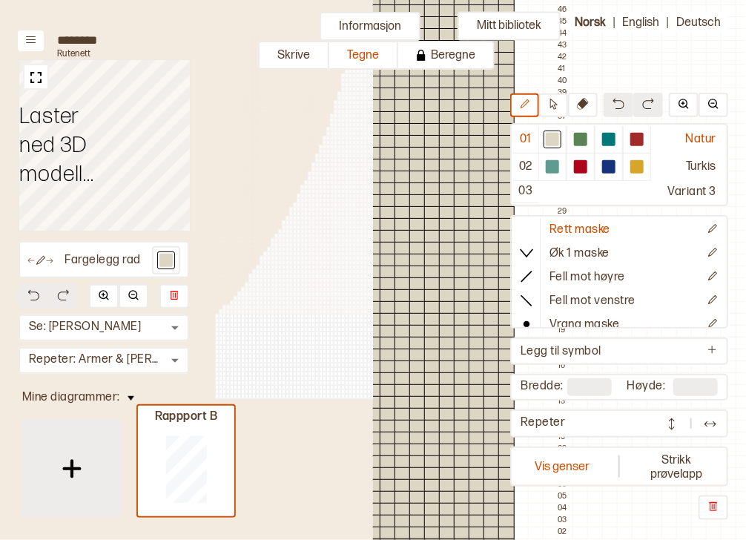
click at [79, 475] on img at bounding box center [71, 468] width 37 height 37
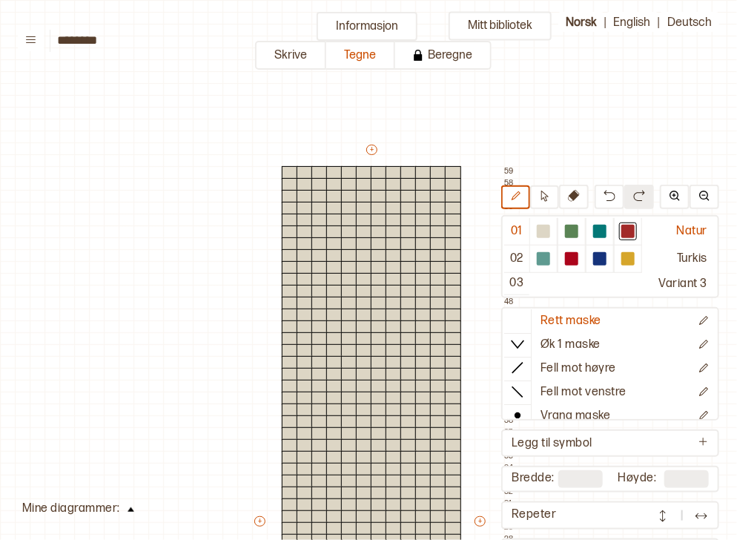
scroll to position [549, 22]
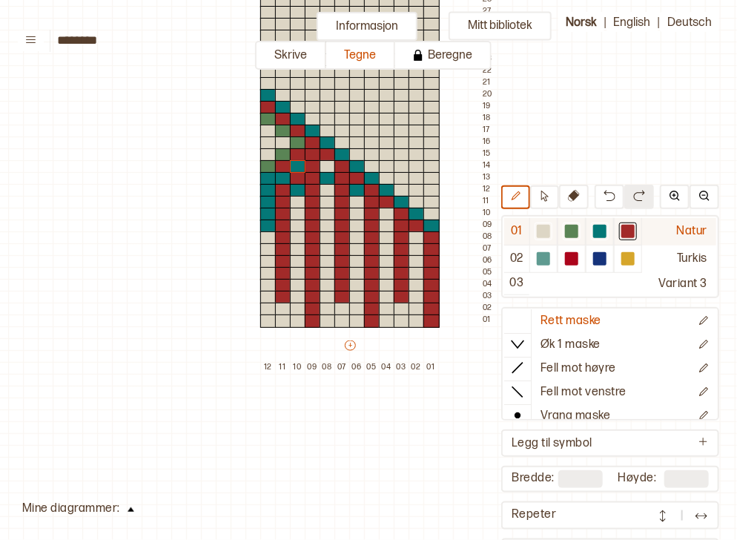
click at [596, 231] on div at bounding box center [599, 231] width 13 height 13
click at [313, 148] on div at bounding box center [313, 154] width 16 height 13
click at [629, 238] on div at bounding box center [628, 231] width 18 height 18
click at [329, 160] on div at bounding box center [328, 166] width 16 height 13
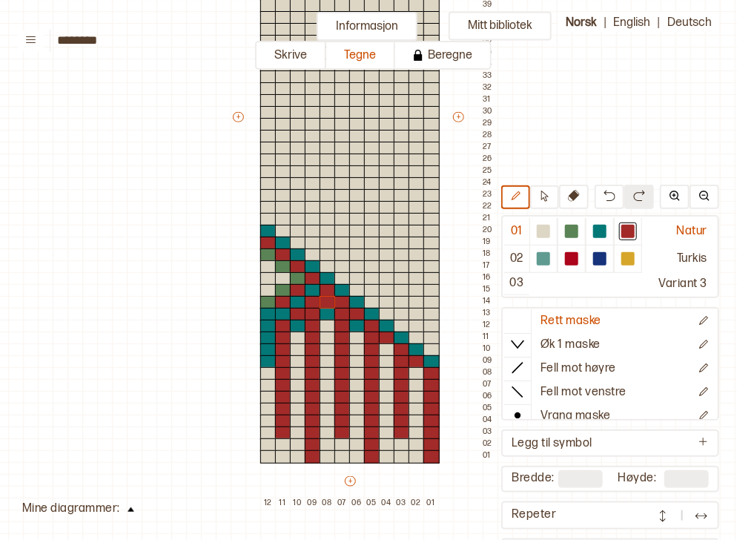
scroll to position [403, 22]
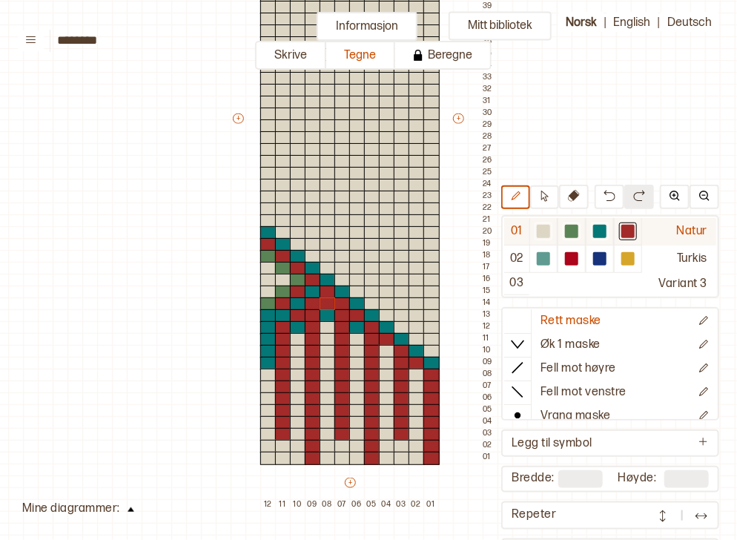
click at [605, 234] on div at bounding box center [599, 231] width 13 height 13
click at [429, 316] on div at bounding box center [431, 315] width 16 height 13
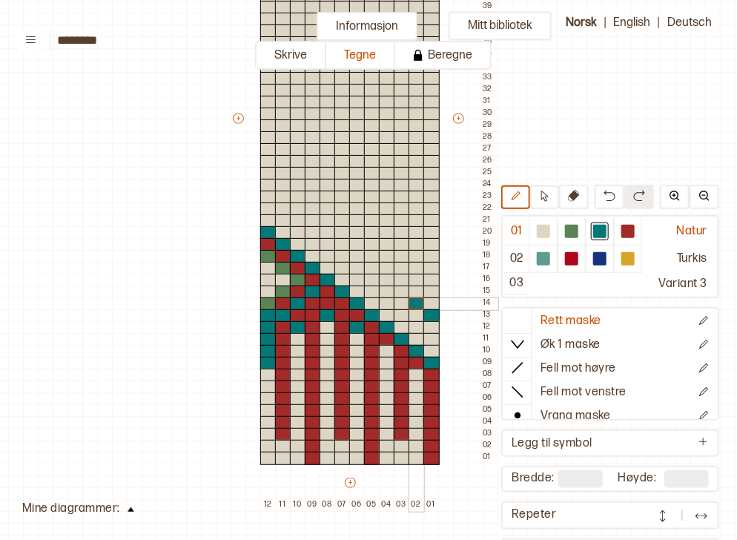
click at [414, 305] on div at bounding box center [417, 303] width 16 height 13
click at [400, 292] on div at bounding box center [402, 291] width 16 height 13
click at [387, 279] on div at bounding box center [387, 280] width 16 height 13
click at [400, 266] on div at bounding box center [402, 268] width 16 height 13
click at [415, 255] on div at bounding box center [417, 256] width 16 height 13
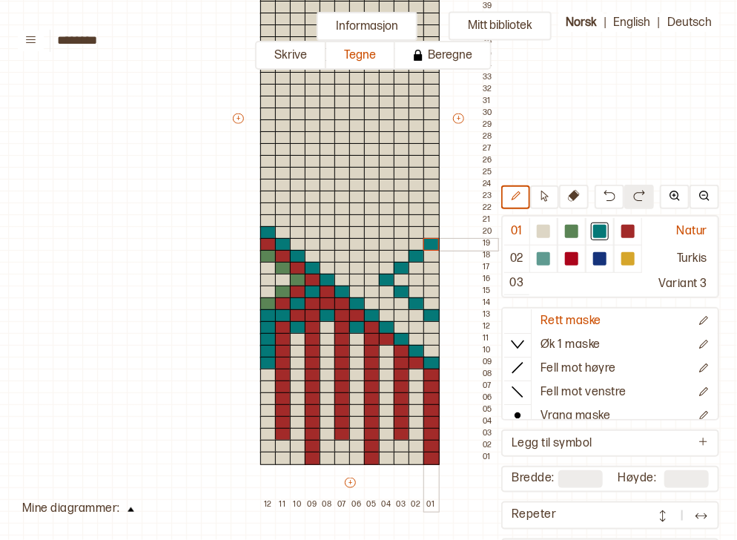
click at [429, 242] on div at bounding box center [431, 244] width 16 height 13
click at [573, 235] on div at bounding box center [571, 231] width 13 height 13
click at [433, 267] on div at bounding box center [431, 268] width 16 height 13
drag, startPoint x: 415, startPoint y: 278, endPoint x: 432, endPoint y: 290, distance: 20.2
click at [432, 290] on div "+ + + + 12 11 10 09 08 07 06 05 04 03 02 01 59 58 57 56 55 54 53 52 51 50 49 48…" at bounding box center [364, 125] width 267 height 771
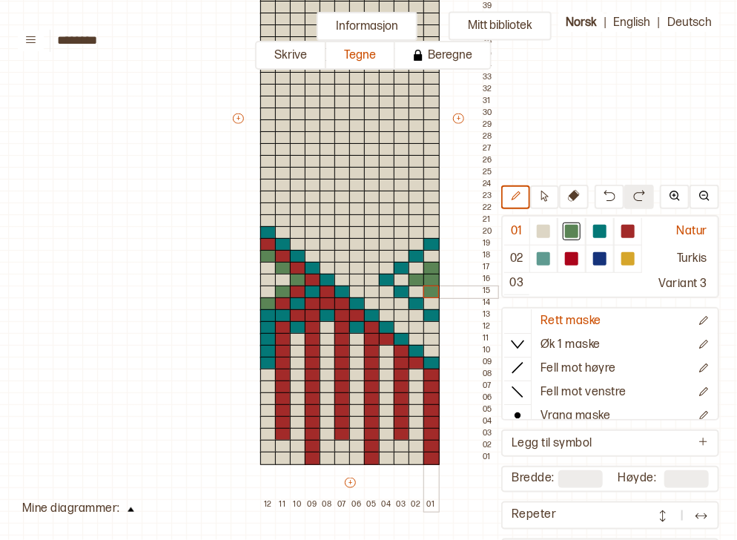
click at [432, 290] on div at bounding box center [431, 291] width 16 height 13
click at [552, 235] on div at bounding box center [544, 231] width 18 height 18
click at [430, 276] on div at bounding box center [431, 280] width 16 height 13
click at [627, 237] on div at bounding box center [627, 231] width 13 height 13
click at [426, 254] on div at bounding box center [431, 256] width 16 height 13
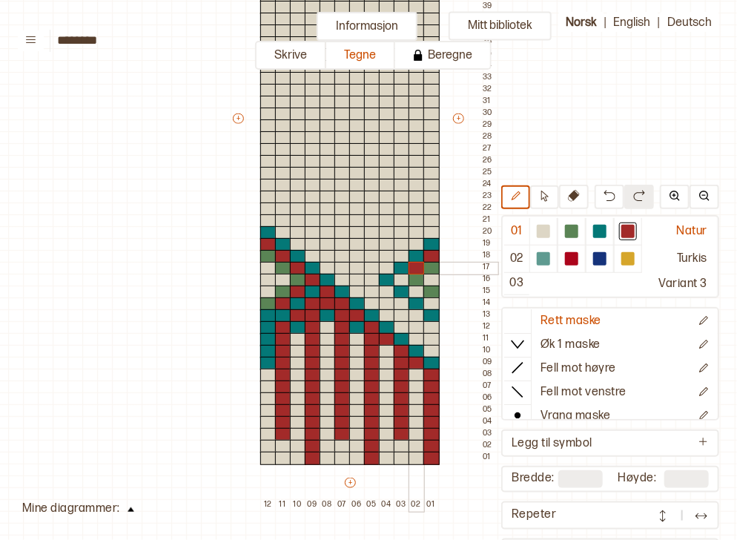
click at [421, 262] on div at bounding box center [417, 268] width 16 height 13
click at [404, 277] on div at bounding box center [402, 280] width 16 height 13
click at [417, 288] on div at bounding box center [417, 291] width 16 height 13
click at [432, 300] on div at bounding box center [431, 303] width 16 height 13
click at [596, 228] on div at bounding box center [599, 231] width 13 height 13
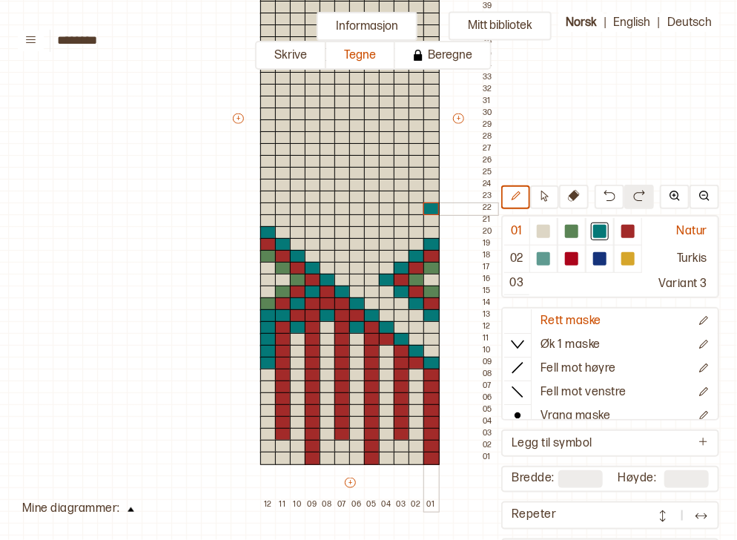
click at [430, 207] on div at bounding box center [431, 208] width 16 height 13
click at [419, 219] on div at bounding box center [417, 220] width 16 height 13
click at [403, 228] on div at bounding box center [402, 232] width 16 height 13
click at [386, 241] on div at bounding box center [387, 244] width 16 height 13
click at [371, 254] on div at bounding box center [372, 256] width 16 height 13
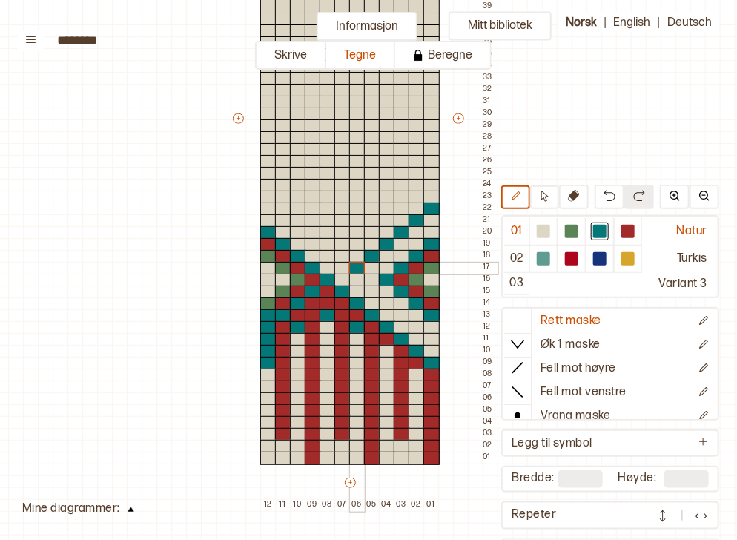
click at [361, 266] on div at bounding box center [357, 268] width 16 height 13
click at [341, 254] on div at bounding box center [342, 256] width 16 height 13
click at [328, 243] on div at bounding box center [328, 244] width 16 height 13
click at [317, 231] on div at bounding box center [313, 232] width 16 height 13
click at [300, 221] on div at bounding box center [298, 220] width 16 height 13
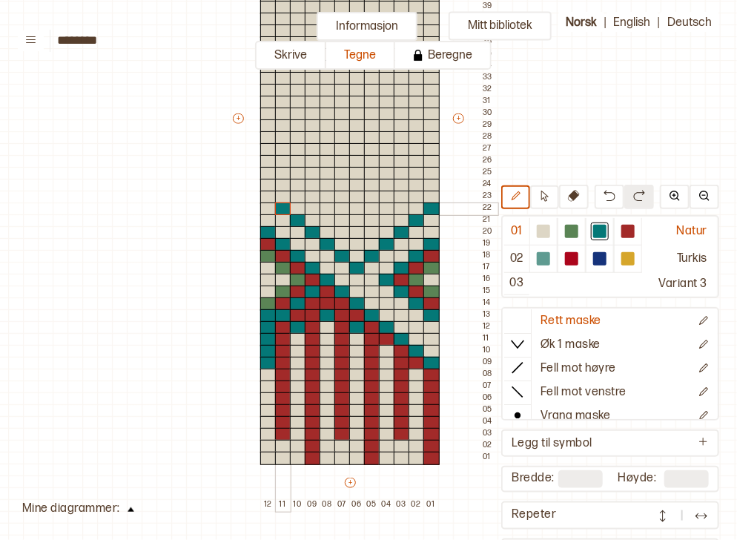
click at [284, 208] on div at bounding box center [283, 208] width 16 height 13
click at [271, 195] on div at bounding box center [268, 197] width 16 height 13
click at [623, 232] on div at bounding box center [628, 231] width 18 height 18
click at [357, 253] on div at bounding box center [357, 256] width 16 height 13
drag, startPoint x: 345, startPoint y: 243, endPoint x: 363, endPoint y: 241, distance: 17.9
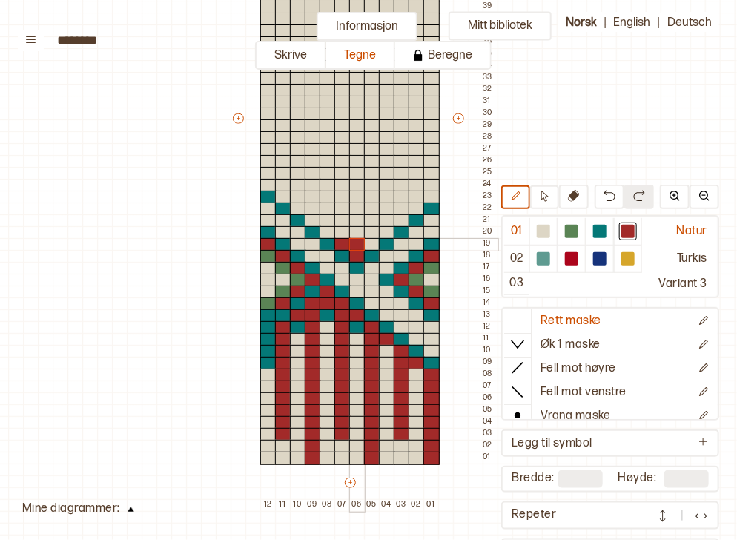
click at [363, 241] on div "+ + + + 12 11 10 09 08 07 06 05 04 03 02 01 59 58 57 56 55 54 53 52 51 50 49 48…" at bounding box center [364, 125] width 267 height 771
drag, startPoint x: 368, startPoint y: 241, endPoint x: 430, endPoint y: 187, distance: 82.5
click at [430, 187] on div "+ + + + 12 11 10 09 08 07 06 05 04 03 02 01 59 58 57 56 55 54 53 52 51 50 49 48…" at bounding box center [364, 125] width 267 height 771
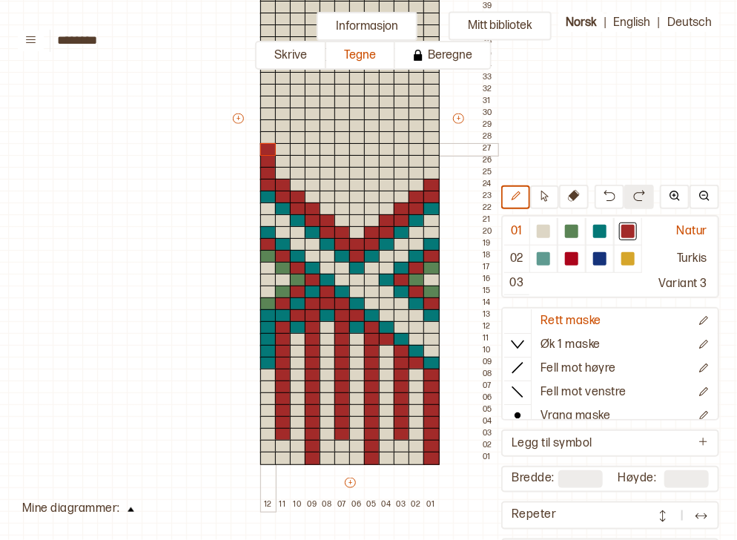
drag, startPoint x: 338, startPoint y: 233, endPoint x: 268, endPoint y: 153, distance: 106.1
click at [268, 153] on div "+ + + + 12 11 10 09 08 07 06 05 04 03 02 01 59 58 57 56 55 54 53 52 51 50 49 48…" at bounding box center [364, 125] width 267 height 771
click at [282, 158] on div at bounding box center [283, 161] width 16 height 13
click at [575, 231] on div at bounding box center [571, 231] width 13 height 13
drag, startPoint x: 372, startPoint y: 218, endPoint x: 430, endPoint y: 162, distance: 80.7
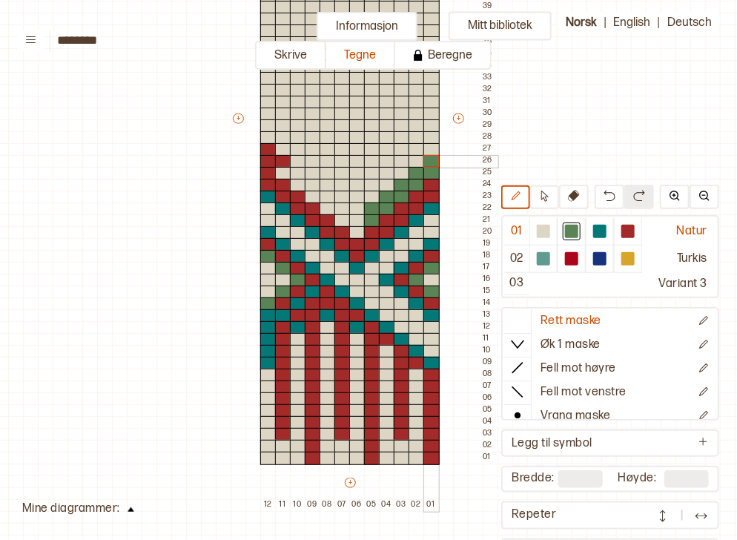
click at [430, 162] on div "+ + + + 12 11 10 09 08 07 06 05 04 03 02 01 59 58 57 56 55 54 53 52 51 50 49 48…" at bounding box center [364, 125] width 267 height 771
drag, startPoint x: 341, startPoint y: 218, endPoint x: 287, endPoint y: 172, distance: 71.0
click at [287, 172] on div "+ + + + 12 11 10 09 08 07 06 05 04 03 02 01 59 58 57 56 55 54 53 52 51 50 49 48…" at bounding box center [364, 125] width 267 height 771
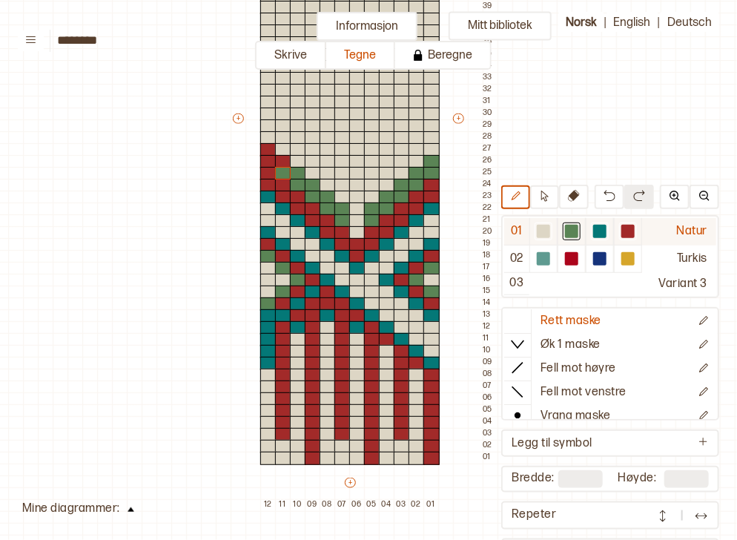
click at [638, 231] on div at bounding box center [628, 231] width 28 height 27
click at [432, 159] on div at bounding box center [431, 161] width 16 height 13
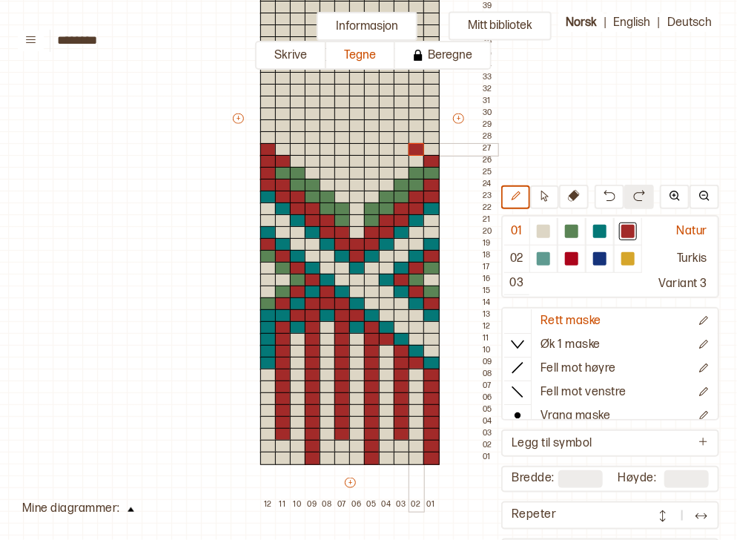
click at [414, 153] on div at bounding box center [417, 149] width 16 height 13
click at [403, 165] on div at bounding box center [402, 161] width 16 height 13
click at [389, 172] on div at bounding box center [387, 173] width 16 height 13
click at [369, 186] on div at bounding box center [372, 185] width 16 height 13
click at [354, 193] on div at bounding box center [357, 197] width 16 height 13
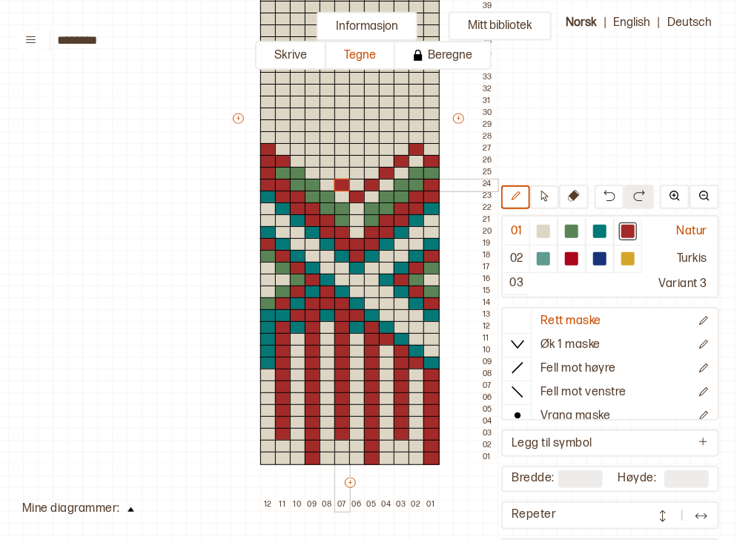
click at [346, 185] on div at bounding box center [342, 185] width 16 height 13
click at [330, 175] on div at bounding box center [328, 173] width 16 height 13
click at [313, 162] on div at bounding box center [313, 161] width 16 height 13
click at [300, 151] on div at bounding box center [298, 149] width 16 height 13
click at [601, 228] on div at bounding box center [599, 231] width 13 height 13
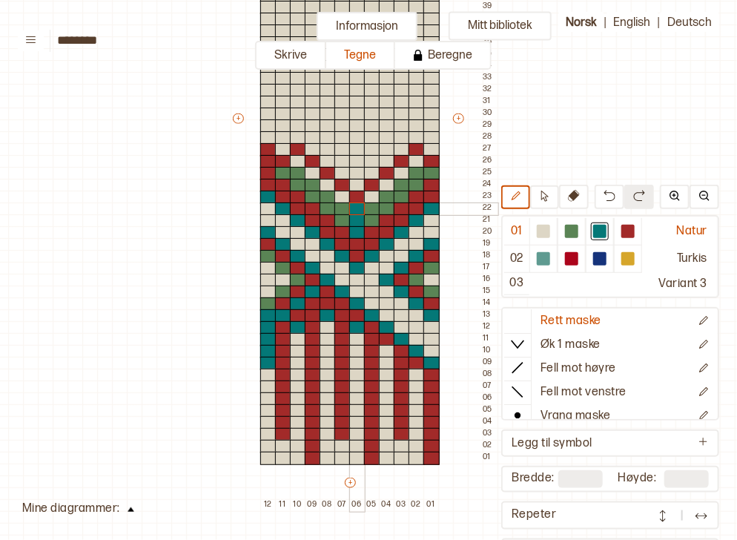
drag, startPoint x: 356, startPoint y: 229, endPoint x: 353, endPoint y: 204, distance: 25.4
click at [353, 204] on div "+ + + + 12 11 10 09 08 07 06 05 04 03 02 01 59 58 57 56 55 54 53 52 51 50 49 48…" at bounding box center [364, 125] width 267 height 771
click at [340, 199] on div at bounding box center [342, 197] width 16 height 13
click at [326, 182] on div at bounding box center [328, 185] width 16 height 13
click at [314, 172] on div at bounding box center [313, 173] width 16 height 13
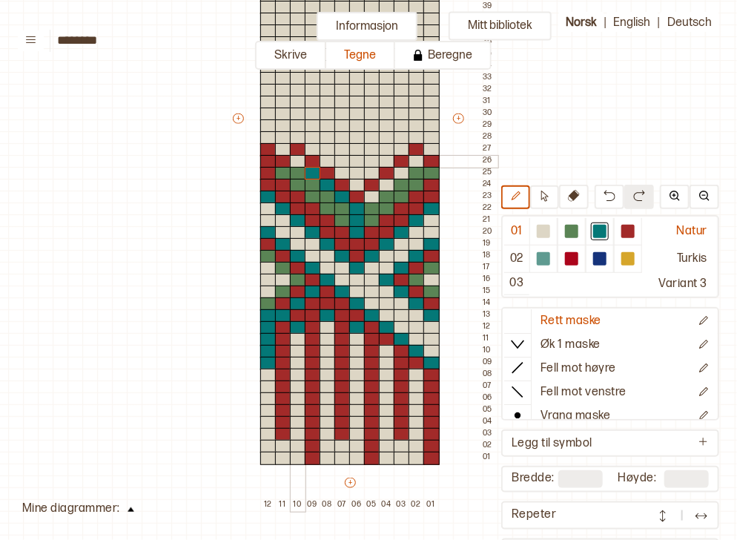
click at [301, 163] on div at bounding box center [298, 161] width 16 height 13
drag, startPoint x: 284, startPoint y: 148, endPoint x: 294, endPoint y: 137, distance: 14.7
click at [294, 137] on div "+ + + + 12 11 10 09 08 07 06 05 04 03 02 01 59 58 57 56 55 54 53 52 51 50 49 48…" at bounding box center [364, 125] width 267 height 771
click at [369, 197] on div at bounding box center [372, 197] width 16 height 13
click at [385, 182] on div at bounding box center [387, 185] width 16 height 13
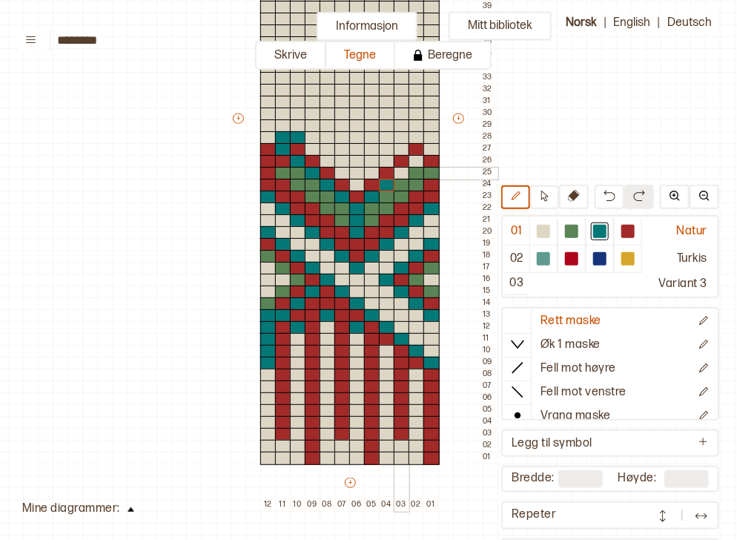
click at [401, 171] on div at bounding box center [402, 173] width 16 height 13
click at [412, 162] on div at bounding box center [417, 161] width 16 height 13
drag, startPoint x: 430, startPoint y: 148, endPoint x: 374, endPoint y: 101, distance: 73.2
click at [374, 101] on div "+ + + + 12 11 10 09 08 07 06 05 04 03 02 01 59 58 57 56 55 54 53 52 51 50 49 48…" at bounding box center [364, 125] width 267 height 771
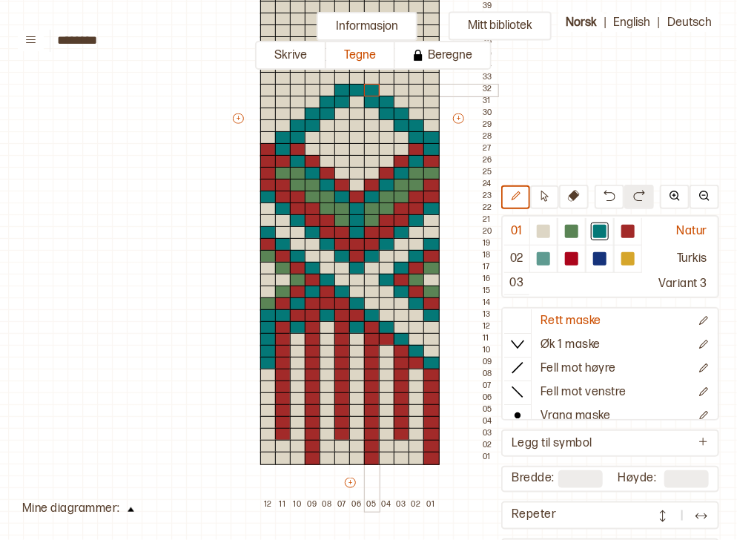
drag, startPoint x: 294, startPoint y: 128, endPoint x: 366, endPoint y: 87, distance: 82.0
click at [366, 87] on div "+ + + + 12 11 10 09 08 07 06 05 04 03 02 01 59 58 57 56 55 54 53 52 51 50 49 48…" at bounding box center [364, 125] width 267 height 771
click at [360, 81] on div at bounding box center [357, 78] width 16 height 13
click at [359, 115] on div at bounding box center [357, 114] width 16 height 13
drag, startPoint x: 344, startPoint y: 125, endPoint x: 364, endPoint y: 126, distance: 20.1
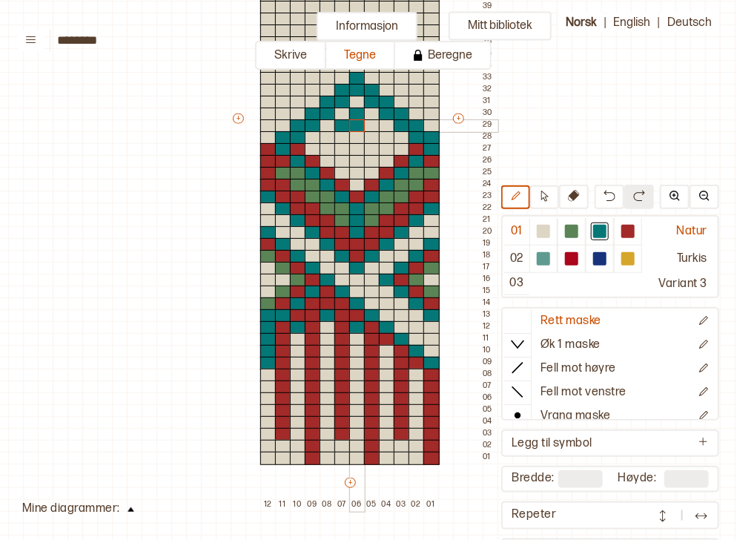
click at [364, 126] on div "+ + + + 12 11 10 09 08 07 06 05 04 03 02 01 59 58 57 56 55 54 53 52 51 50 49 48…" at bounding box center [364, 125] width 267 height 771
drag, startPoint x: 368, startPoint y: 135, endPoint x: 380, endPoint y: 138, distance: 12.9
click at [380, 138] on div "+ + + + 12 11 10 09 08 07 06 05 04 03 02 01 59 58 57 56 55 54 53 52 51 50 49 48…" at bounding box center [364, 125] width 267 height 771
drag, startPoint x: 329, startPoint y: 136, endPoint x: 338, endPoint y: 137, distance: 8.9
click at [338, 137] on div "+ + + + 12 11 10 09 08 07 06 05 04 03 02 01 59 58 57 56 55 54 53 52 51 50 49 48…" at bounding box center [364, 125] width 267 height 771
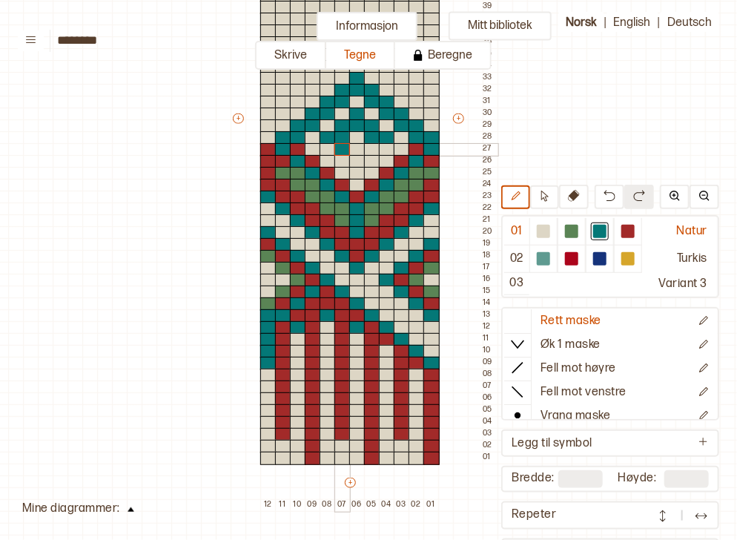
click at [340, 148] on div at bounding box center [342, 149] width 16 height 13
click at [357, 182] on div at bounding box center [357, 185] width 16 height 13
click at [340, 172] on div at bounding box center [342, 173] width 16 height 13
drag, startPoint x: 370, startPoint y: 172, endPoint x: 360, endPoint y: 172, distance: 10.4
click at [360, 172] on div "+ + + + 12 11 10 09 08 07 06 05 04 03 02 01 59 58 57 56 55 54 53 52 51 50 49 48…" at bounding box center [364, 125] width 267 height 771
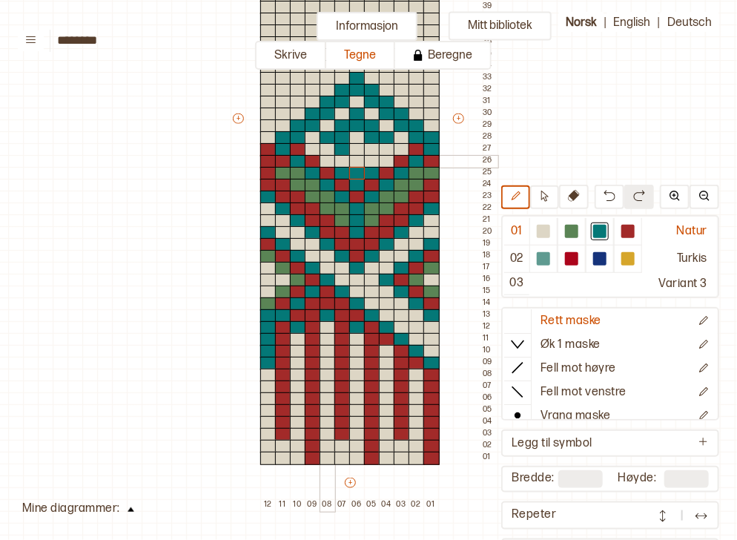
click at [331, 159] on div at bounding box center [328, 161] width 16 height 13
click at [314, 145] on div at bounding box center [313, 149] width 16 height 13
click at [383, 157] on div at bounding box center [387, 161] width 16 height 13
click at [400, 146] on div at bounding box center [402, 149] width 16 height 13
click at [374, 161] on div at bounding box center [372, 161] width 16 height 13
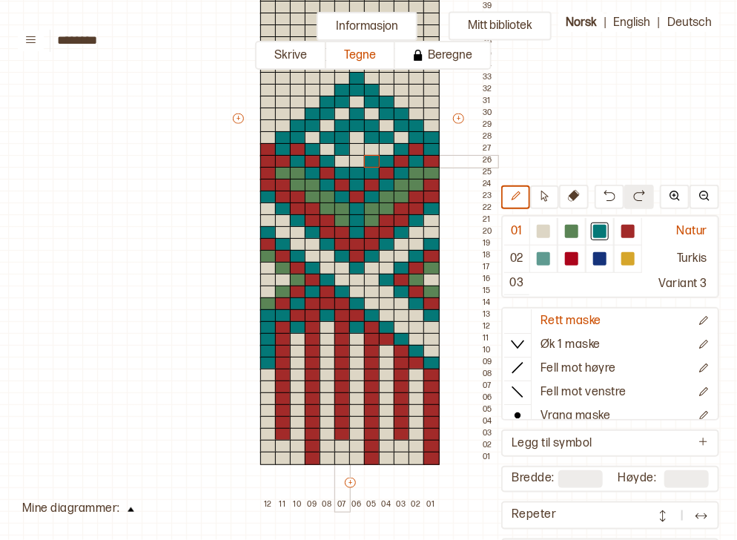
click at [346, 163] on div at bounding box center [342, 161] width 16 height 13
click at [626, 234] on div at bounding box center [627, 231] width 13 height 13
click at [354, 161] on div at bounding box center [357, 161] width 16 height 13
click at [345, 155] on div at bounding box center [342, 161] width 16 height 13
click at [611, 189] on button at bounding box center [610, 197] width 30 height 24
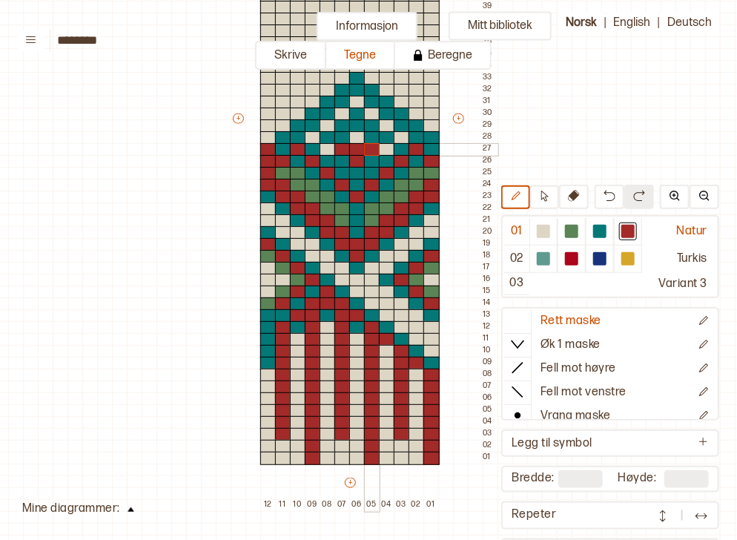
drag, startPoint x: 346, startPoint y: 152, endPoint x: 365, endPoint y: 151, distance: 18.6
click at [365, 151] on div "+ + + + 12 11 10 09 08 07 06 05 04 03 02 01 59 58 57 56 55 54 53 52 51 50 49 48…" at bounding box center [364, 125] width 267 height 771
click at [596, 231] on div at bounding box center [599, 231] width 13 height 13
click at [386, 148] on div at bounding box center [387, 149] width 16 height 13
click at [325, 145] on div at bounding box center [328, 149] width 16 height 13
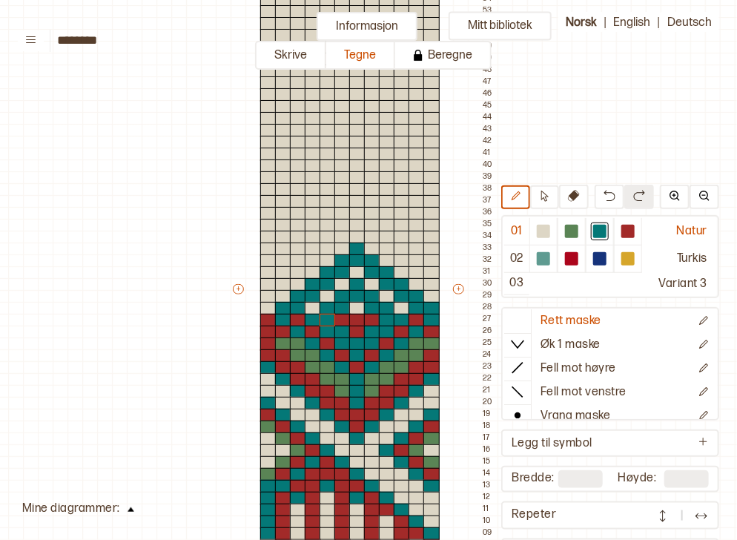
scroll to position [228, 22]
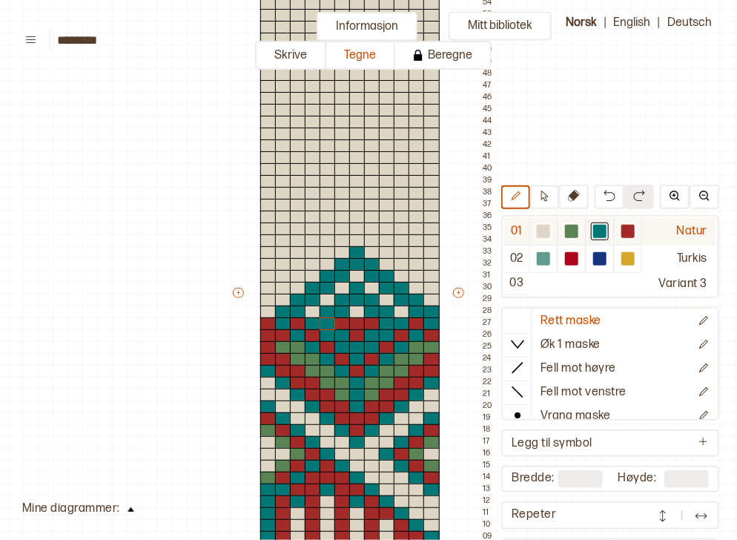
click at [575, 231] on div at bounding box center [571, 231] width 13 height 13
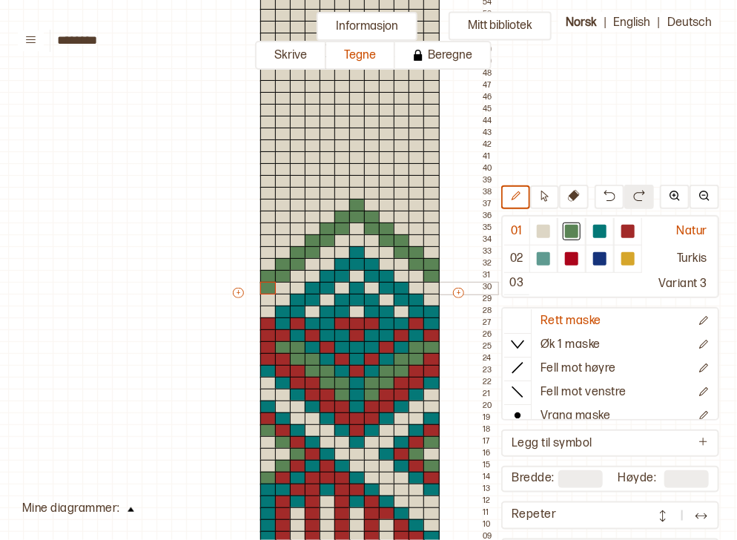
drag, startPoint x: 430, startPoint y: 277, endPoint x: 270, endPoint y: 284, distance: 160.3
click at [270, 284] on div "+ + + + 12 11 10 09 08 07 06 05 04 03 02 01 59 58 57 56 55 54 53 52 51 50 49 48…" at bounding box center [364, 299] width 267 height 771
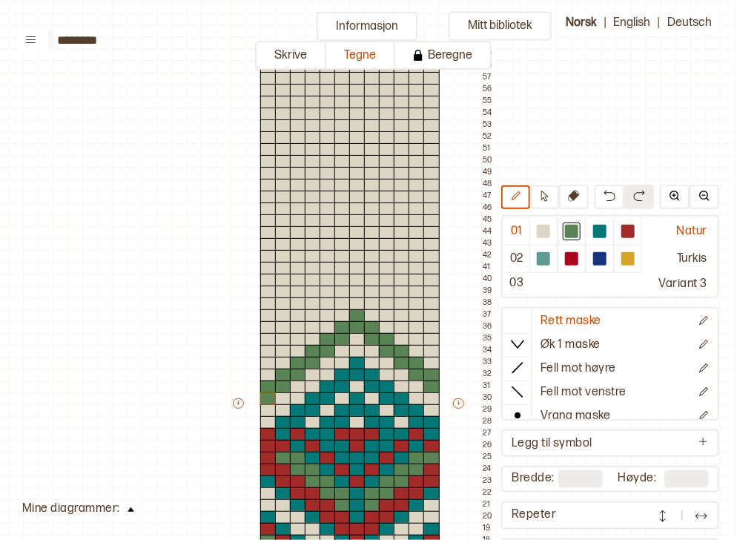
scroll to position [116, 22]
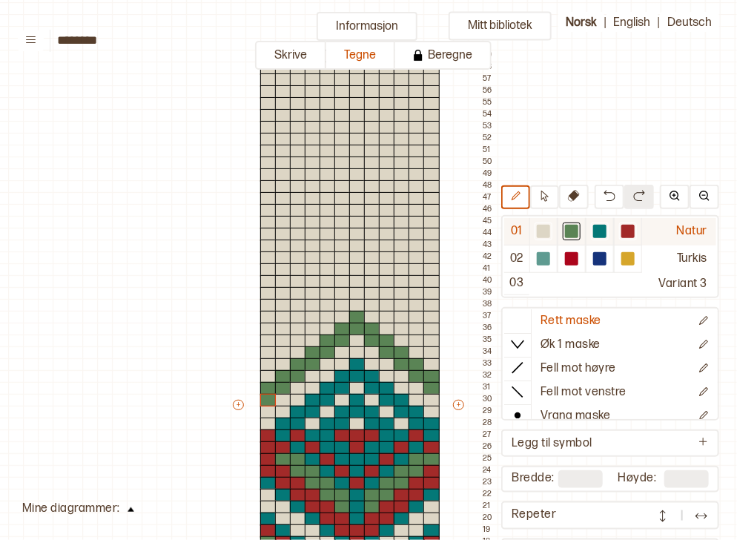
click at [605, 234] on div at bounding box center [599, 231] width 13 height 13
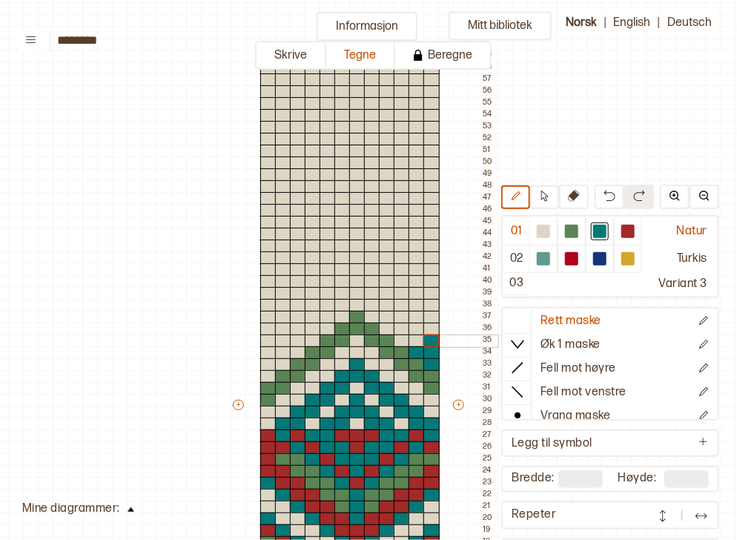
drag, startPoint x: 432, startPoint y: 363, endPoint x: 429, endPoint y: 343, distance: 19.4
click at [429, 343] on div "+ + + + 12 11 10 09 08 07 06 05 04 03 02 01 59 58 57 56 55 54 53 52 51 50 49 48…" at bounding box center [364, 411] width 267 height 771
click at [417, 331] on div at bounding box center [417, 329] width 16 height 13
click at [402, 317] on div at bounding box center [402, 317] width 16 height 13
click at [386, 303] on div at bounding box center [387, 305] width 16 height 13
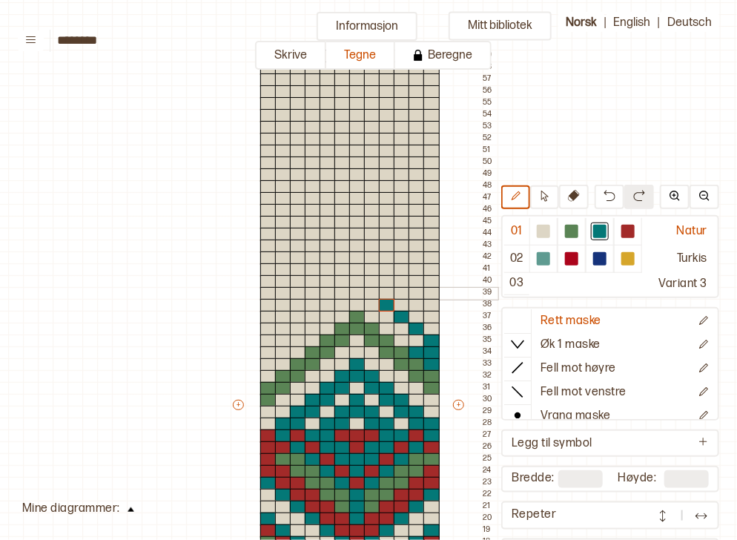
click at [371, 297] on div at bounding box center [372, 293] width 16 height 13
click at [355, 282] on div at bounding box center [357, 281] width 16 height 13
click at [340, 291] on div at bounding box center [342, 293] width 16 height 13
click at [330, 305] on div at bounding box center [328, 305] width 16 height 13
click at [317, 320] on div at bounding box center [313, 317] width 16 height 13
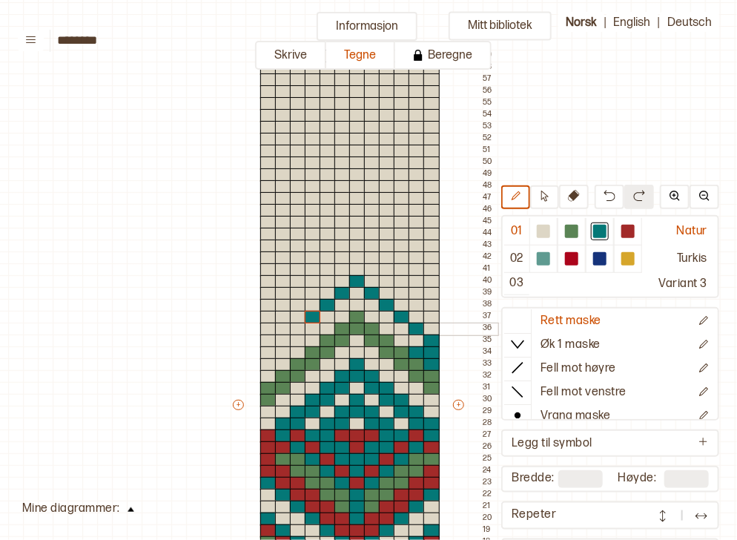
click at [303, 326] on div at bounding box center [298, 329] width 16 height 13
click at [282, 343] on div at bounding box center [283, 340] width 16 height 13
click at [271, 351] on div at bounding box center [268, 352] width 16 height 13
click at [294, 350] on div at bounding box center [298, 352] width 16 height 13
click at [281, 351] on div at bounding box center [283, 352] width 16 height 13
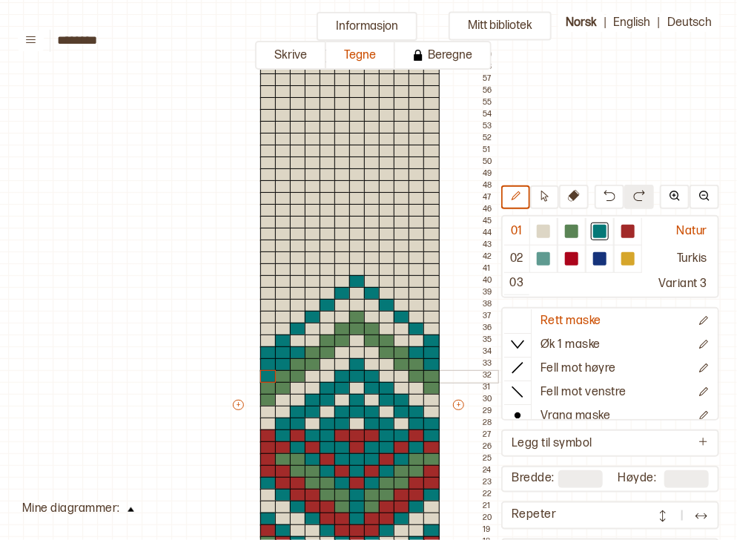
drag, startPoint x: 280, startPoint y: 365, endPoint x: 268, endPoint y: 374, distance: 14.8
click at [268, 374] on div "+ + + + 12 11 10 09 08 07 06 05 04 03 02 01 59 58 57 56 55 54 53 52 51 50 49 48…" at bounding box center [364, 411] width 267 height 771
click at [541, 231] on div at bounding box center [543, 231] width 13 height 13
click at [265, 354] on div at bounding box center [268, 352] width 16 height 13
click at [570, 240] on div at bounding box center [572, 231] width 28 height 27
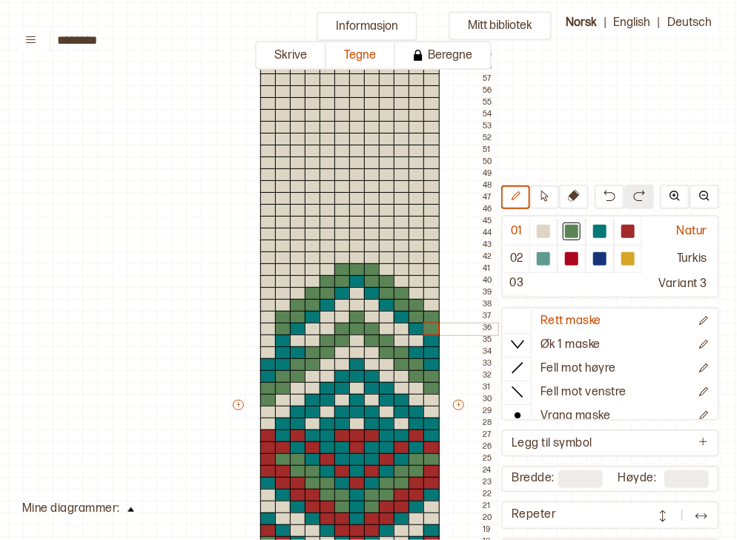
drag, startPoint x: 283, startPoint y: 328, endPoint x: 431, endPoint y: 324, distance: 147.6
click at [431, 324] on div "+ + + + 12 11 10 09 08 07 06 05 04 03 02 01 59 58 57 56 55 54 53 52 51 50 49 48…" at bounding box center [364, 411] width 267 height 771
drag, startPoint x: 418, startPoint y: 291, endPoint x: 412, endPoint y: 272, distance: 19.5
click at [412, 272] on div "+ + + + 12 11 10 09 08 07 06 05 04 03 02 01 59 58 57 56 55 54 53 52 51 50 49 48…" at bounding box center [364, 411] width 267 height 771
click at [601, 196] on button at bounding box center [610, 197] width 30 height 24
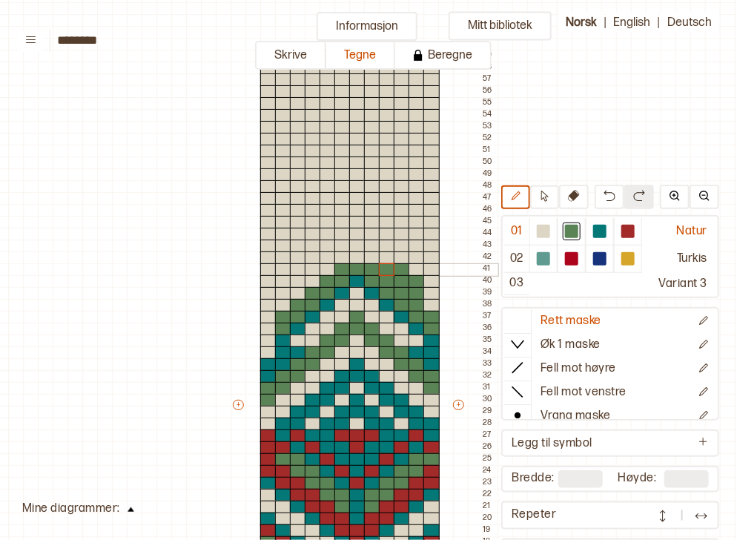
drag, startPoint x: 397, startPoint y: 281, endPoint x: 383, endPoint y: 271, distance: 17.5
click at [383, 271] on div "+ + + + 12 11 10 09 08 07 06 05 04 03 02 01 59 58 57 56 55 54 53 52 51 50 49 48…" at bounding box center [364, 411] width 267 height 771
click at [621, 228] on div at bounding box center [628, 231] width 18 height 18
click at [351, 271] on div at bounding box center [357, 269] width 16 height 13
click at [572, 231] on div at bounding box center [571, 231] width 13 height 13
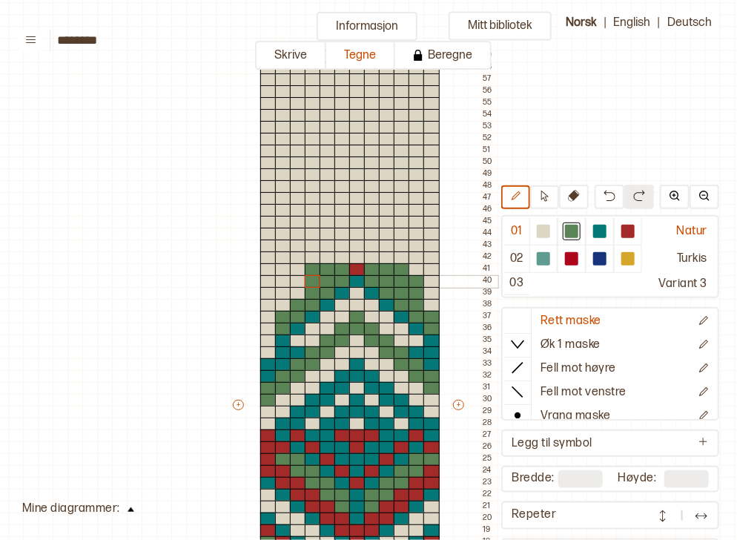
drag, startPoint x: 328, startPoint y: 270, endPoint x: 311, endPoint y: 281, distance: 20.4
click at [311, 281] on div "+ + + + 12 11 10 09 08 07 06 05 04 03 02 01 59 58 57 56 55 54 53 52 51 50 49 48…" at bounding box center [364, 411] width 267 height 771
click at [300, 291] on div at bounding box center [298, 293] width 16 height 13
click at [300, 277] on div at bounding box center [298, 281] width 16 height 13
click at [624, 233] on div at bounding box center [627, 231] width 13 height 13
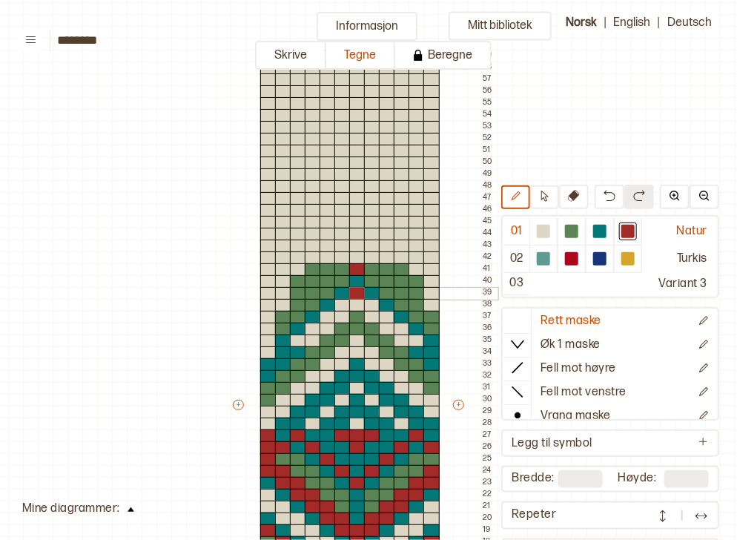
click at [349, 296] on div at bounding box center [357, 293] width 16 height 13
click at [572, 231] on div at bounding box center [571, 231] width 13 height 13
click at [359, 268] on div at bounding box center [357, 269] width 16 height 13
click at [547, 235] on div at bounding box center [543, 231] width 13 height 13
click at [572, 231] on div at bounding box center [571, 231] width 13 height 13
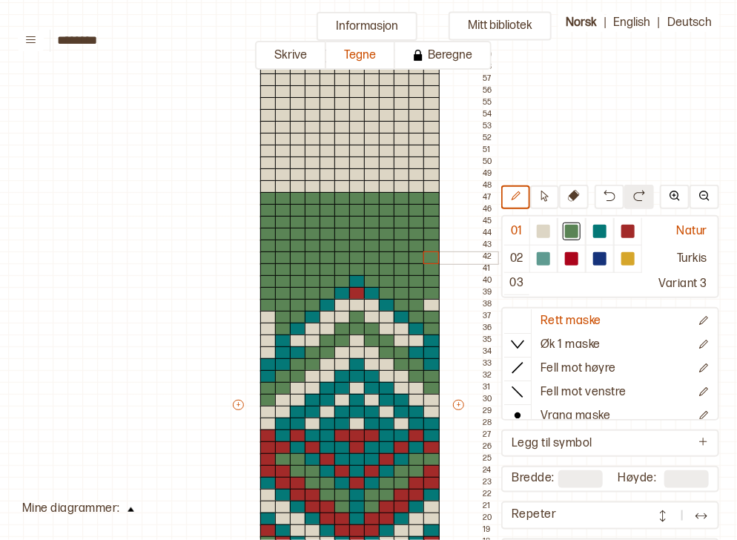
drag, startPoint x: 433, startPoint y: 196, endPoint x: 433, endPoint y: 255, distance: 58.6
click at [433, 255] on div "+ + + + 12 11 10 09 08 07 06 05 04 03 02 01 59 58 57 56 55 54 53 52 51 50 49 48…" at bounding box center [364, 411] width 267 height 771
click at [545, 235] on div at bounding box center [543, 231] width 13 height 13
click at [267, 300] on div at bounding box center [268, 305] width 16 height 13
drag, startPoint x: 281, startPoint y: 291, endPoint x: 308, endPoint y: 230, distance: 66.7
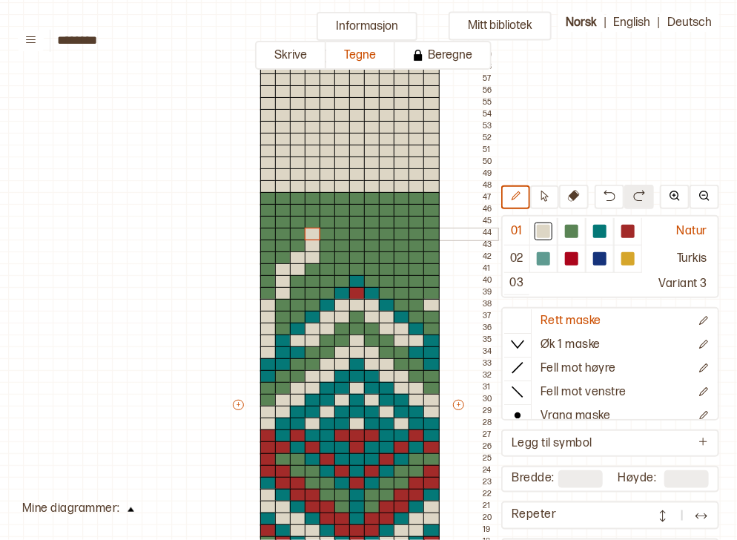
click at [308, 230] on div "+ + + + 12 11 10 09 08 07 06 05 04 03 02 01 59 58 57 56 55 54 53 52 51 50 49 48…" at bounding box center [364, 411] width 267 height 771
drag, startPoint x: 300, startPoint y: 221, endPoint x: 300, endPoint y: 208, distance: 12.6
click at [300, 208] on div "+ + + + 12 11 10 09 08 07 06 05 04 03 02 01 59 58 57 56 55 54 53 52 51 50 49 48…" at bounding box center [364, 411] width 267 height 771
click at [282, 201] on div at bounding box center [283, 198] width 16 height 13
click at [578, 231] on div at bounding box center [571, 231] width 13 height 13
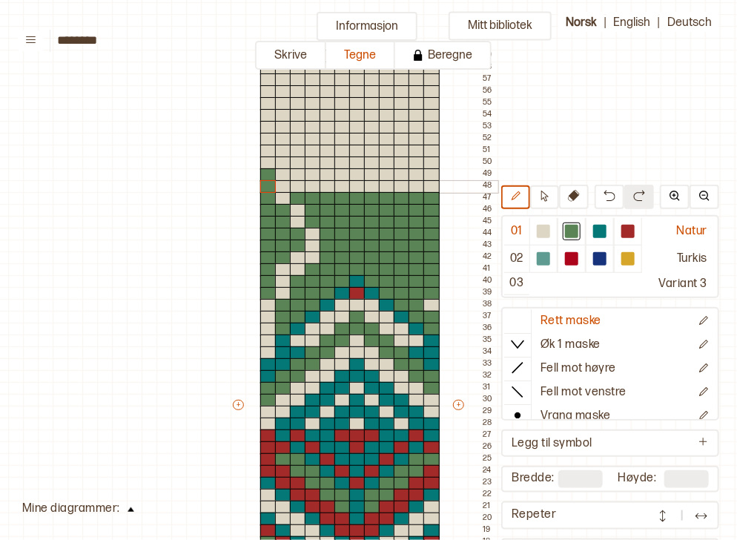
drag, startPoint x: 266, startPoint y: 169, endPoint x: 267, endPoint y: 181, distance: 11.9
click at [267, 181] on div "+ + + + 12 11 10 09 08 07 06 05 04 03 02 01 59 58 57 56 55 54 53 52 51 50 49 48…" at bounding box center [364, 411] width 267 height 771
click at [279, 186] on div at bounding box center [283, 186] width 16 height 13
click at [281, 194] on div at bounding box center [283, 198] width 16 height 13
click at [431, 187] on div at bounding box center [431, 186] width 16 height 13
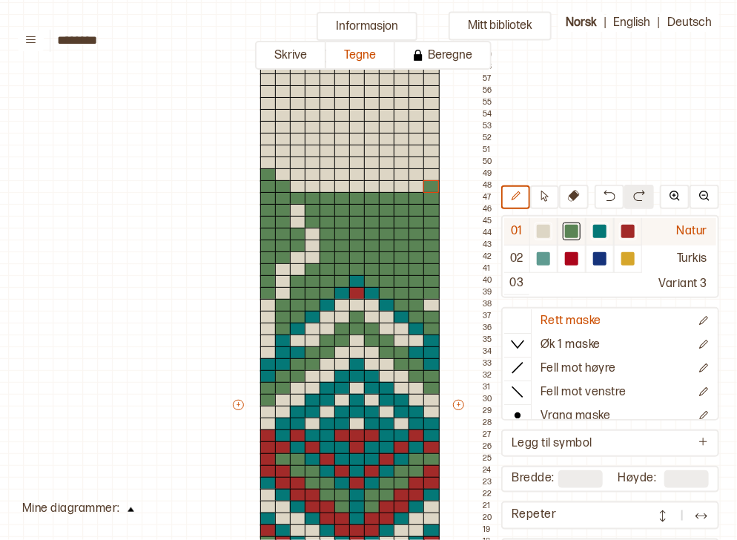
click at [552, 232] on div at bounding box center [544, 231] width 18 height 18
click at [429, 297] on div at bounding box center [431, 293] width 16 height 13
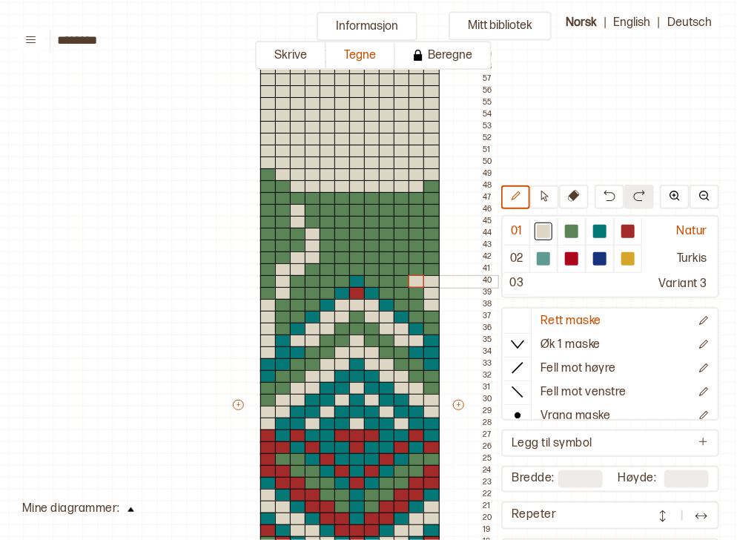
drag, startPoint x: 429, startPoint y: 281, endPoint x: 421, endPoint y: 282, distance: 7.5
click at [421, 282] on div "+ + + + 12 11 10 09 08 07 06 05 04 03 02 01 59 58 57 56 55 54 53 52 51 50 49 48…" at bounding box center [364, 411] width 267 height 771
drag, startPoint x: 415, startPoint y: 271, endPoint x: 405, endPoint y: 270, distance: 10.5
click at [405, 270] on div "+ + + + 12 11 10 09 08 07 06 05 04 03 02 01 59 58 57 56 55 54 53 52 51 50 49 48…" at bounding box center [364, 411] width 267 height 771
drag, startPoint x: 400, startPoint y: 260, endPoint x: 397, endPoint y: 237, distance: 22.4
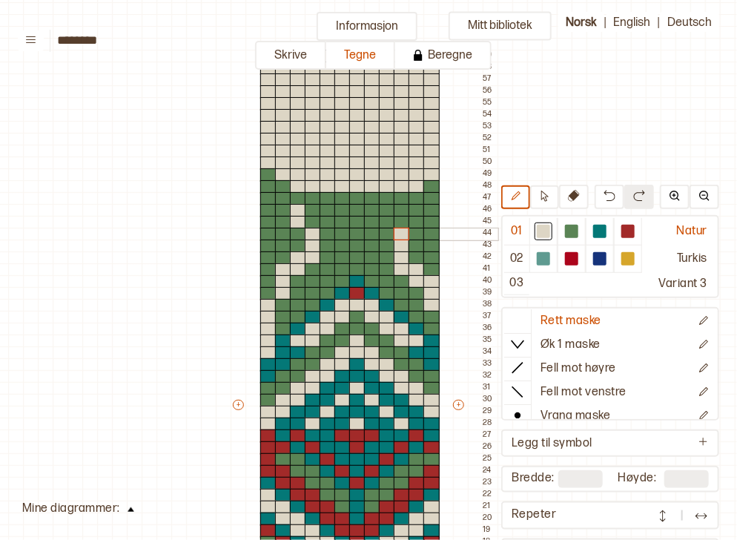
click at [397, 237] on div "+ + + + 12 11 10 09 08 07 06 05 04 03 02 01 59 58 57 56 55 54 53 52 51 50 49 48…" at bounding box center [364, 411] width 267 height 771
drag, startPoint x: 414, startPoint y: 211, endPoint x: 415, endPoint y: 218, distance: 7.5
click at [415, 218] on div "+ + + + 12 11 10 09 08 07 06 05 04 03 02 01 59 58 57 56 55 54 53 52 51 50 49 48…" at bounding box center [364, 411] width 267 height 771
drag, startPoint x: 430, startPoint y: 222, endPoint x: 432, endPoint y: 234, distance: 11.2
click at [432, 234] on div "+ + + + 12 11 10 09 08 07 06 05 04 03 02 01 59 58 57 56 55 54 53 52 51 50 49 48…" at bounding box center [364, 411] width 267 height 771
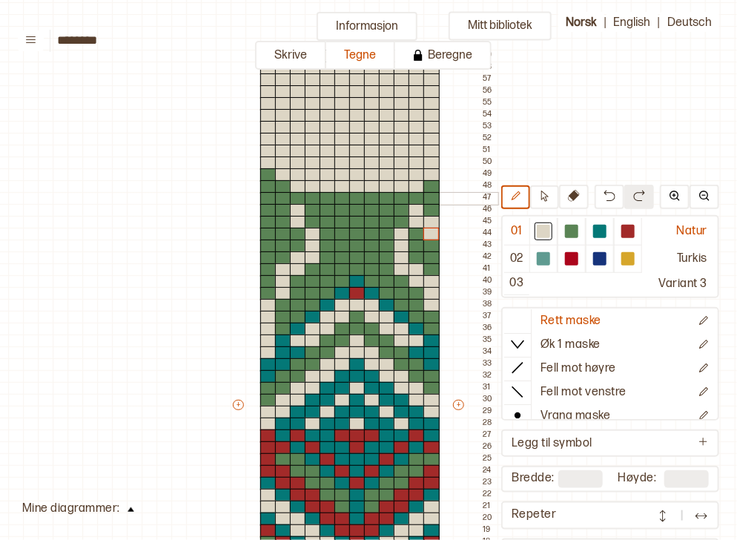
click at [432, 196] on div at bounding box center [431, 198] width 16 height 13
click at [572, 229] on div at bounding box center [571, 231] width 13 height 13
drag, startPoint x: 287, startPoint y: 300, endPoint x: 299, endPoint y: 211, distance: 89.8
click at [299, 211] on div "+ + + + 12 11 10 09 08 07 06 05 04 03 02 01 59 58 57 56 55 54 53 52 51 50 49 48…" at bounding box center [364, 411] width 267 height 771
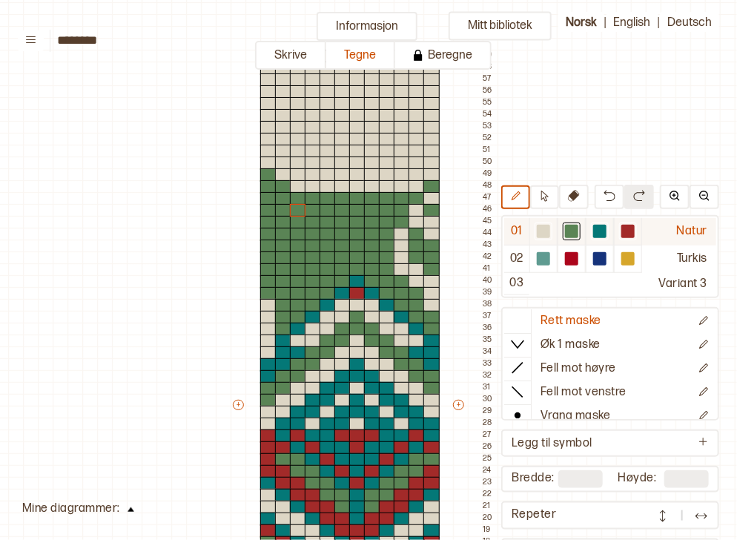
click at [542, 225] on div at bounding box center [543, 231] width 13 height 13
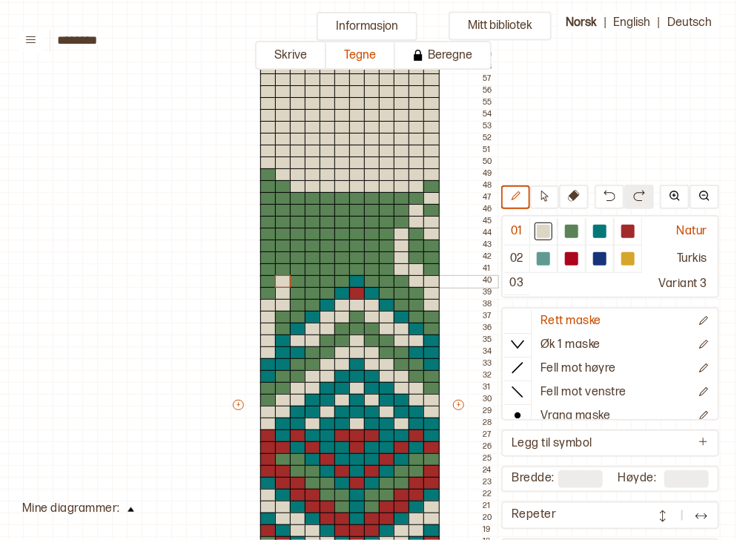
drag, startPoint x: 284, startPoint y: 298, endPoint x: 282, endPoint y: 285, distance: 13.5
click at [282, 285] on div "+ + + + 12 11 10 09 08 07 06 05 04 03 02 01 59 58 57 56 55 54 53 52 51 50 49 48…" at bounding box center [364, 411] width 267 height 771
drag, startPoint x: 296, startPoint y: 281, endPoint x: 295, endPoint y: 265, distance: 15.6
click at [295, 265] on div "+ + + + 12 11 10 09 08 07 06 05 04 03 02 01 59 58 57 56 55 54 53 52 51 50 49 48…" at bounding box center [364, 411] width 267 height 771
drag, startPoint x: 313, startPoint y: 265, endPoint x: 313, endPoint y: 245, distance: 19.3
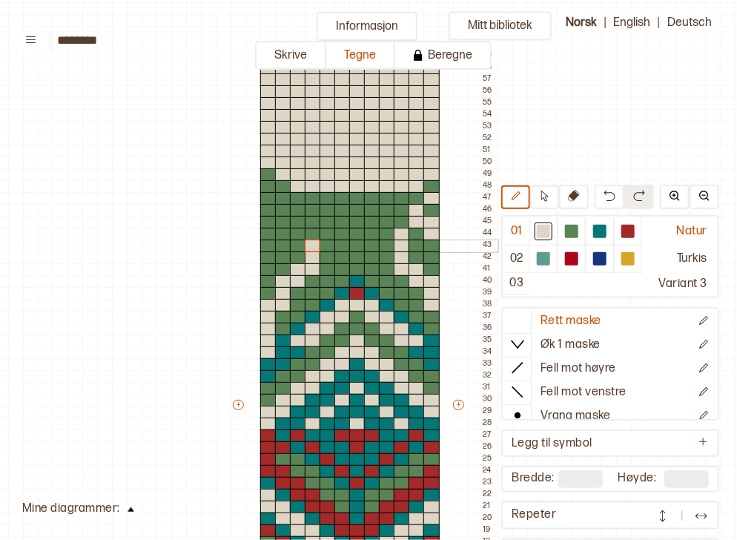
click at [313, 245] on div "+ + + + 12 11 10 09 08 07 06 05 04 03 02 01 59 58 57 56 55 54 53 52 51 50 49 48…" at bounding box center [364, 411] width 267 height 771
drag, startPoint x: 298, startPoint y: 237, endPoint x: 297, endPoint y: 222, distance: 14.8
click at [297, 222] on div "+ + + + 12 11 10 09 08 07 06 05 04 03 02 01 59 58 57 56 55 54 53 52 51 50 49 48…" at bounding box center [364, 411] width 267 height 771
click at [281, 210] on div at bounding box center [283, 210] width 16 height 13
click at [265, 194] on div at bounding box center [268, 198] width 16 height 13
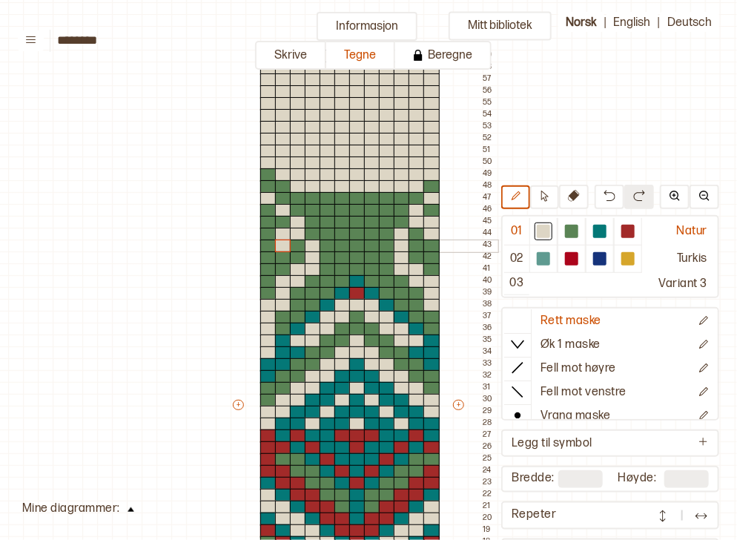
drag, startPoint x: 282, startPoint y: 233, endPoint x: 282, endPoint y: 245, distance: 11.9
click at [282, 245] on div "+ + + + 12 11 10 09 08 07 06 05 04 03 02 01 59 58 57 56 55 54 53 52 51 50 49 48…" at bounding box center [364, 411] width 267 height 771
click at [270, 257] on div at bounding box center [268, 257] width 16 height 13
click at [604, 236] on div at bounding box center [599, 231] width 13 height 13
click at [265, 278] on div at bounding box center [268, 281] width 16 height 13
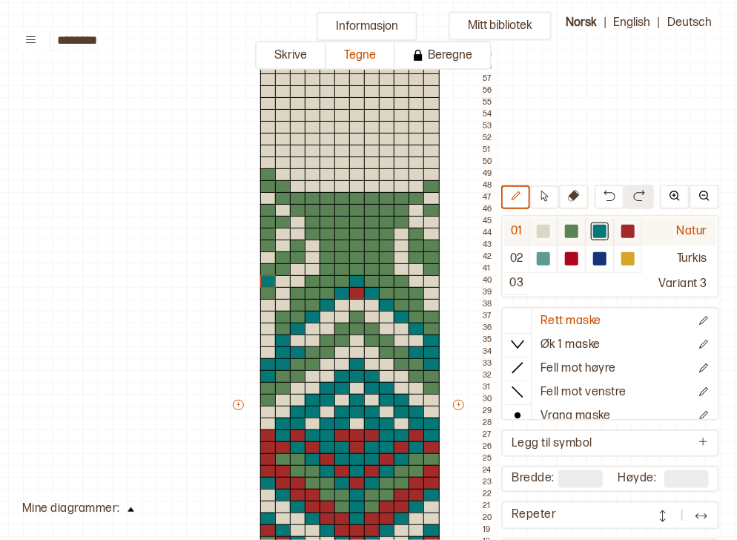
click at [626, 229] on div at bounding box center [627, 231] width 13 height 13
click at [266, 288] on div at bounding box center [268, 293] width 16 height 13
click at [268, 208] on div at bounding box center [268, 210] width 16 height 13
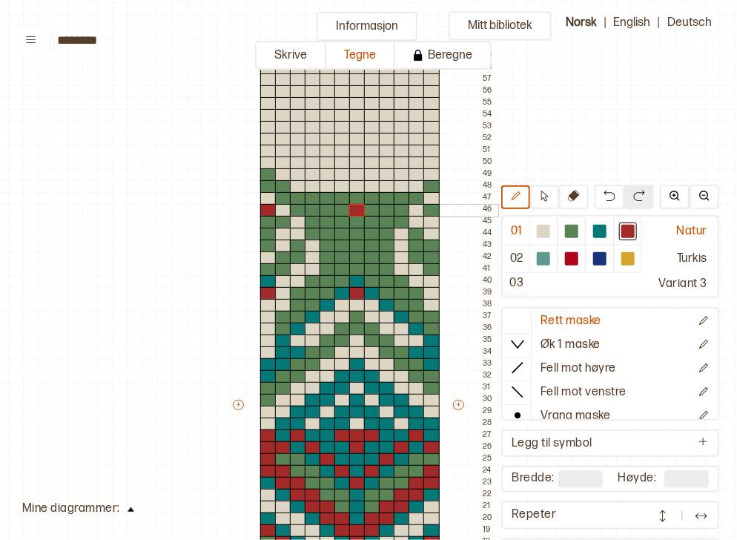
click at [359, 211] on div at bounding box center [357, 210] width 16 height 13
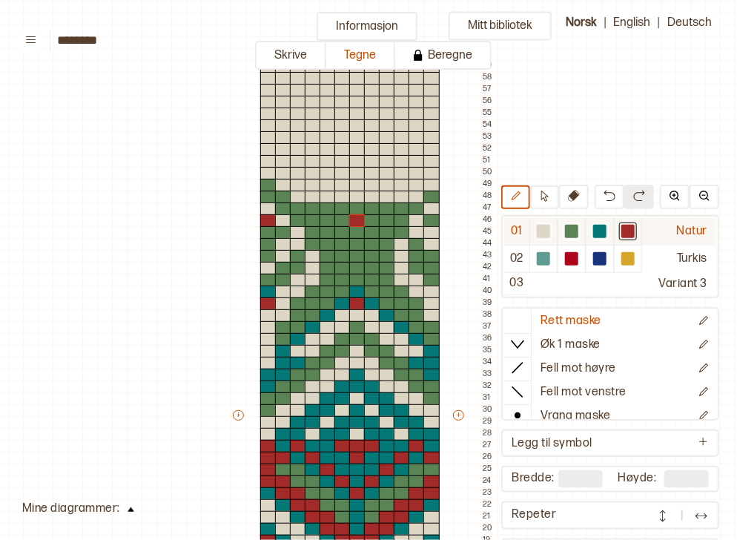
click at [549, 233] on div at bounding box center [543, 231] width 13 height 13
click at [358, 270] on div at bounding box center [357, 268] width 16 height 13
click at [356, 243] on div at bounding box center [357, 244] width 16 height 13
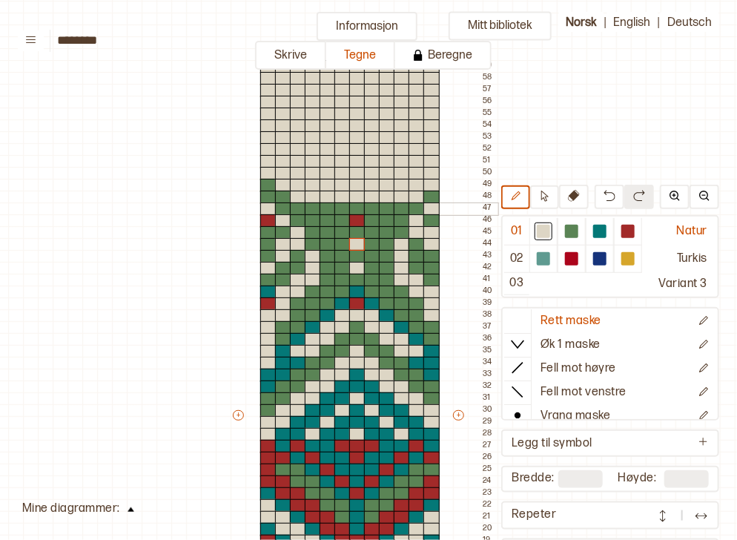
click at [358, 208] on div at bounding box center [357, 208] width 16 height 13
click at [578, 225] on div at bounding box center [571, 231] width 13 height 13
drag, startPoint x: 344, startPoint y: 194, endPoint x: 366, endPoint y: 195, distance: 21.5
click at [366, 195] on div "+ + + + 12 11 10 09 08 07 06 05 04 03 02 01 59 58 57 56 55 54 53 52 51 50 49 48…" at bounding box center [364, 421] width 267 height 771
click at [356, 186] on div at bounding box center [357, 185] width 16 height 13
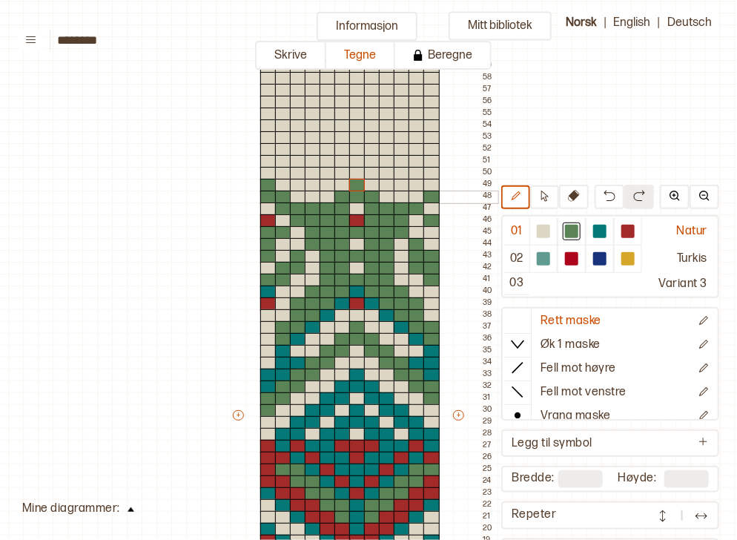
click at [420, 198] on div at bounding box center [417, 197] width 16 height 13
click at [431, 181] on div at bounding box center [431, 185] width 16 height 13
click at [604, 237] on div at bounding box center [599, 231] width 13 height 13
click at [265, 172] on div at bounding box center [268, 173] width 16 height 13
click at [282, 187] on div at bounding box center [283, 185] width 16 height 13
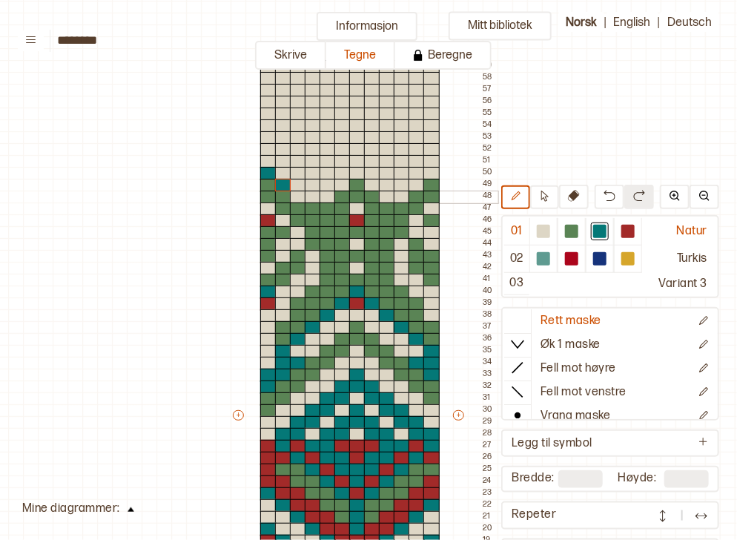
click at [295, 195] on div at bounding box center [298, 197] width 16 height 13
click at [313, 205] on div at bounding box center [313, 208] width 16 height 13
click at [321, 196] on div at bounding box center [328, 197] width 16 height 13
click at [338, 185] on div at bounding box center [342, 185] width 16 height 13
click at [356, 173] on div at bounding box center [357, 173] width 16 height 13
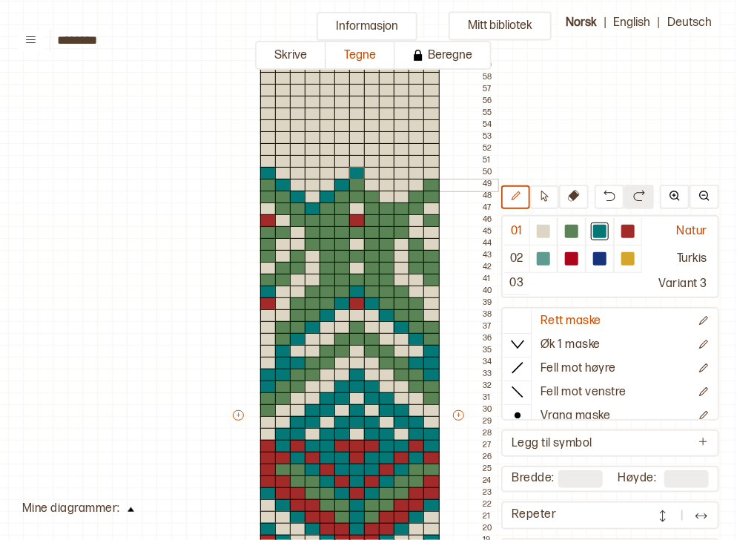
click at [366, 182] on div at bounding box center [372, 185] width 16 height 13
click at [386, 196] on div at bounding box center [387, 197] width 16 height 13
click at [395, 206] on div at bounding box center [402, 208] width 16 height 13
click at [411, 194] on div at bounding box center [417, 197] width 16 height 13
click at [431, 182] on div at bounding box center [431, 185] width 16 height 13
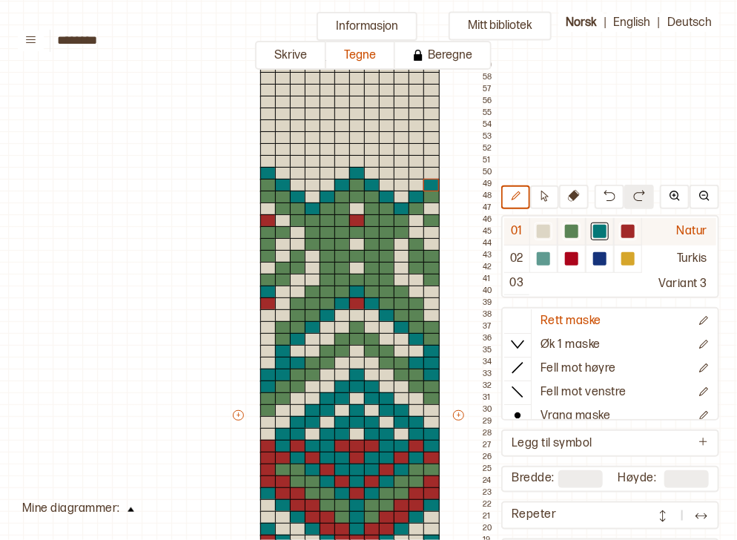
click at [578, 233] on div at bounding box center [571, 231] width 13 height 13
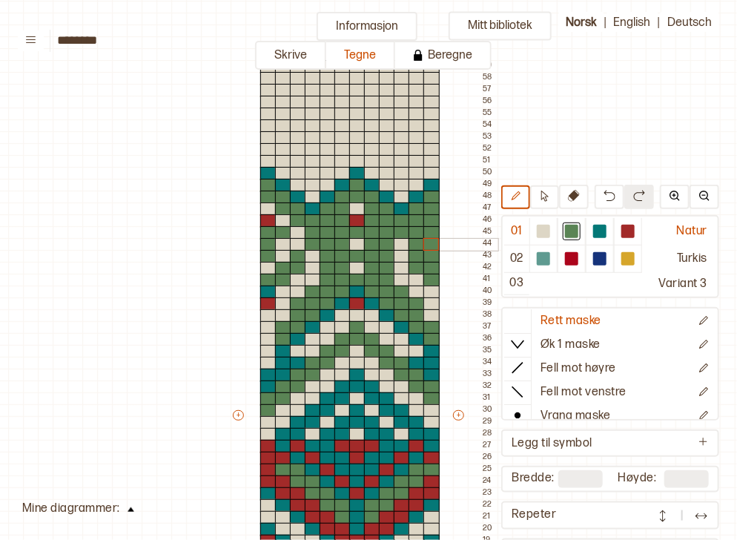
drag, startPoint x: 434, startPoint y: 208, endPoint x: 432, endPoint y: 246, distance: 37.9
click at [432, 246] on div "+ + + + 12 11 10 09 08 07 06 05 04 03 02 01 59 58 57 56 55 54 53 52 51 50 49 48…" at bounding box center [364, 421] width 267 height 771
click at [403, 243] on div at bounding box center [402, 244] width 16 height 13
click at [541, 232] on div at bounding box center [543, 231] width 13 height 13
drag, startPoint x: 420, startPoint y: 248, endPoint x: 418, endPoint y: 239, distance: 9.9
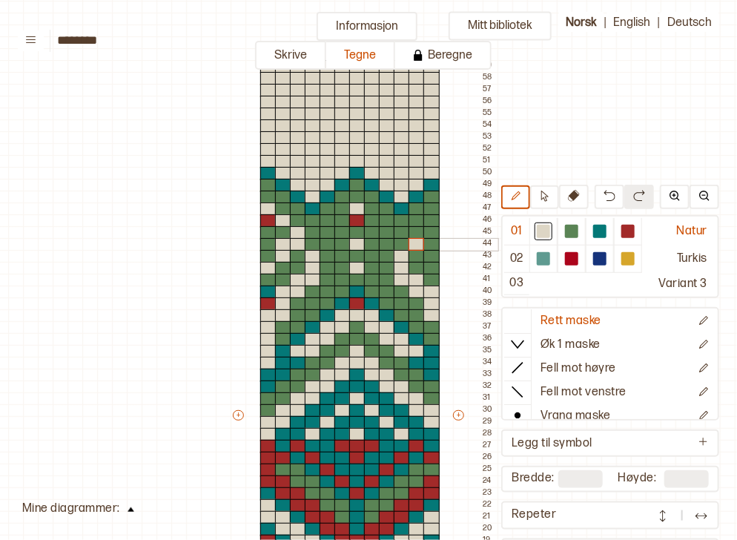
click at [418, 239] on div at bounding box center [417, 244] width 16 height 13
click at [418, 235] on div at bounding box center [417, 232] width 16 height 13
drag, startPoint x: 427, startPoint y: 241, endPoint x: 429, endPoint y: 253, distance: 12.1
click at [429, 253] on div "+ + + + 12 11 10 09 08 07 06 05 04 03 02 01 59 58 57 56 55 54 53 52 51 50 49 48…" at bounding box center [364, 421] width 267 height 771
click at [430, 219] on div at bounding box center [431, 220] width 16 height 13
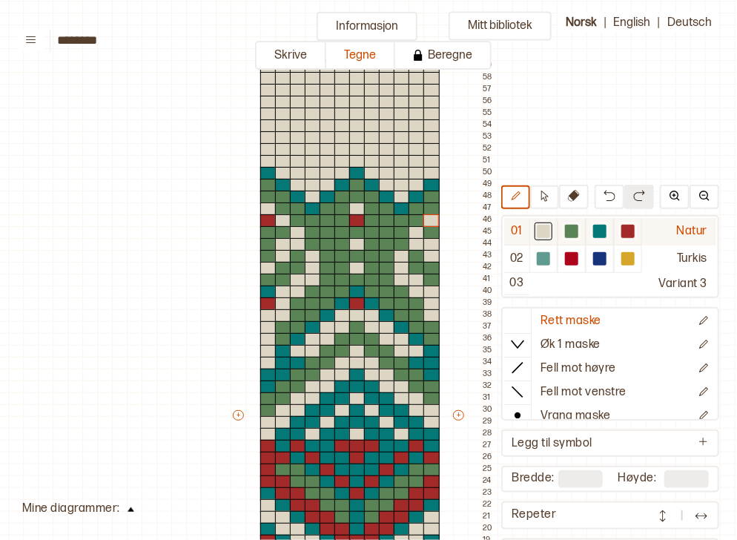
click at [603, 234] on div at bounding box center [599, 231] width 13 height 13
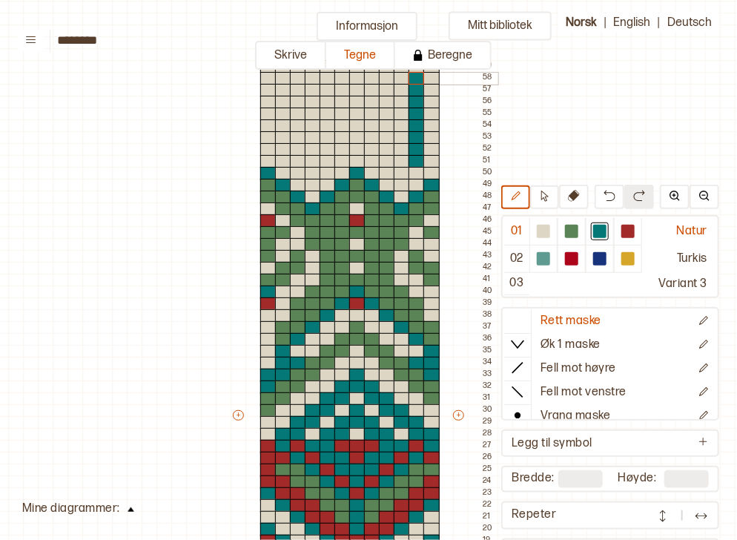
drag, startPoint x: 417, startPoint y: 162, endPoint x: 412, endPoint y: 76, distance: 86.1
click at [412, 76] on div "+ + + + 12 11 10 09 08 07 06 05 04 03 02 01 59 58 57 56 55 54 53 52 51 50 49 48…" at bounding box center [364, 421] width 267 height 771
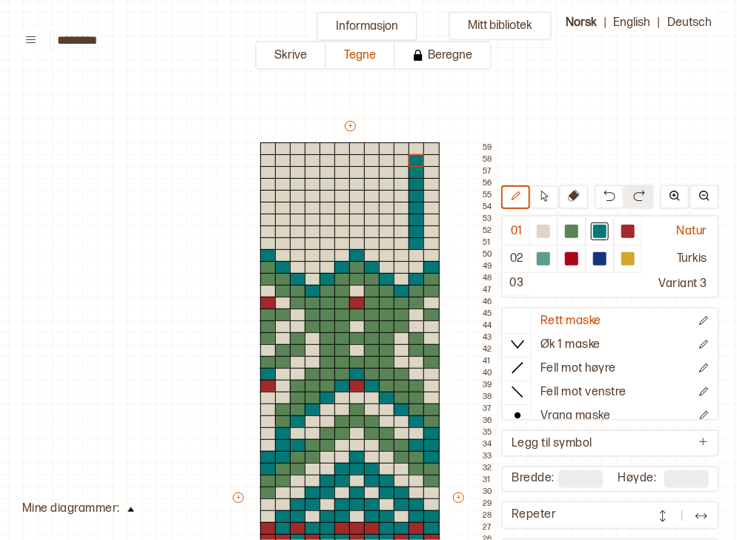
scroll to position [17, 22]
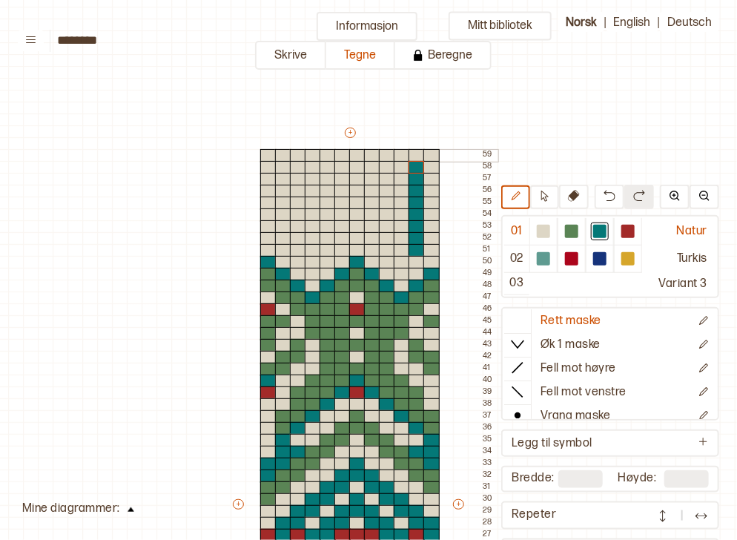
click at [419, 154] on div at bounding box center [417, 155] width 16 height 13
drag, startPoint x: 390, startPoint y: 252, endPoint x: 381, endPoint y: 156, distance: 96.1
click at [381, 156] on div "+ + + + 12 11 10 09 08 07 06 05 04 03 02 01 59 58 57 56 55 54 53 52 51 50 49 48…" at bounding box center [364, 510] width 267 height 771
drag, startPoint x: 357, startPoint y: 240, endPoint x: 355, endPoint y: 156, distance: 83.8
click at [355, 156] on div "+ + + + 12 11 10 09 08 07 06 05 04 03 02 01 59 58 57 56 55 54 53 52 51 50 49 48…" at bounding box center [364, 510] width 267 height 771
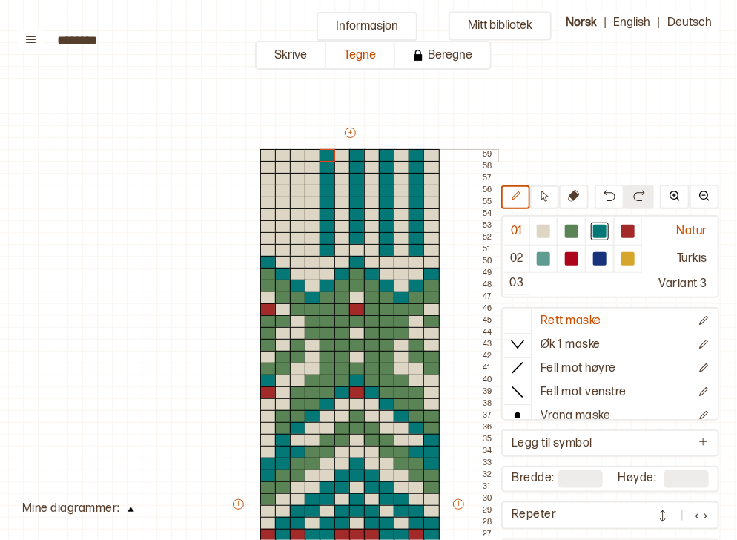
drag, startPoint x: 324, startPoint y: 246, endPoint x: 320, endPoint y: 156, distance: 89.8
click at [320, 156] on div "+ + + + 12 11 10 09 08 07 06 05 04 03 02 01 59 58 57 56 55 54 53 52 51 50 49 48…" at bounding box center [364, 510] width 267 height 771
drag, startPoint x: 299, startPoint y: 248, endPoint x: 297, endPoint y: 154, distance: 93.4
click at [297, 154] on div "+ + + + 12 11 10 09 08 07 06 05 04 03 02 01 59 58 57 56 55 54 53 52 51 50 49 48…" at bounding box center [364, 510] width 267 height 771
drag, startPoint x: 269, startPoint y: 234, endPoint x: 263, endPoint y: 157, distance: 77.3
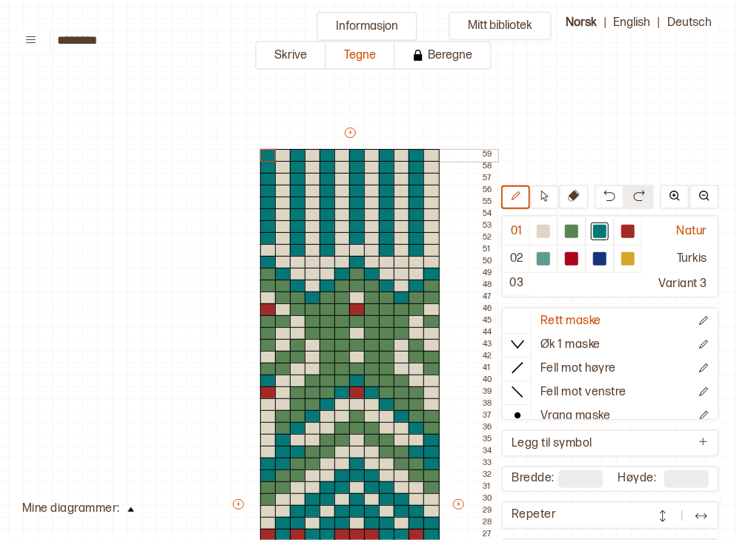
click at [263, 157] on div "+ + + + 12 11 10 09 08 07 06 05 04 03 02 01 59 58 57 56 55 54 53 52 51 50 49 48…" at bounding box center [364, 510] width 267 height 771
click at [547, 231] on div at bounding box center [543, 231] width 13 height 13
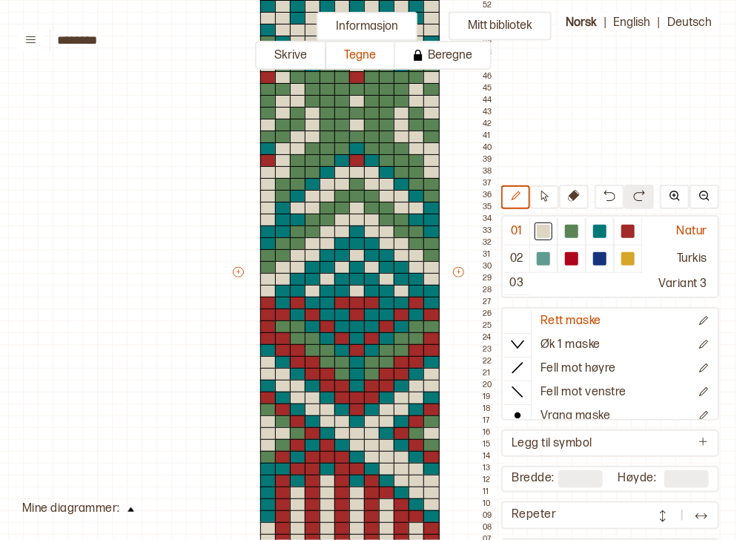
scroll to position [214, 22]
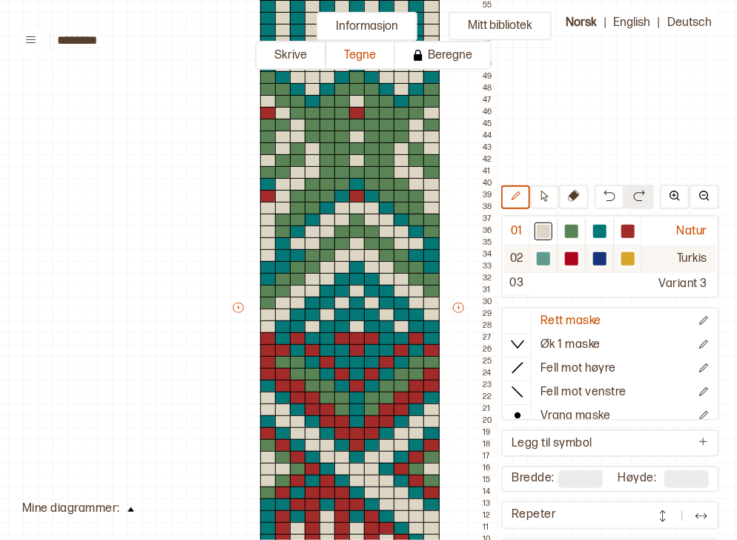
click at [546, 254] on div at bounding box center [543, 258] width 13 height 13
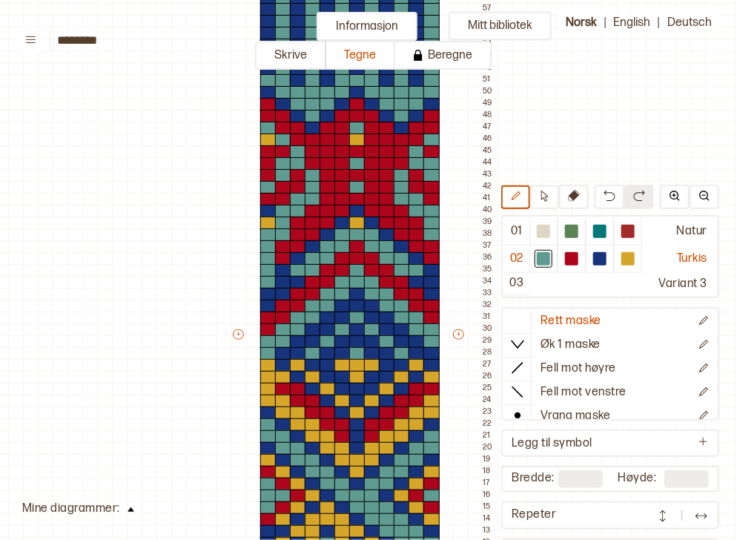
scroll to position [142, 22]
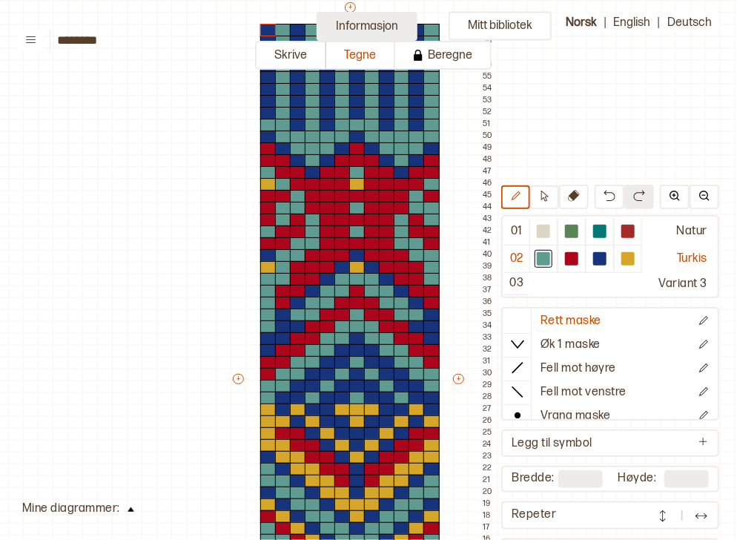
click at [348, 25] on button "Informasjon" at bounding box center [367, 26] width 101 height 29
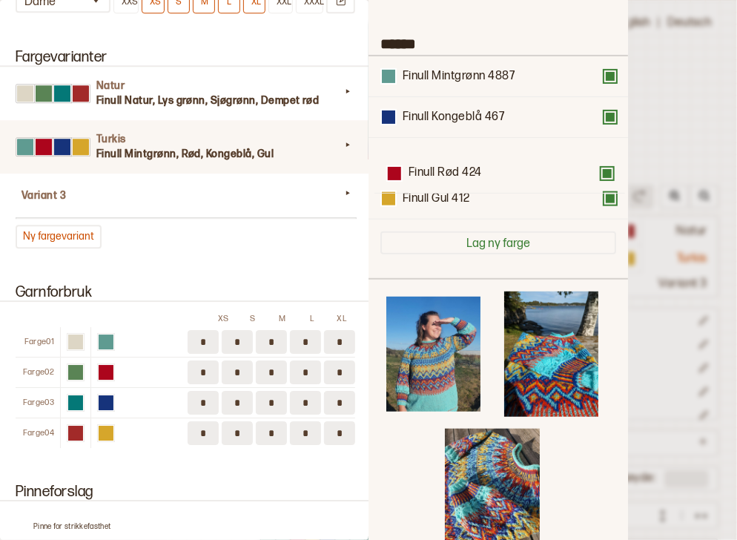
scroll to position [105, 0]
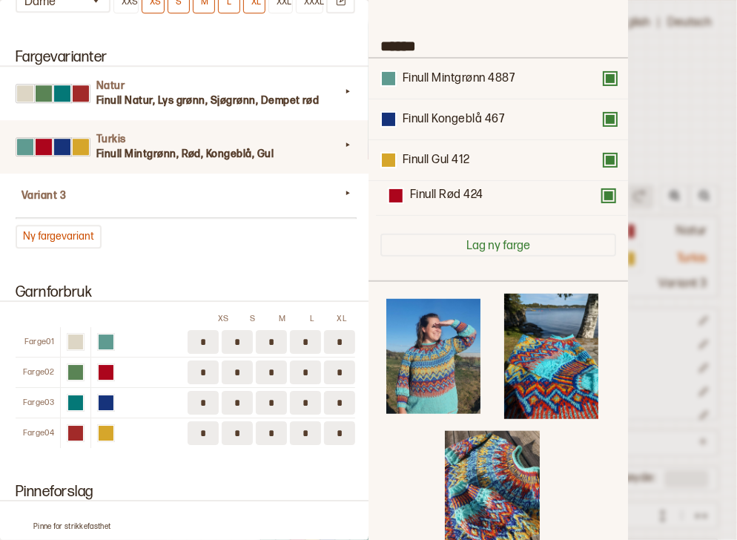
drag, startPoint x: 428, startPoint y: 124, endPoint x: 432, endPoint y: 210, distance: 86.1
click at [432, 210] on div "Finull Mintgrønn 4887 Finull Rød 424 Finull Kongeblå 467 Finull Gul 412" at bounding box center [498, 140] width 236 height 163
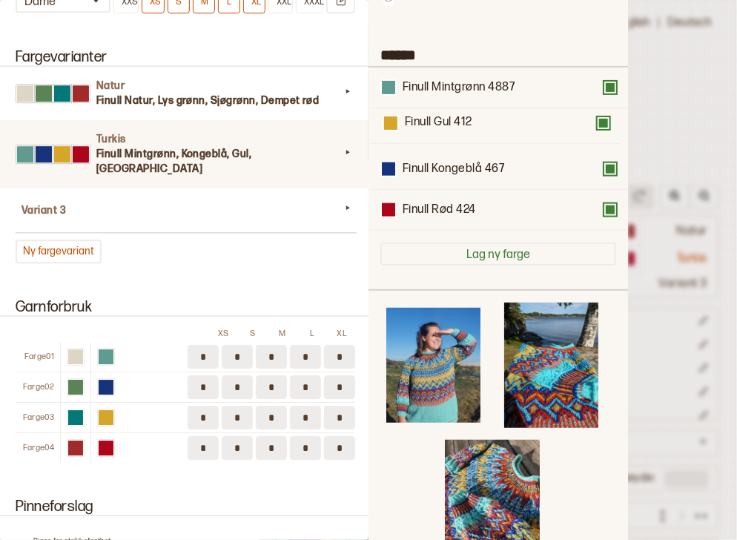
drag, startPoint x: 430, startPoint y: 150, endPoint x: 427, endPoint y: 107, distance: 43.1
click at [427, 107] on div "Finull Mintgrønn 4887 Finull Kongeblå 467 Finull Gul 412 Finull Rød 424" at bounding box center [498, 148] width 236 height 163
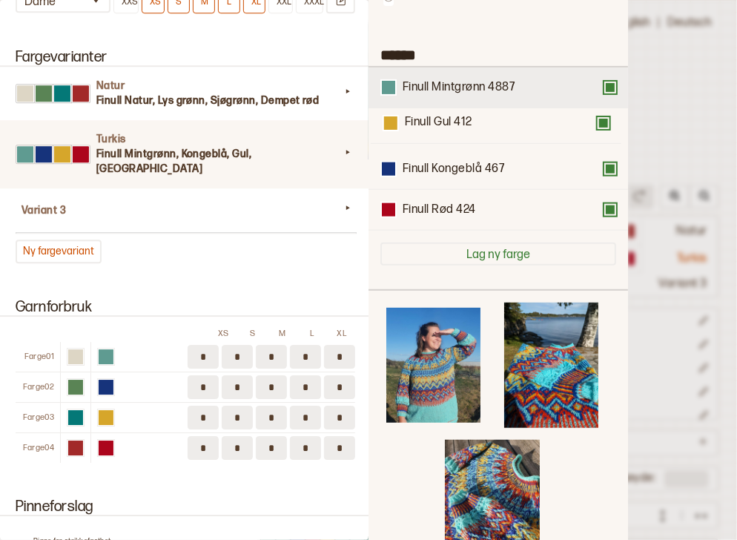
scroll to position [93, 0]
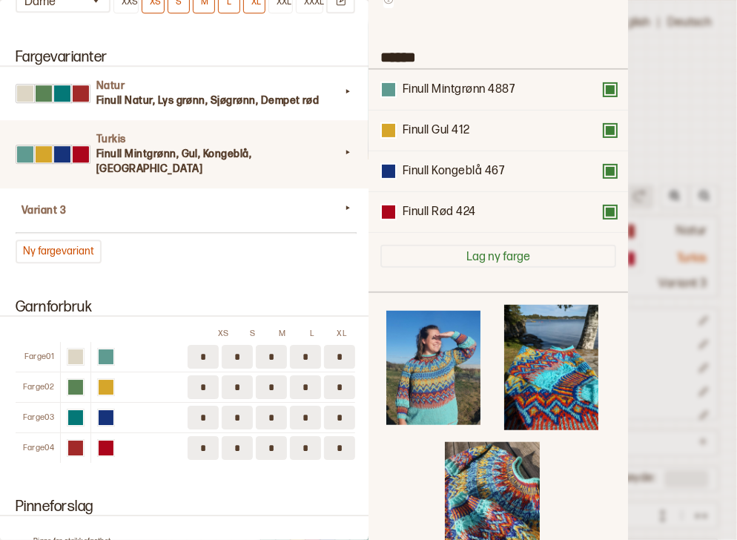
click at [692, 287] on div at bounding box center [368, 270] width 737 height 540
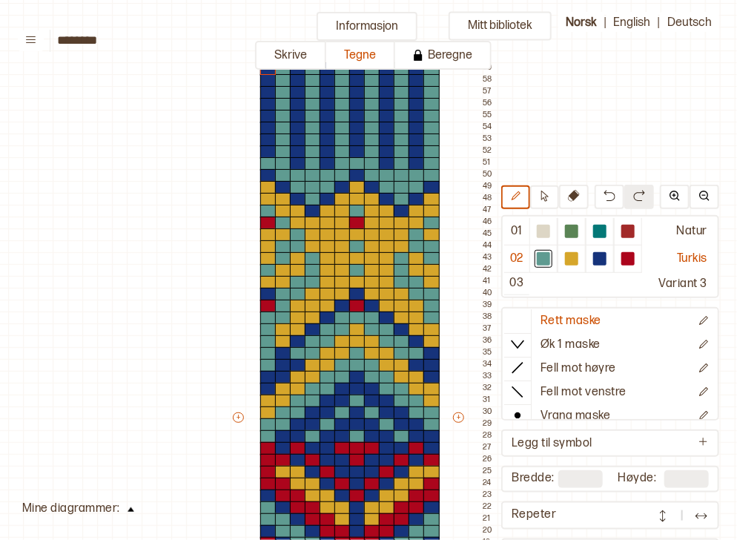
scroll to position [81, 22]
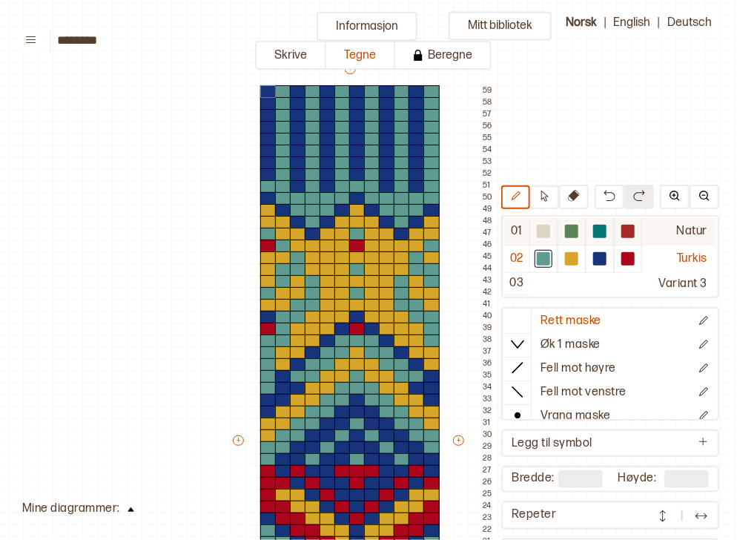
click at [549, 228] on div at bounding box center [543, 231] width 13 height 13
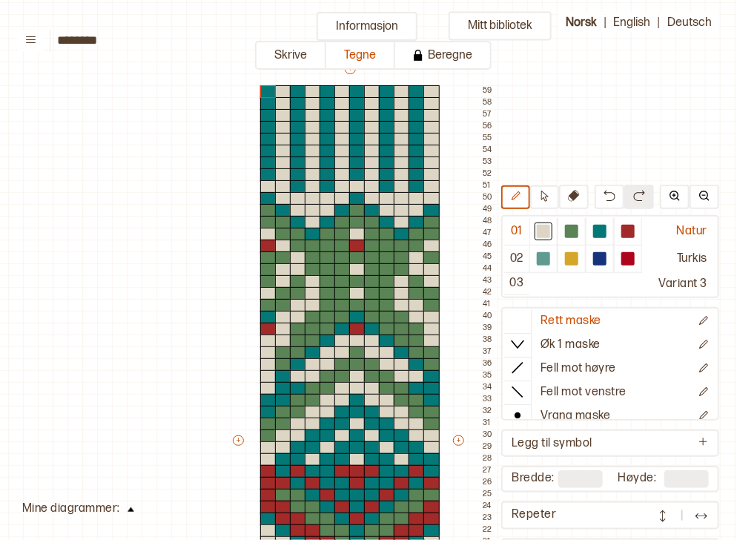
click at [125, 513] on button at bounding box center [131, 508] width 22 height 20
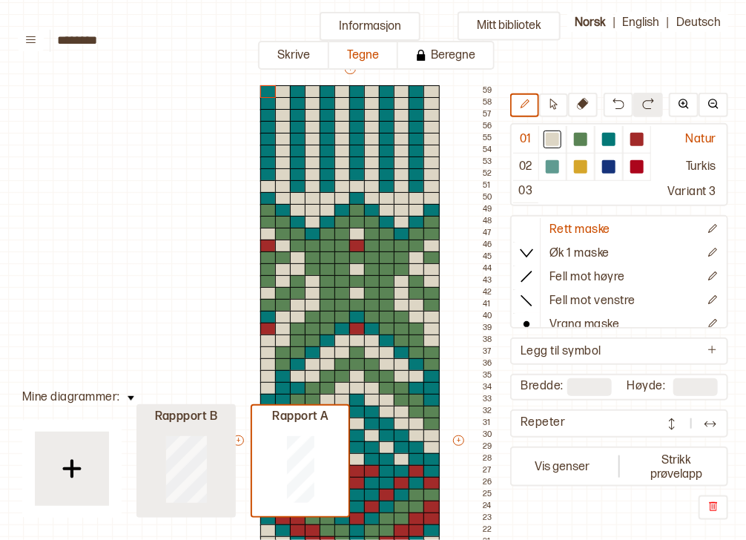
type input "**"
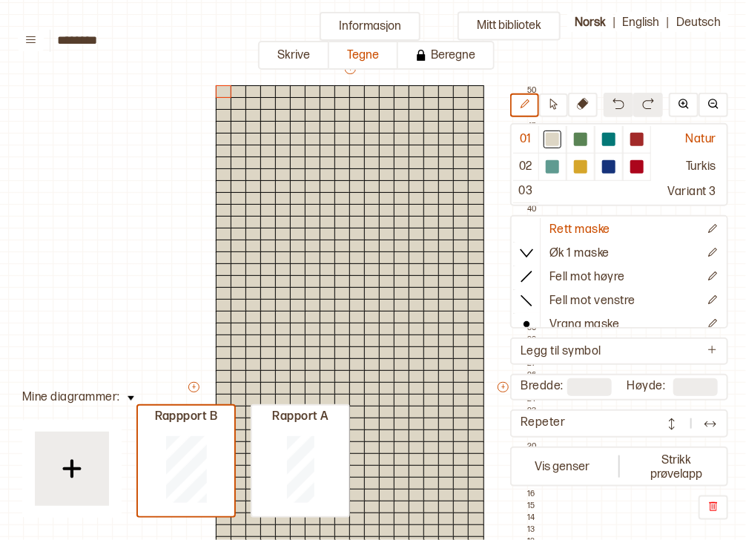
click at [128, 397] on img at bounding box center [131, 398] width 7 height 4
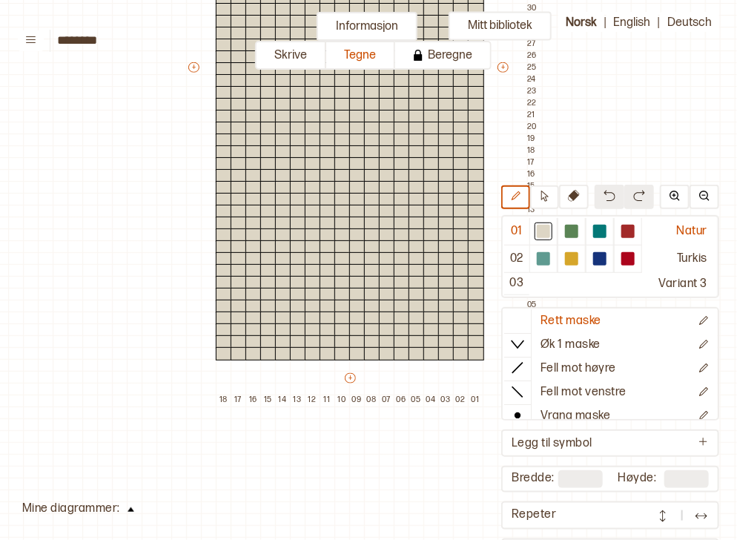
scroll to position [401, 22]
